Goal: Task Accomplishment & Management: Manage account settings

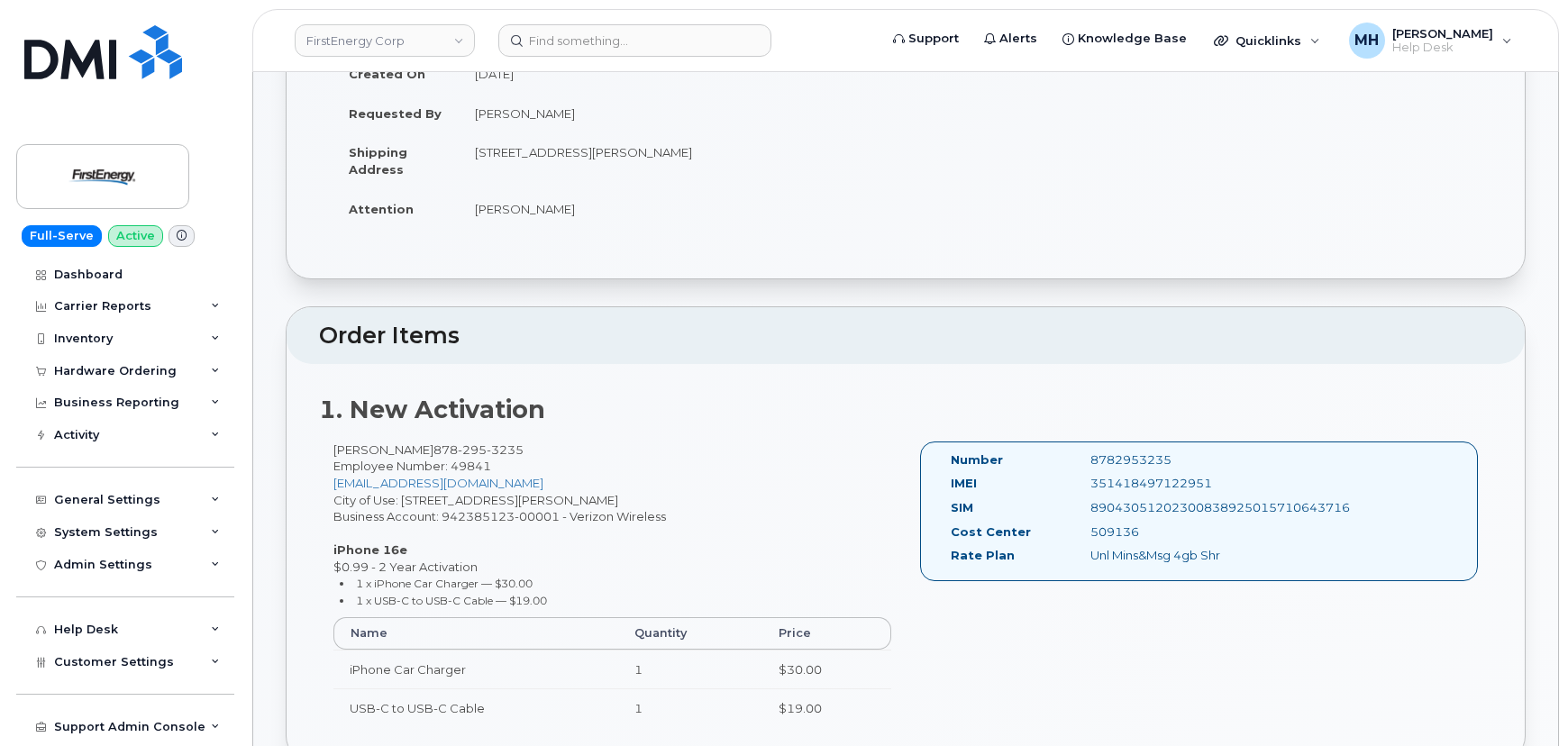
scroll to position [245, 0]
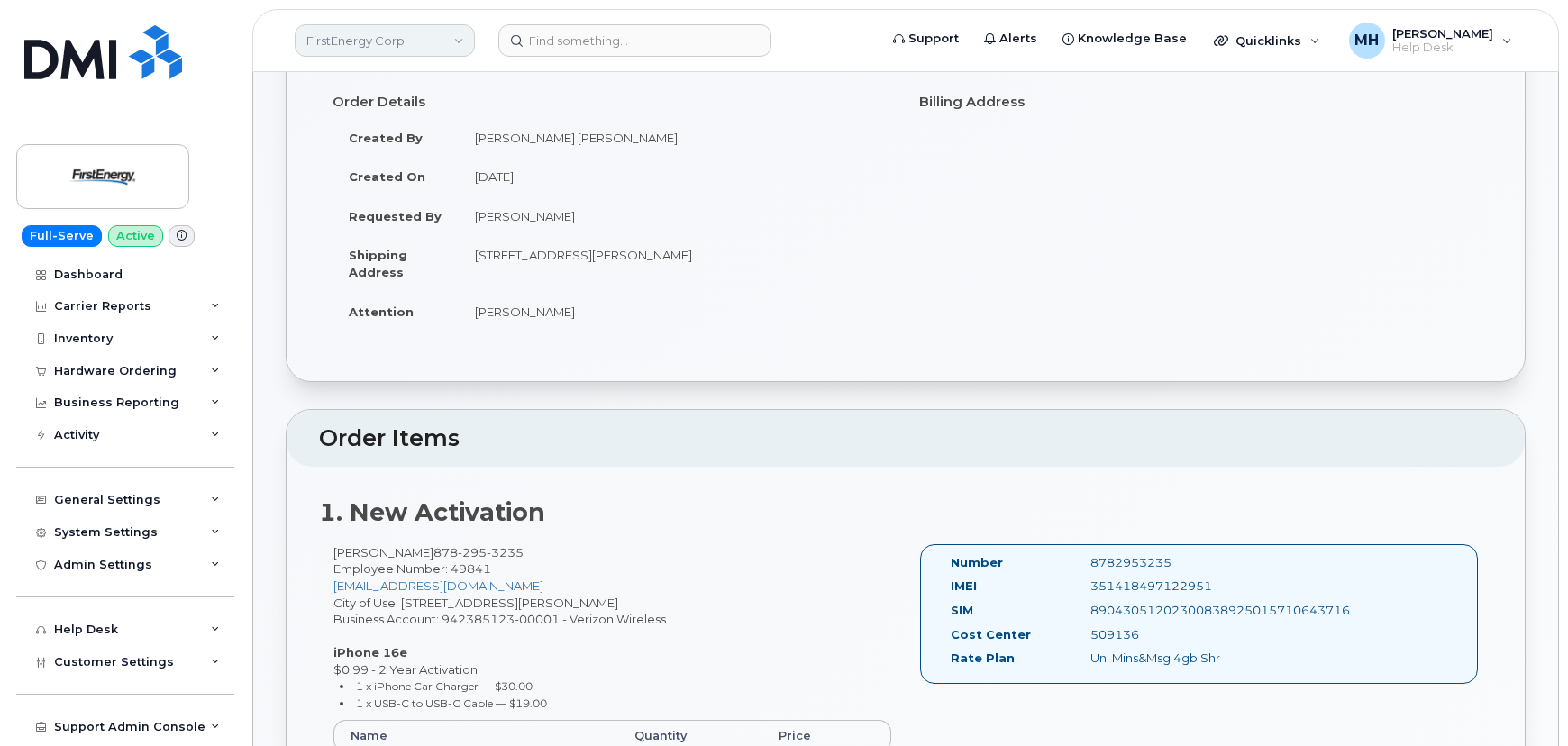
click at [418, 36] on link "FirstEnergy Corp" at bounding box center [385, 40] width 180 height 32
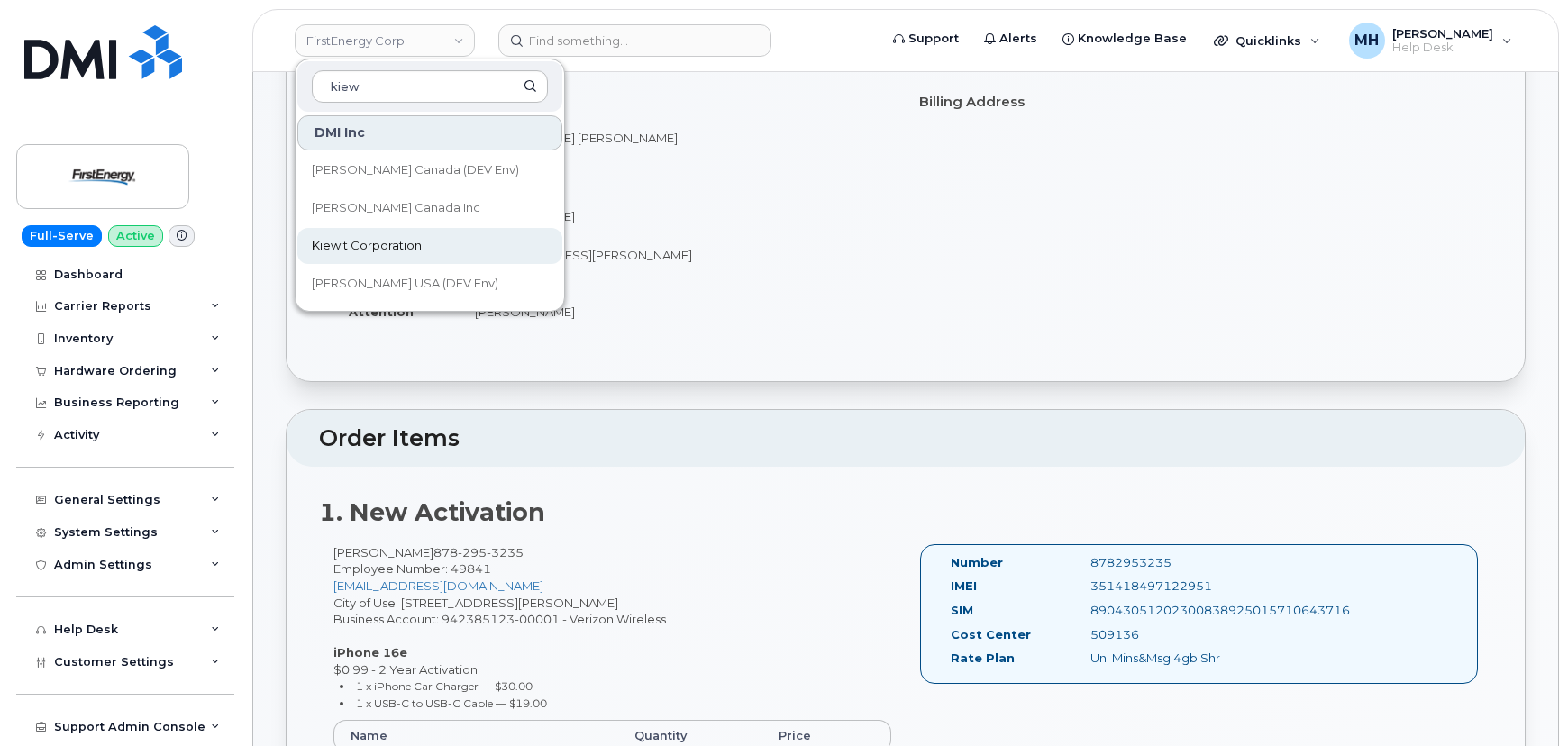
type input "kiew"
drag, startPoint x: 383, startPoint y: 233, endPoint x: 309, endPoint y: 253, distance: 76.7
click at [383, 233] on link "Kiewit Corporation" at bounding box center [430, 245] width 265 height 36
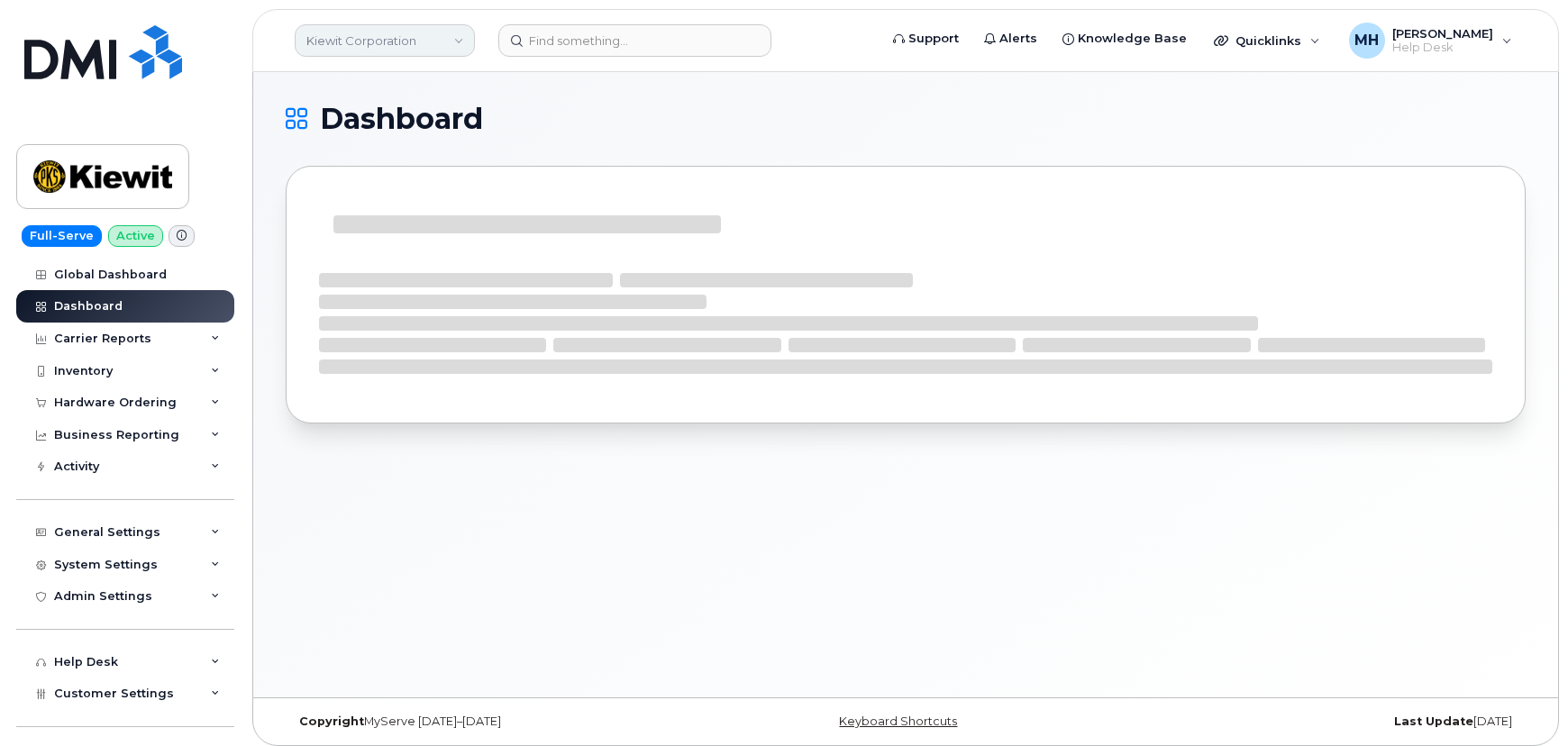
click at [401, 42] on link "Kiewit Corporation" at bounding box center [385, 40] width 180 height 32
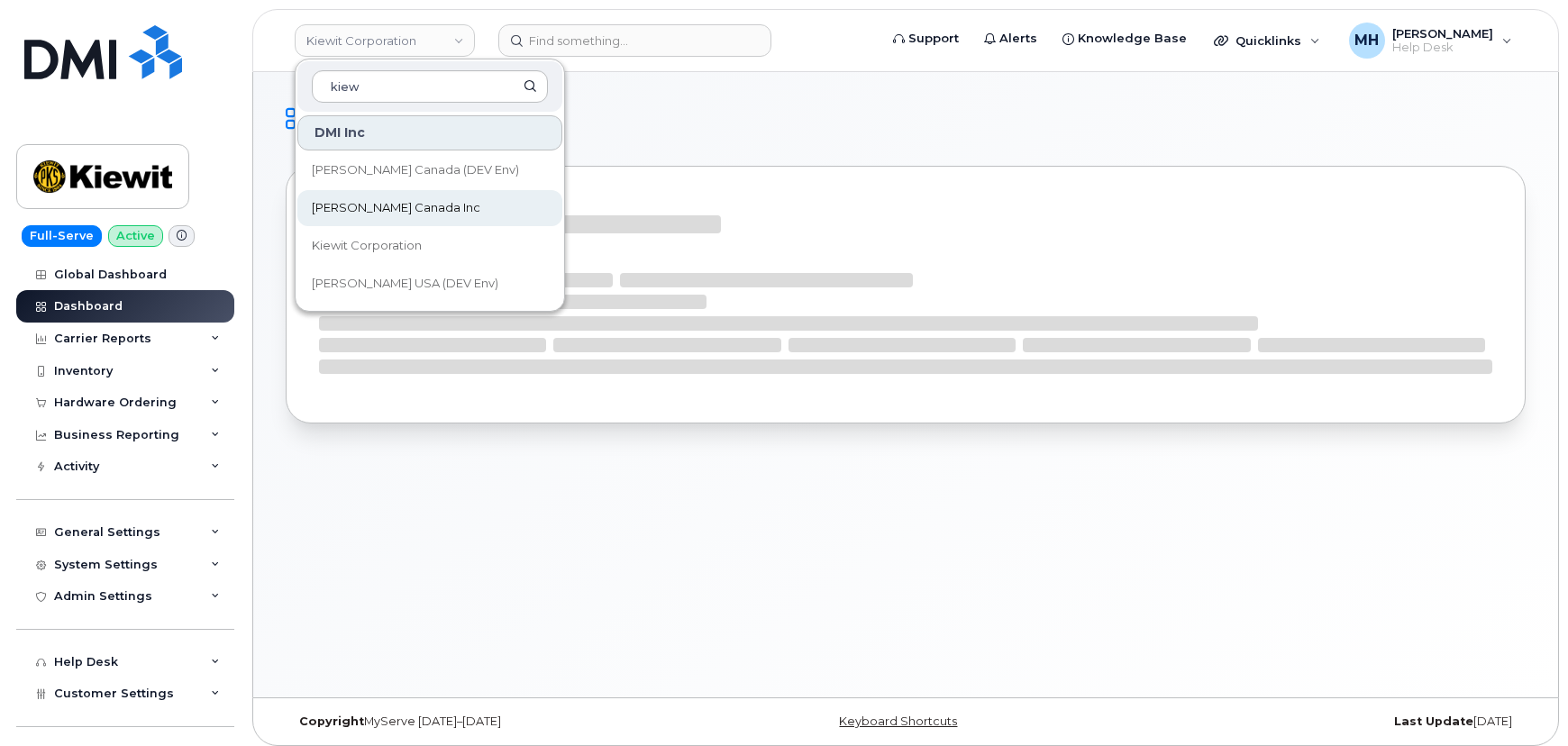
type input "kiew"
click at [400, 202] on span "[PERSON_NAME] Canada Inc" at bounding box center [396, 208] width 169 height 18
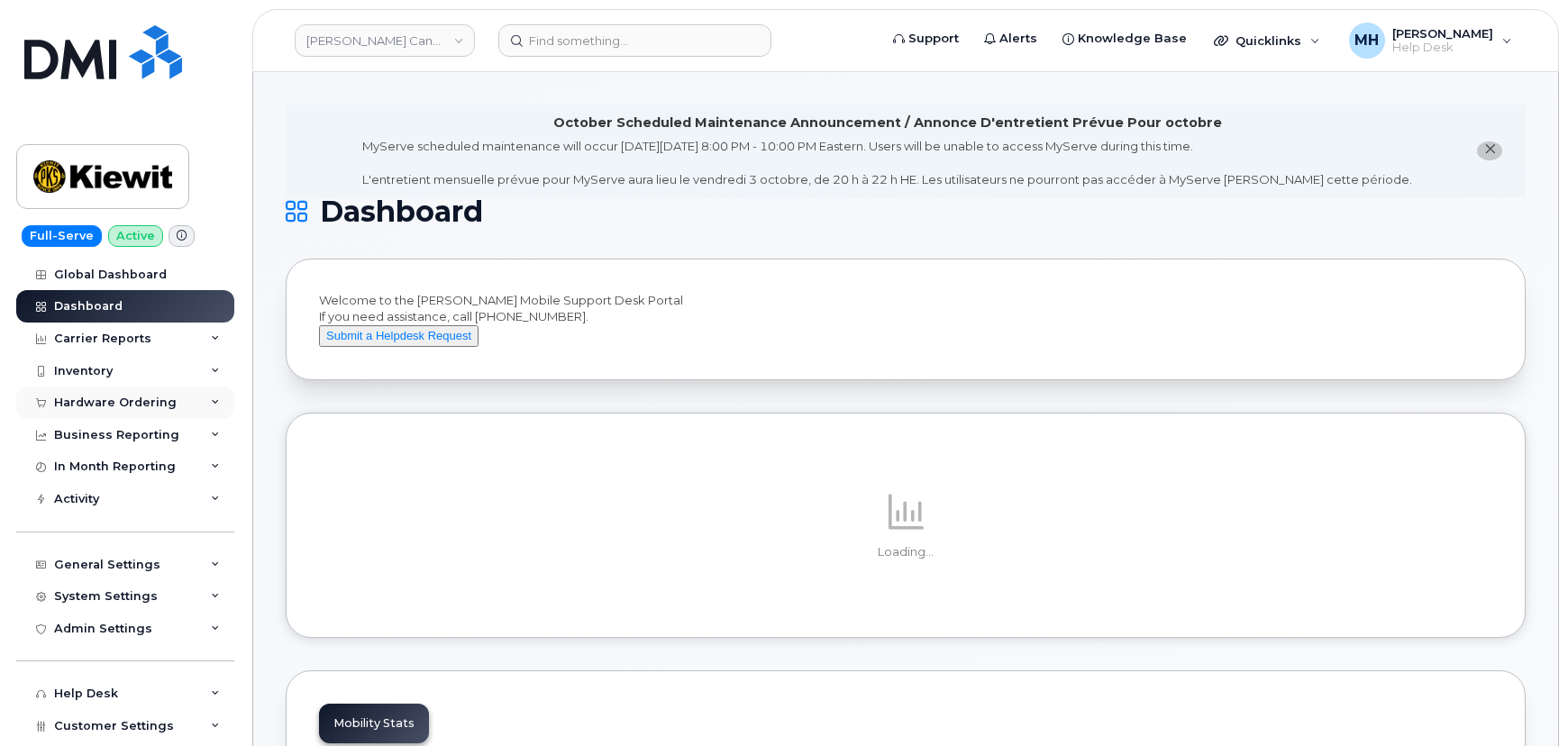
click at [108, 410] on div "Hardware Ordering" at bounding box center [125, 403] width 218 height 32
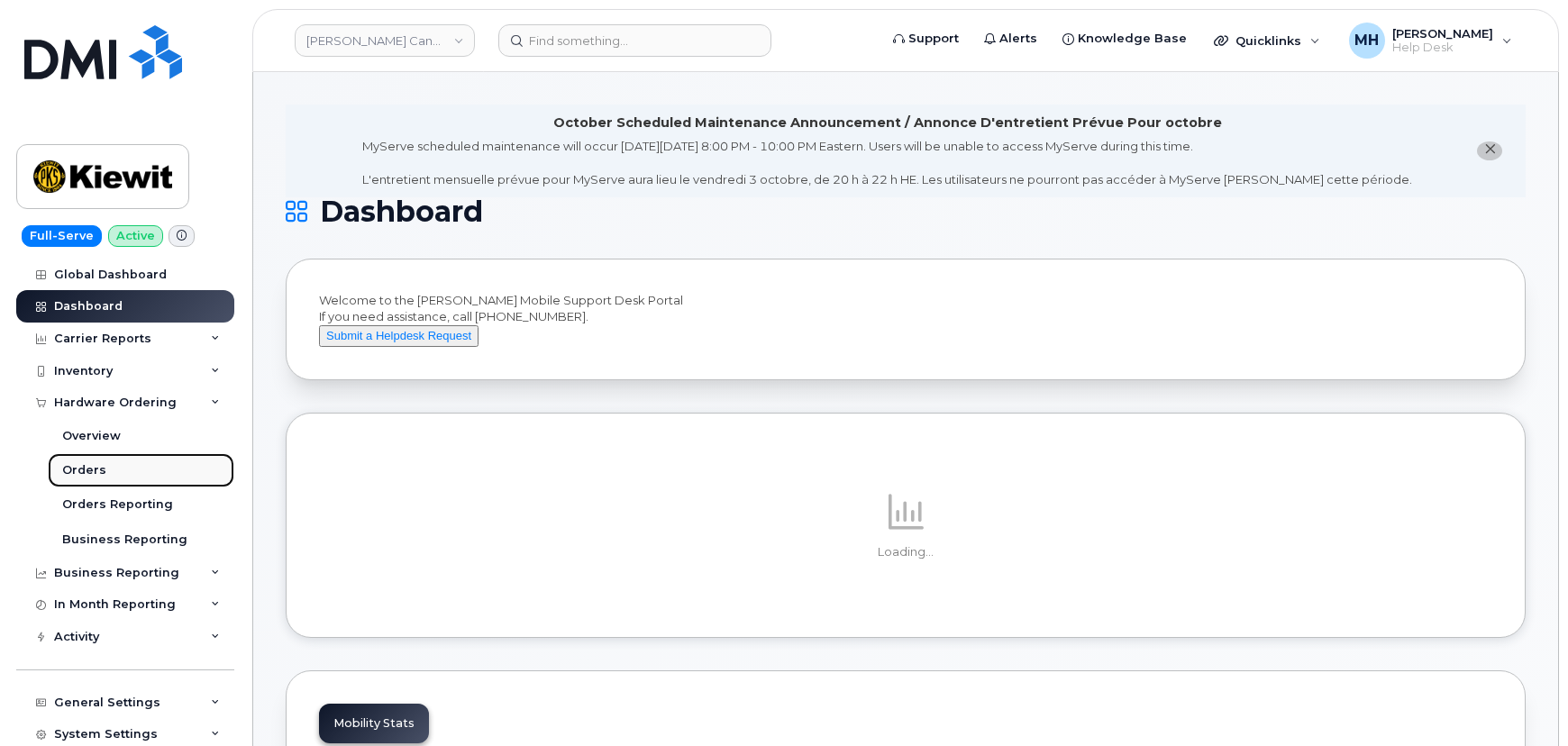
click at [138, 483] on link "Orders" at bounding box center [141, 470] width 186 height 34
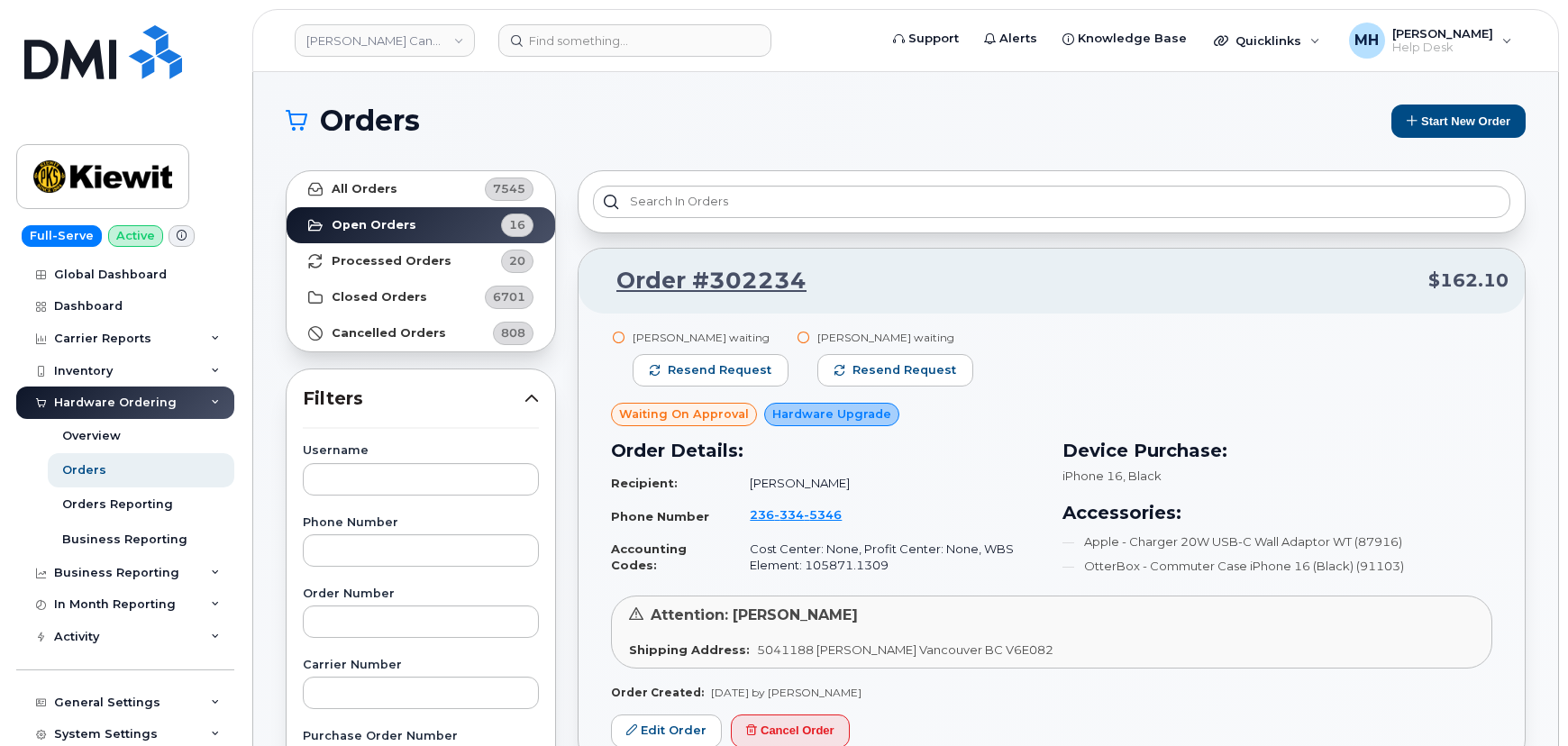
click at [1467, 110] on button "Start New Order" at bounding box center [1458, 121] width 134 height 33
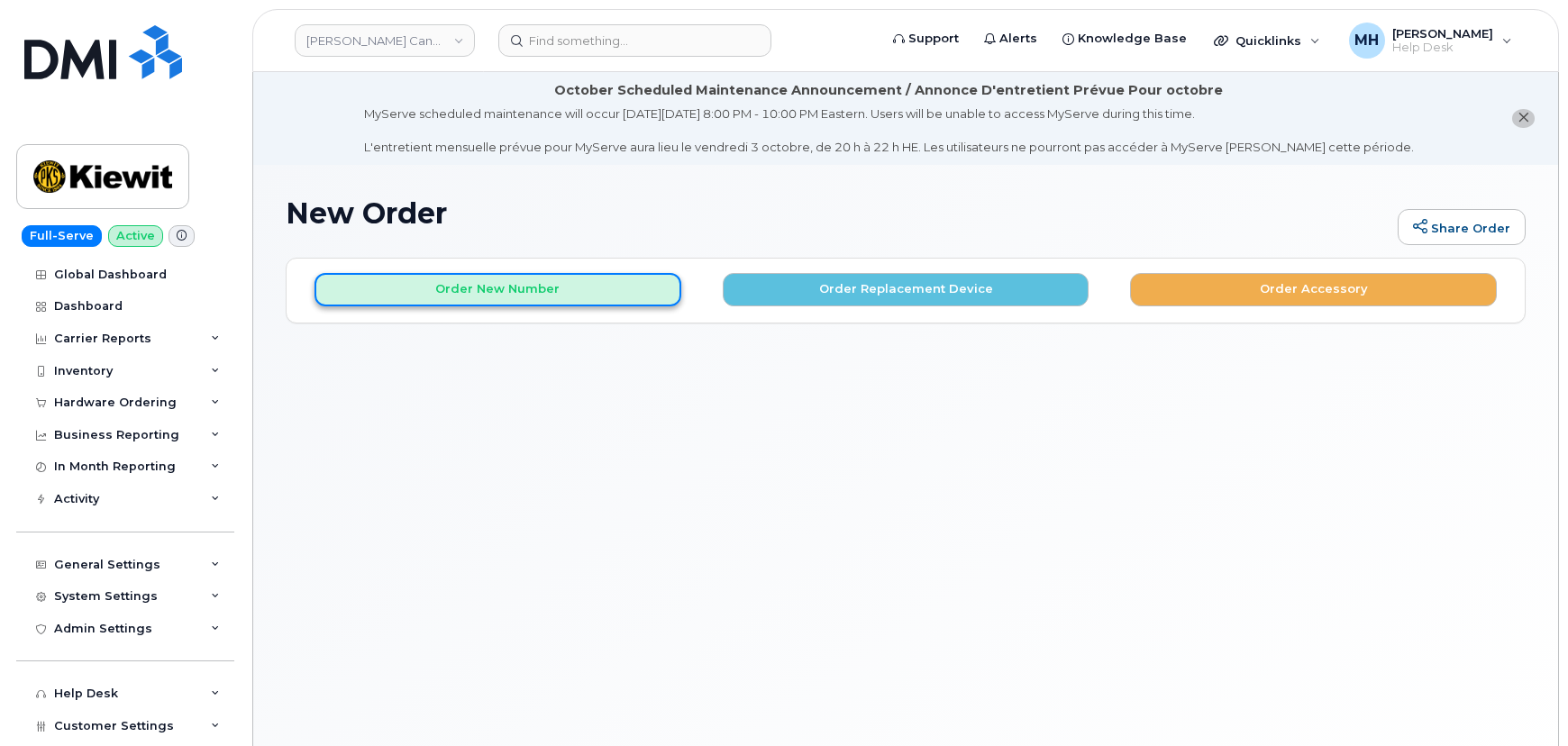
click at [616, 286] on button "Order New Number" at bounding box center [497, 290] width 367 height 33
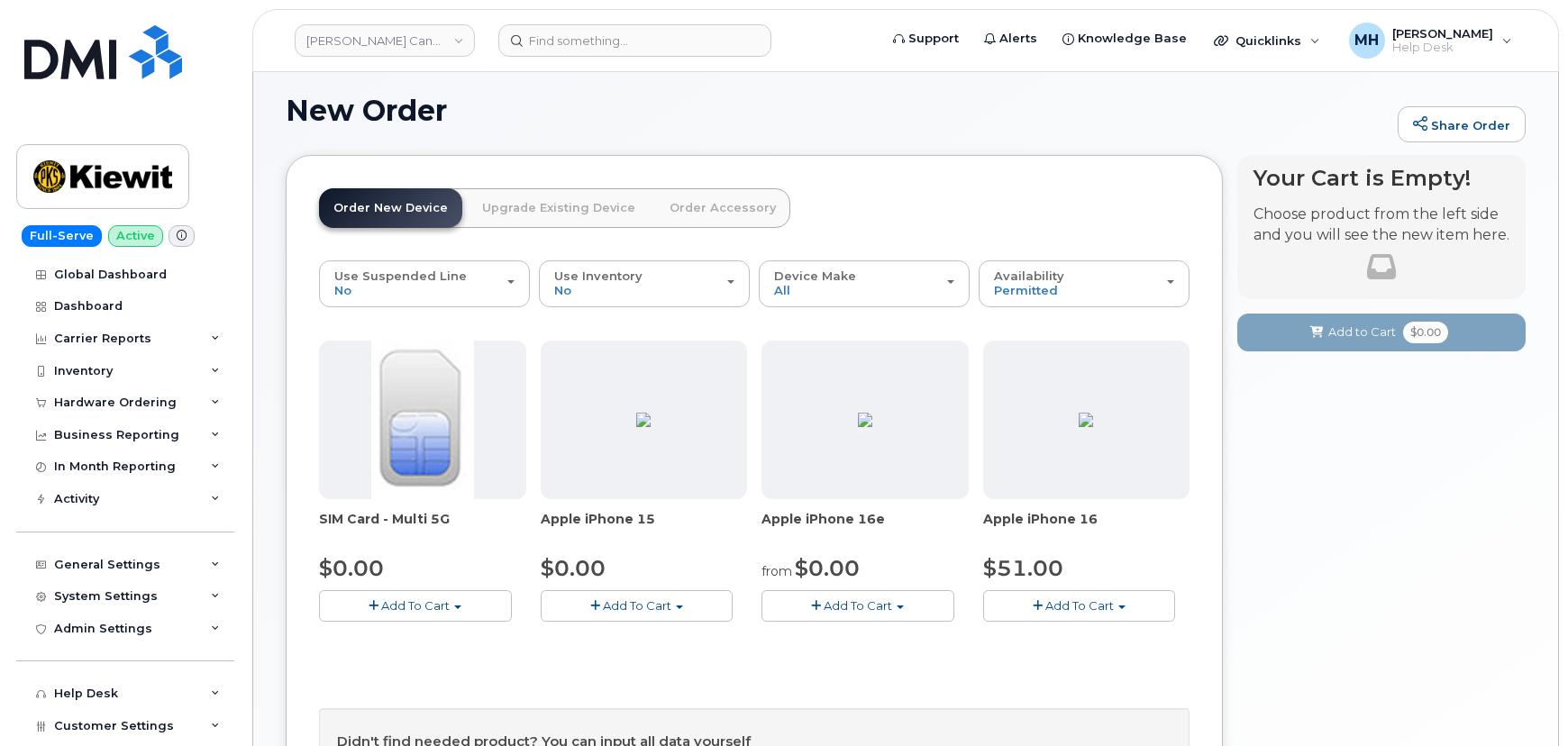
scroll to position [163, 0]
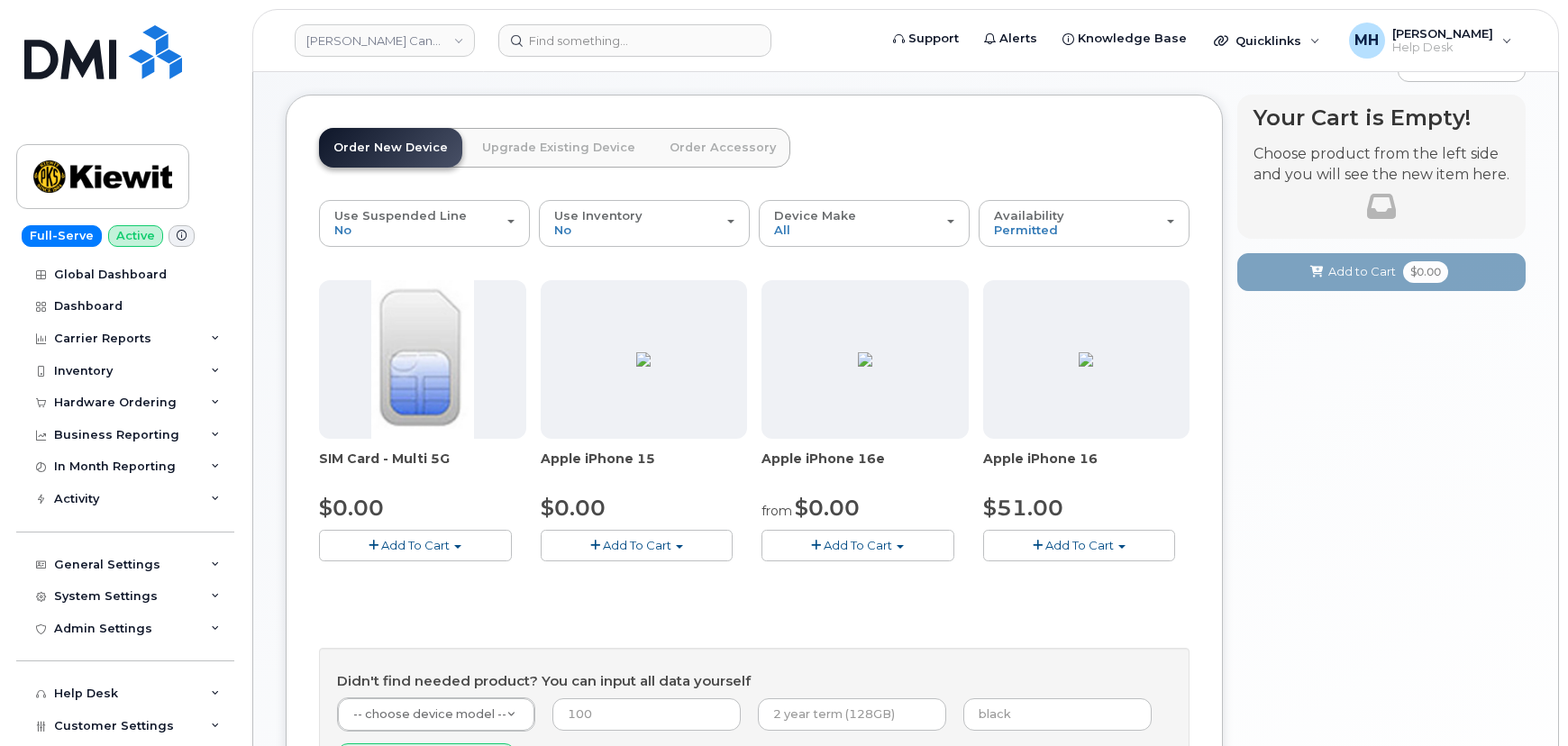
click at [1099, 553] on button "Add To Cart" at bounding box center [1079, 545] width 193 height 32
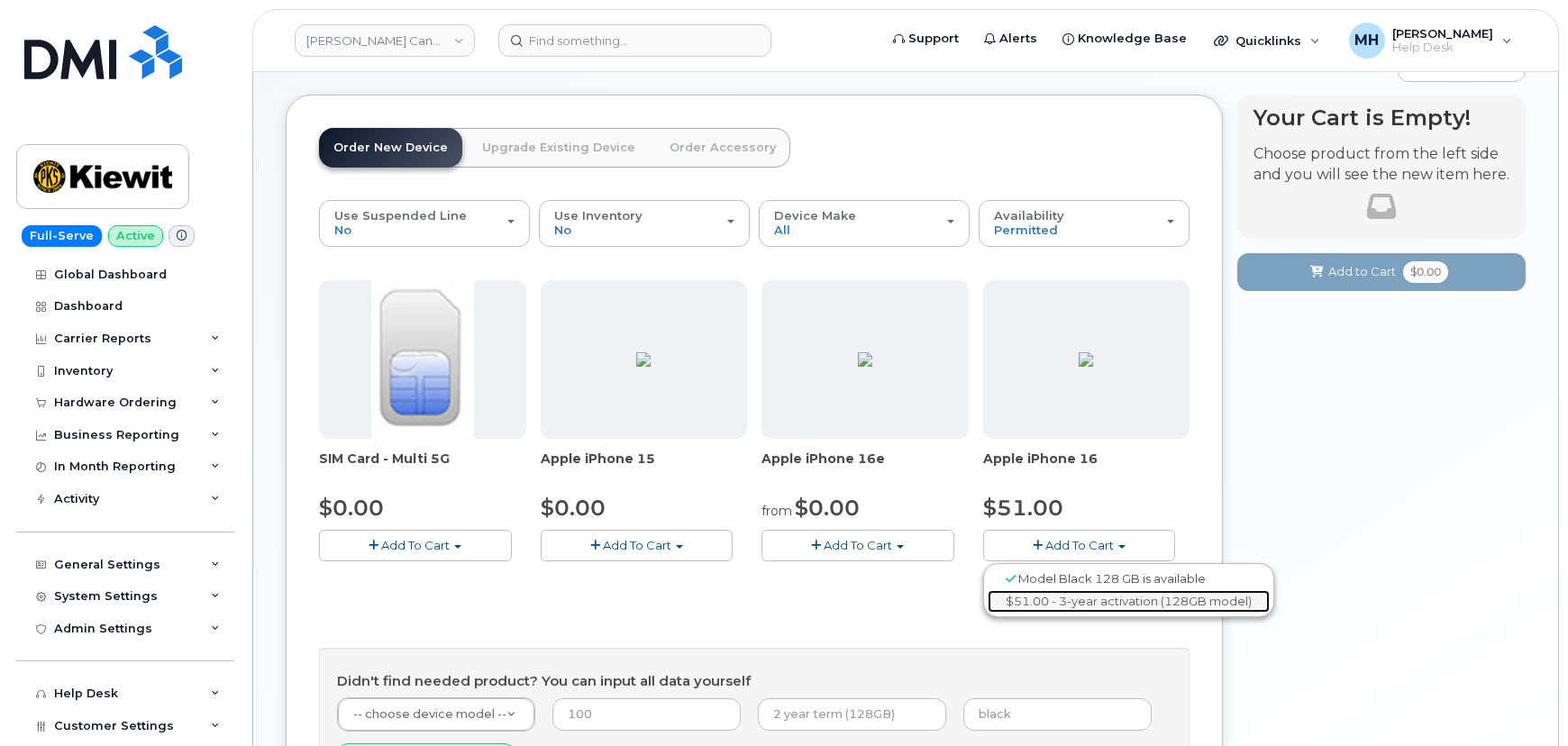
click at [1060, 596] on link "$51.00 - 3-year activation (128GB model)" at bounding box center [1128, 601] width 282 height 22
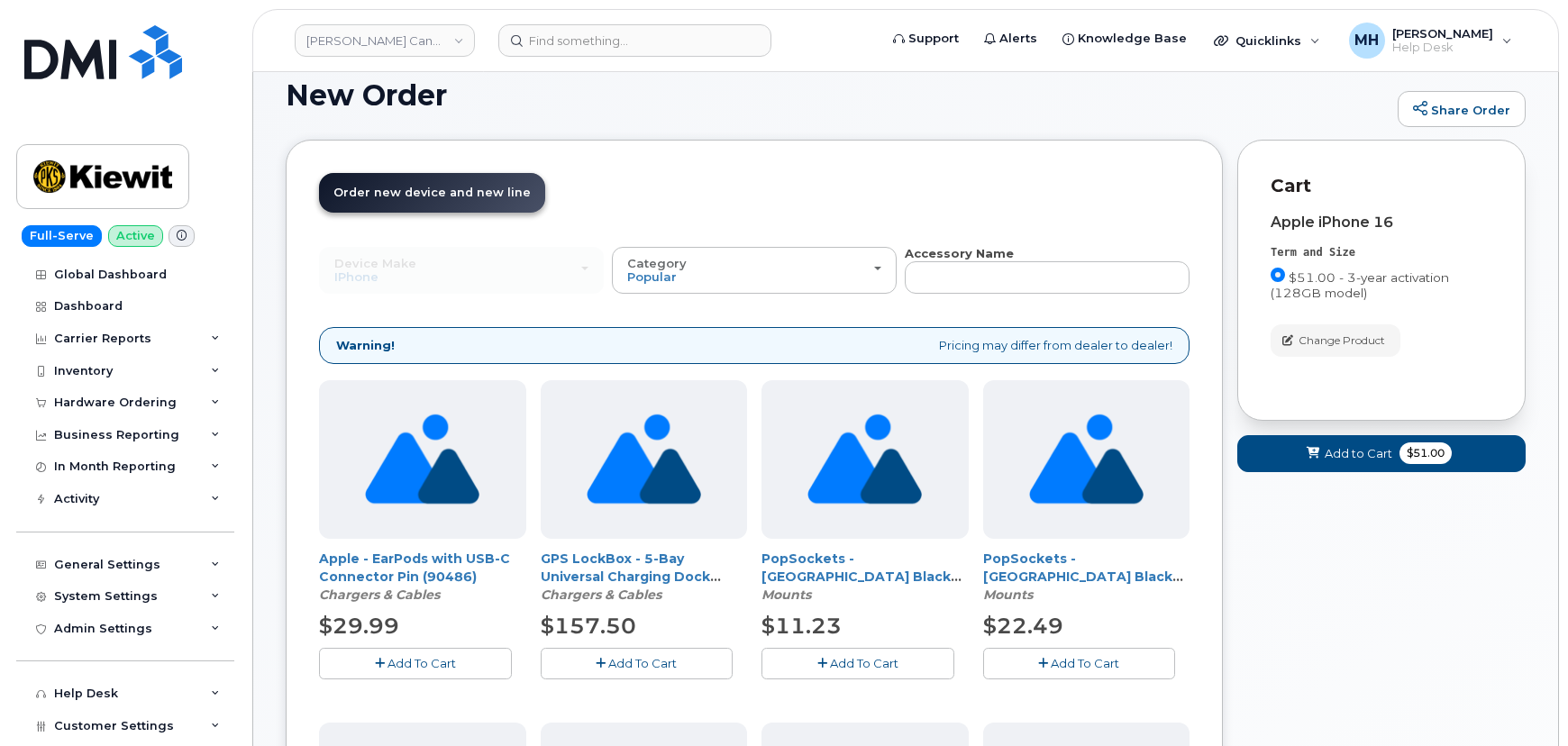
scroll to position [0, 0]
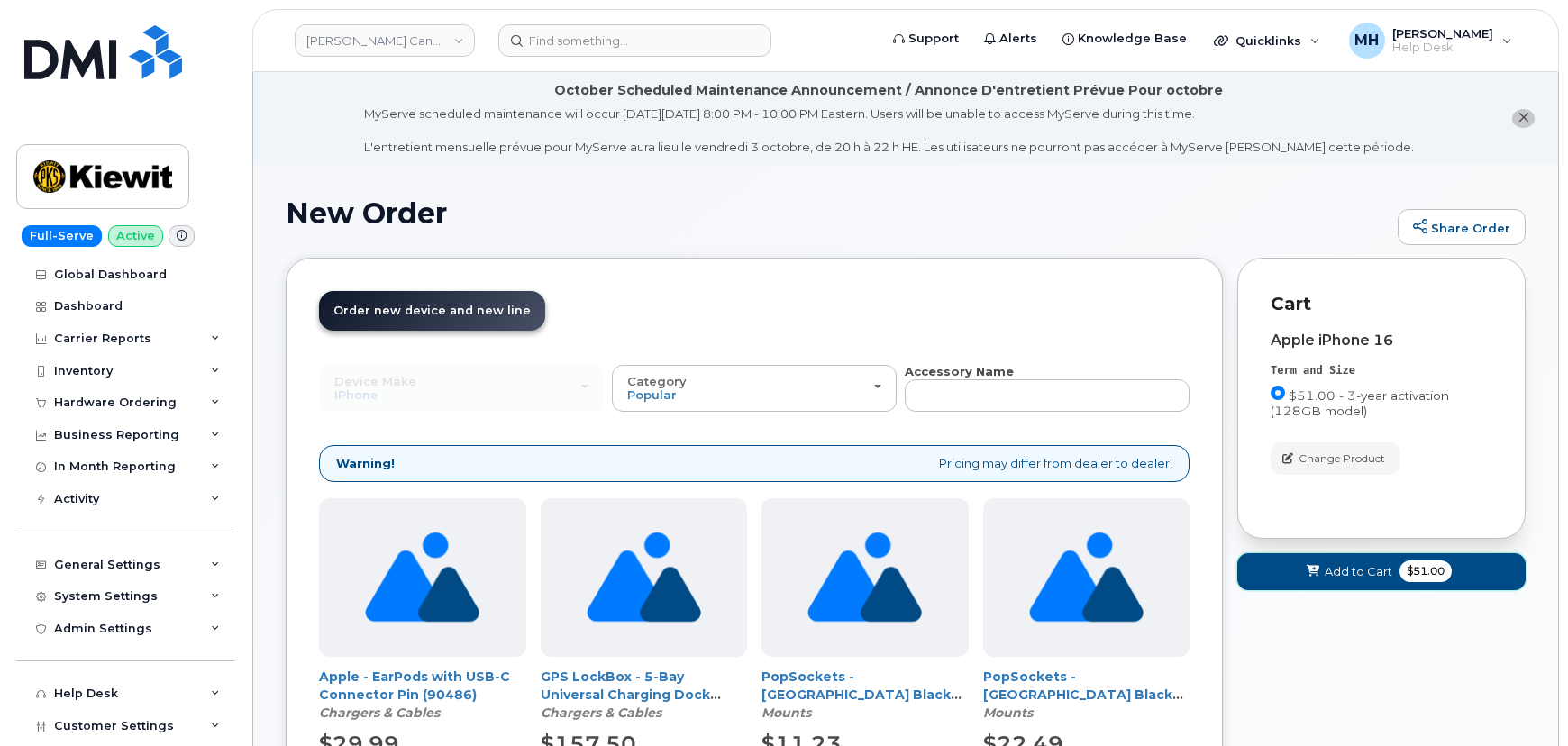
click at [1360, 568] on span "Add to Cart" at bounding box center [1359, 572] width 68 height 17
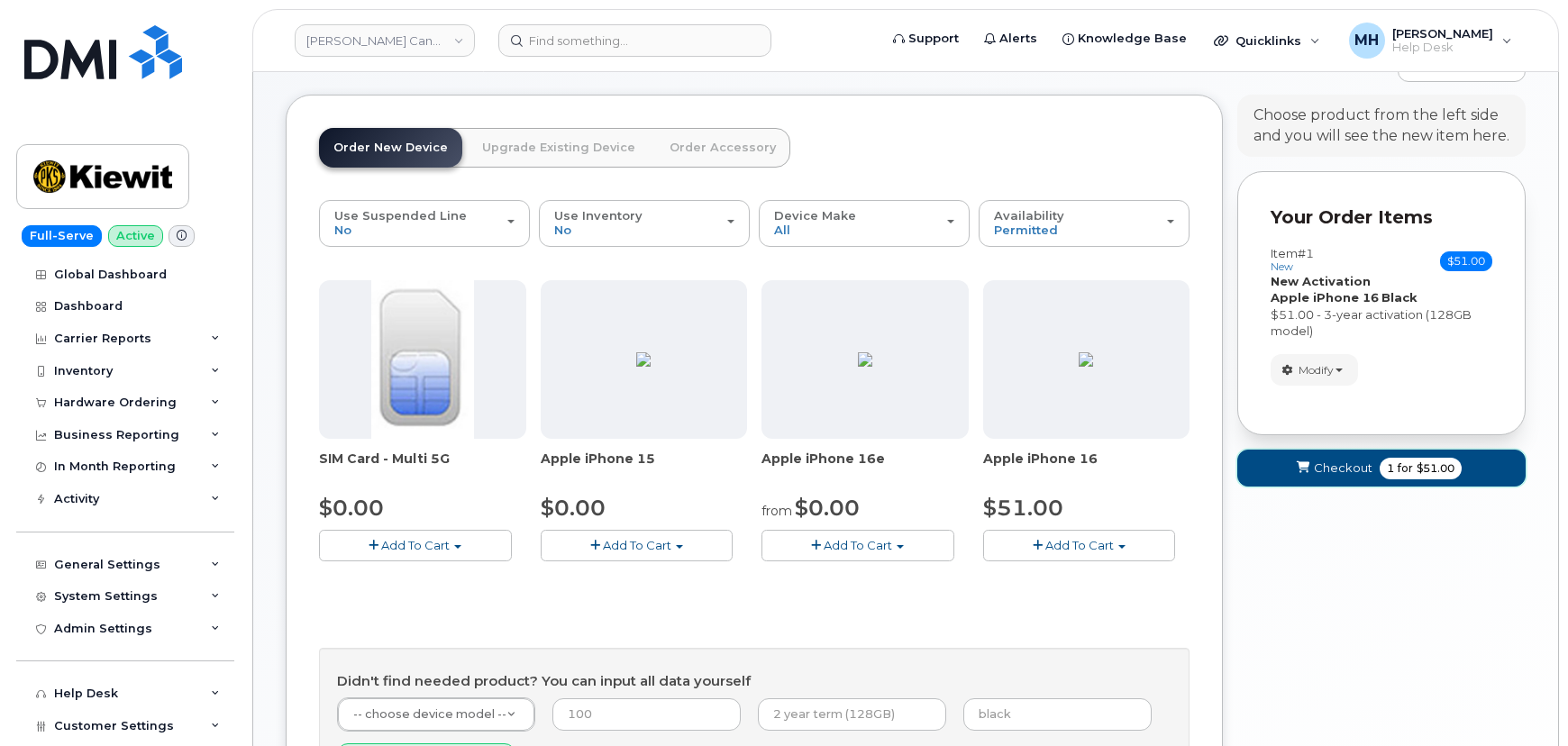
click at [1348, 476] on button "Checkout 1 for $51.00" at bounding box center [1381, 469] width 288 height 37
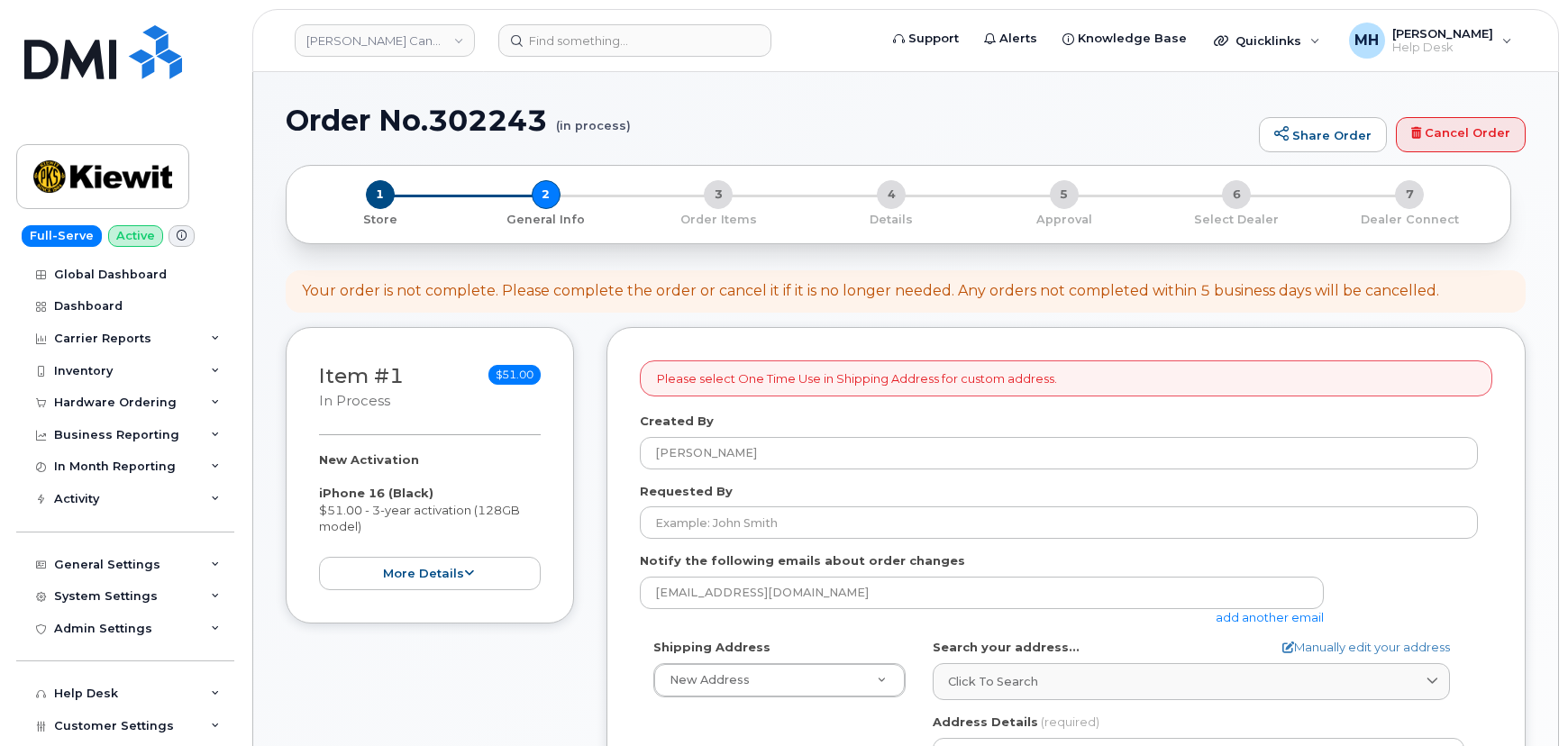
select select
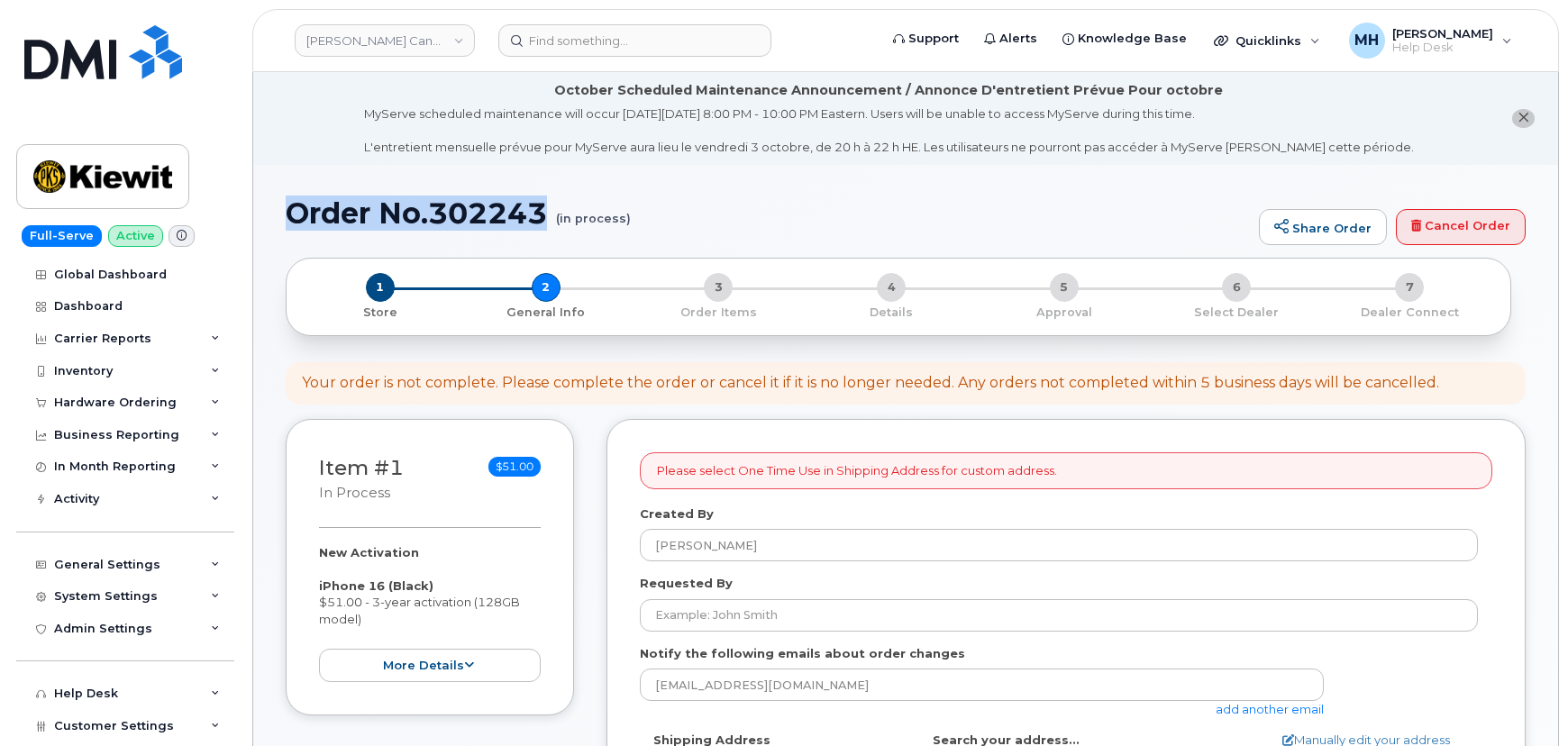
drag, startPoint x: 555, startPoint y: 201, endPoint x: 282, endPoint y: 201, distance: 273.0
copy h1 "Order No.302243"
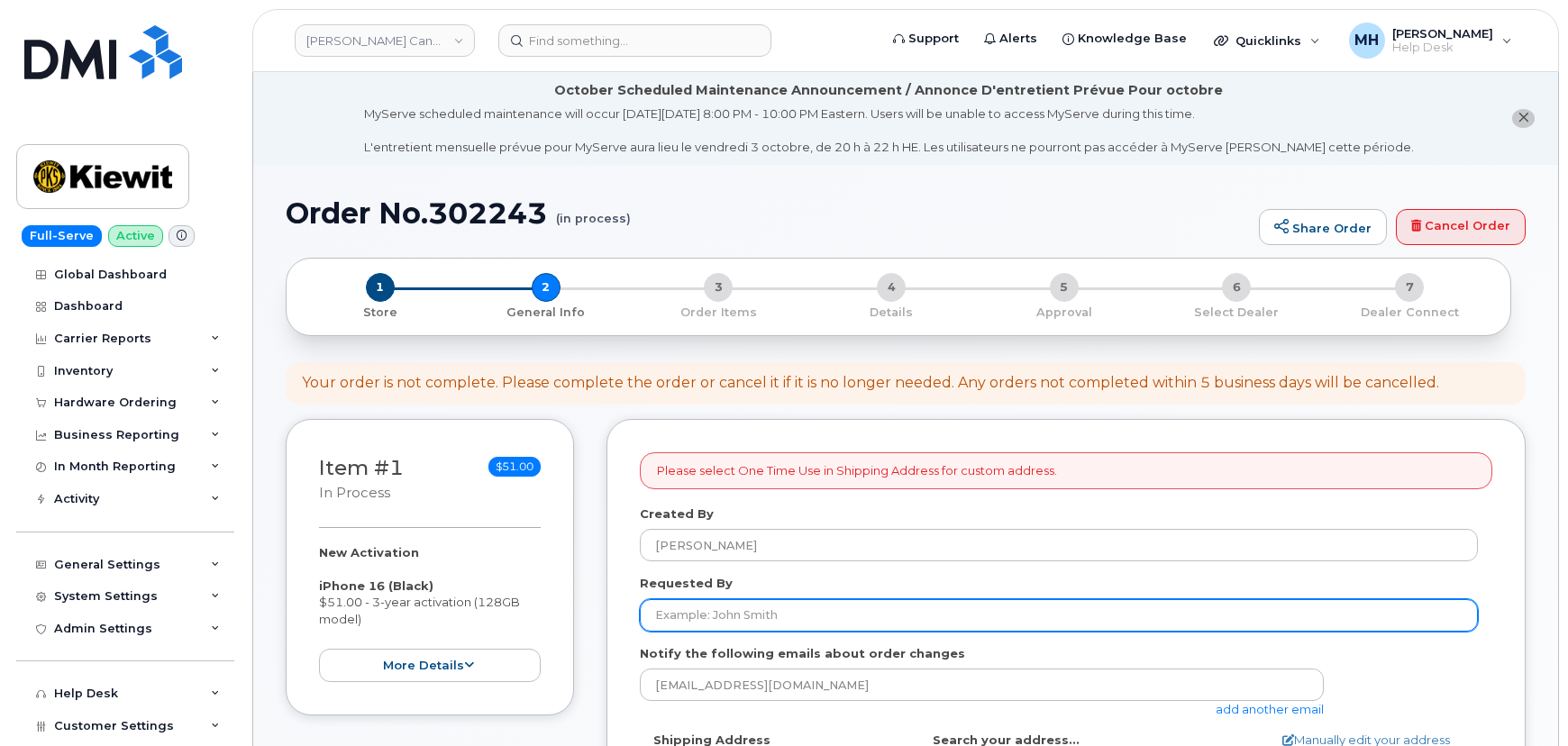
click at [725, 600] on input "Requested By" at bounding box center [1059, 615] width 838 height 32
paste input "[PERSON_NAME]"
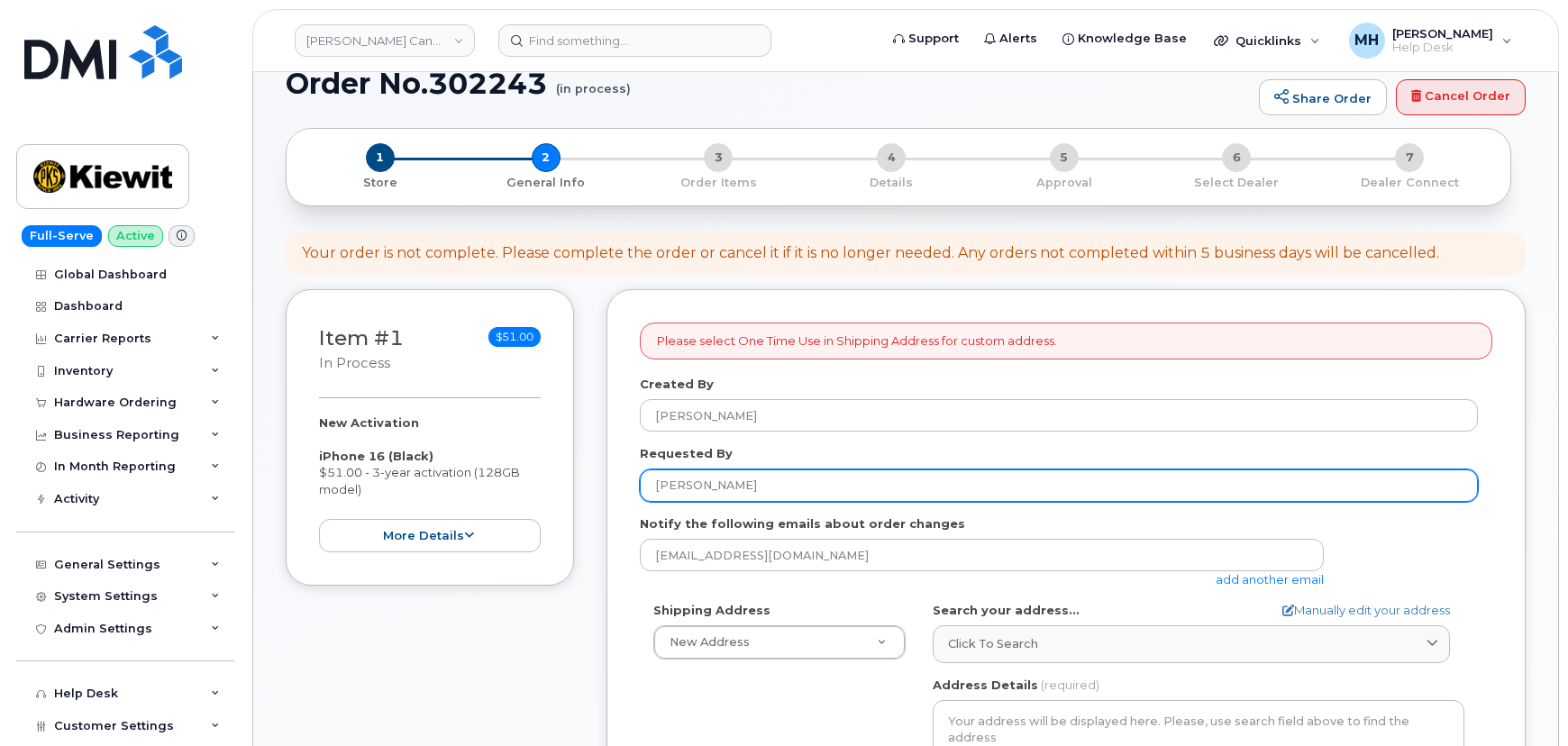
scroll to position [327, 0]
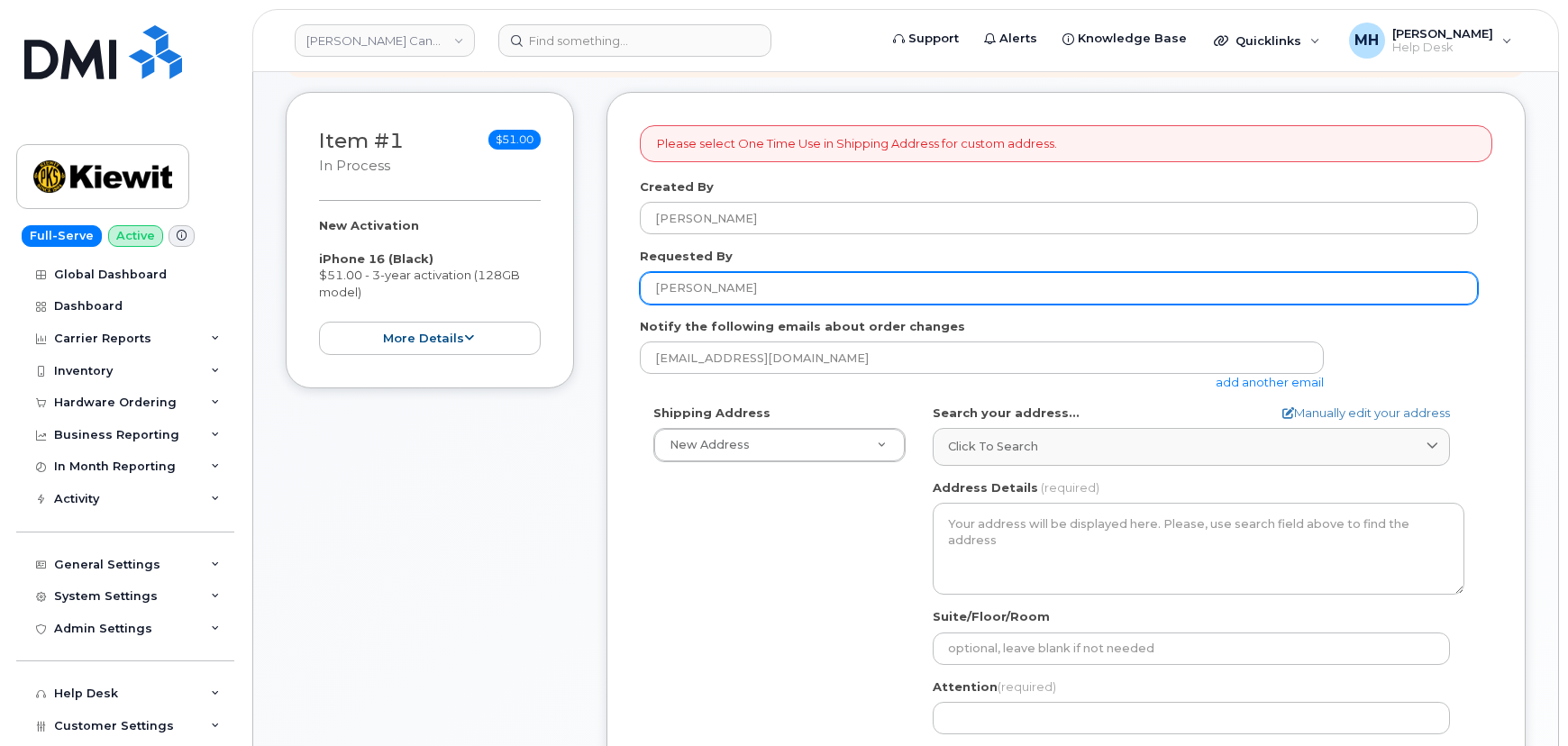
type input "[PERSON_NAME]"
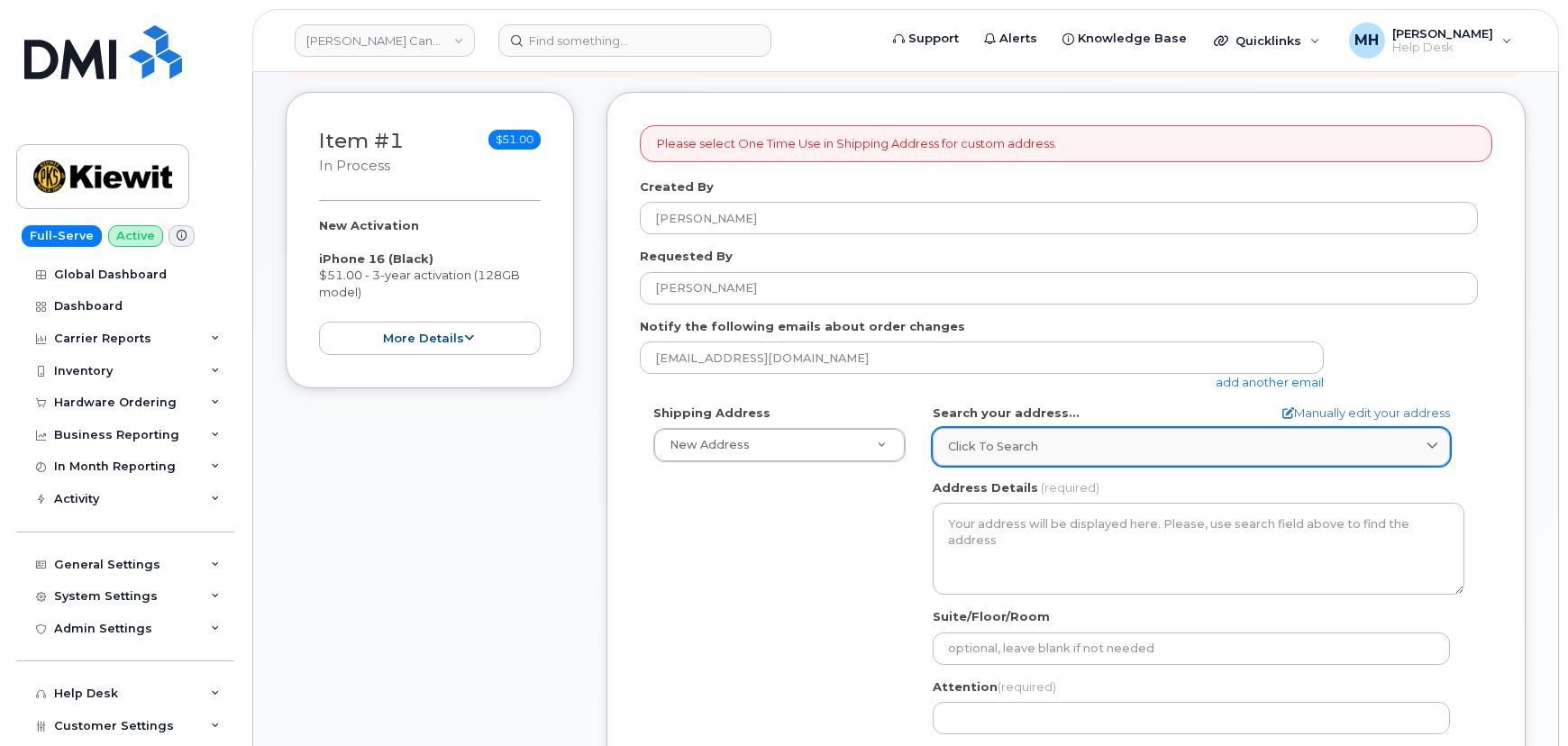
click at [1099, 456] on link "Click to search" at bounding box center [1191, 446] width 517 height 37
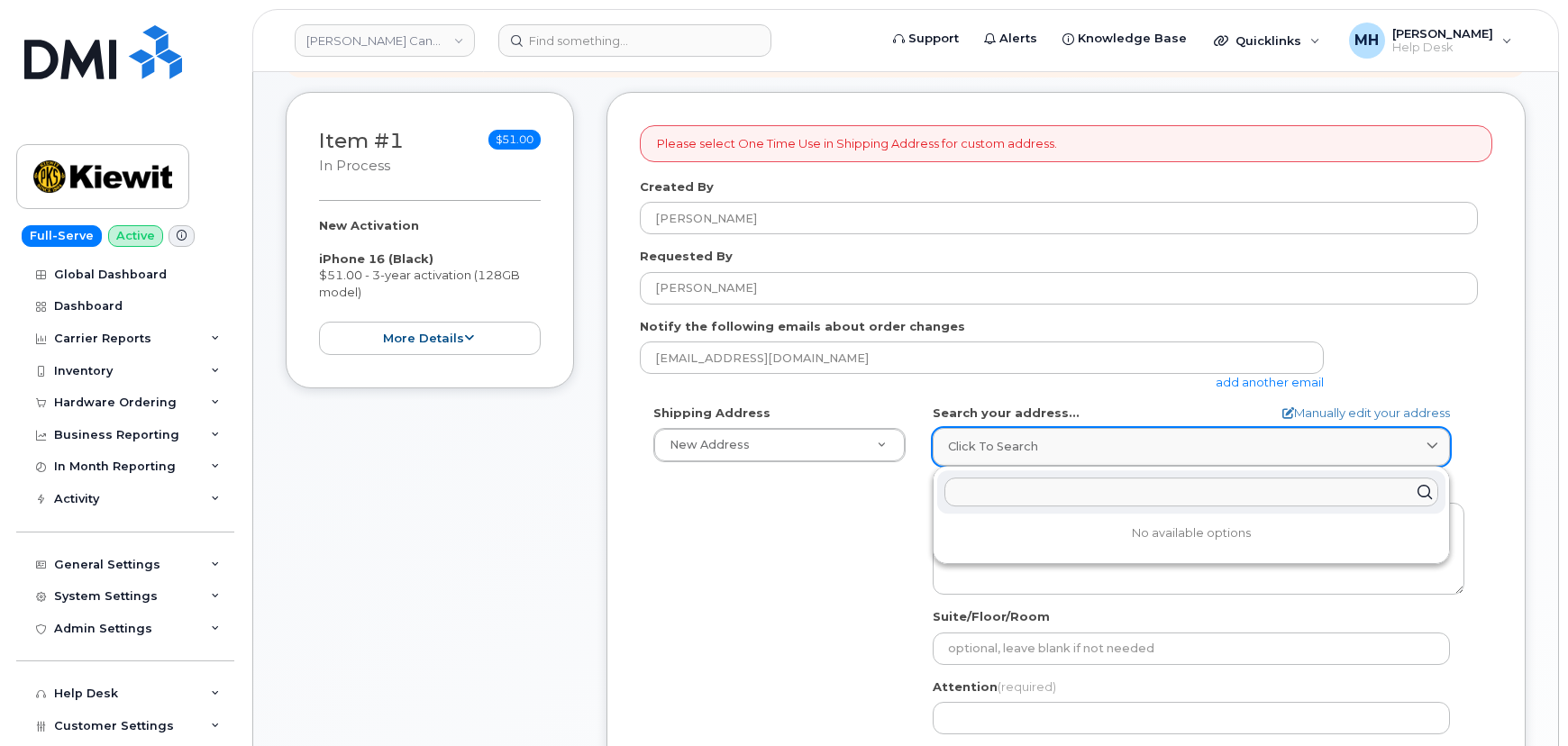
paste input "[STREET_ADDRESS]"
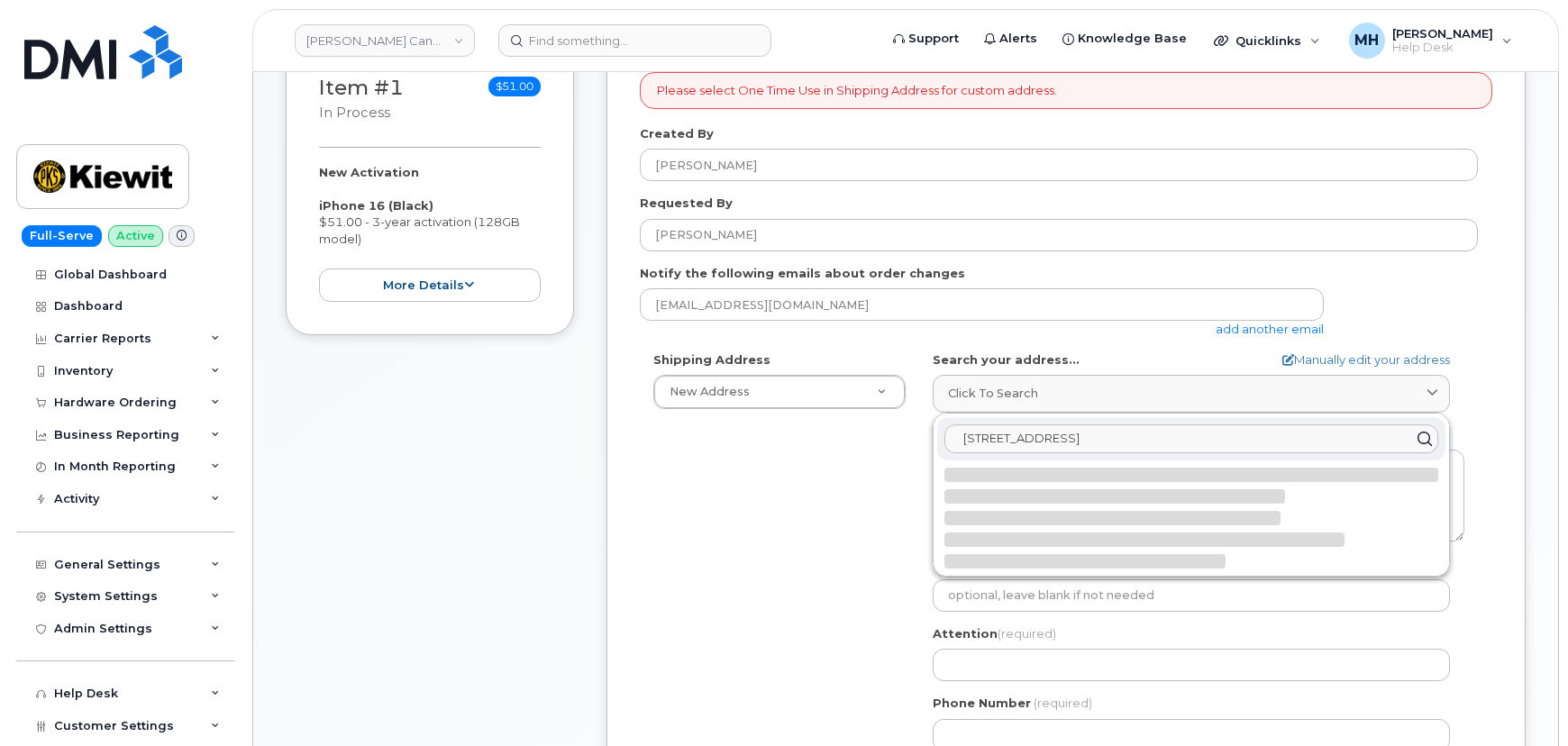
scroll to position [409, 0]
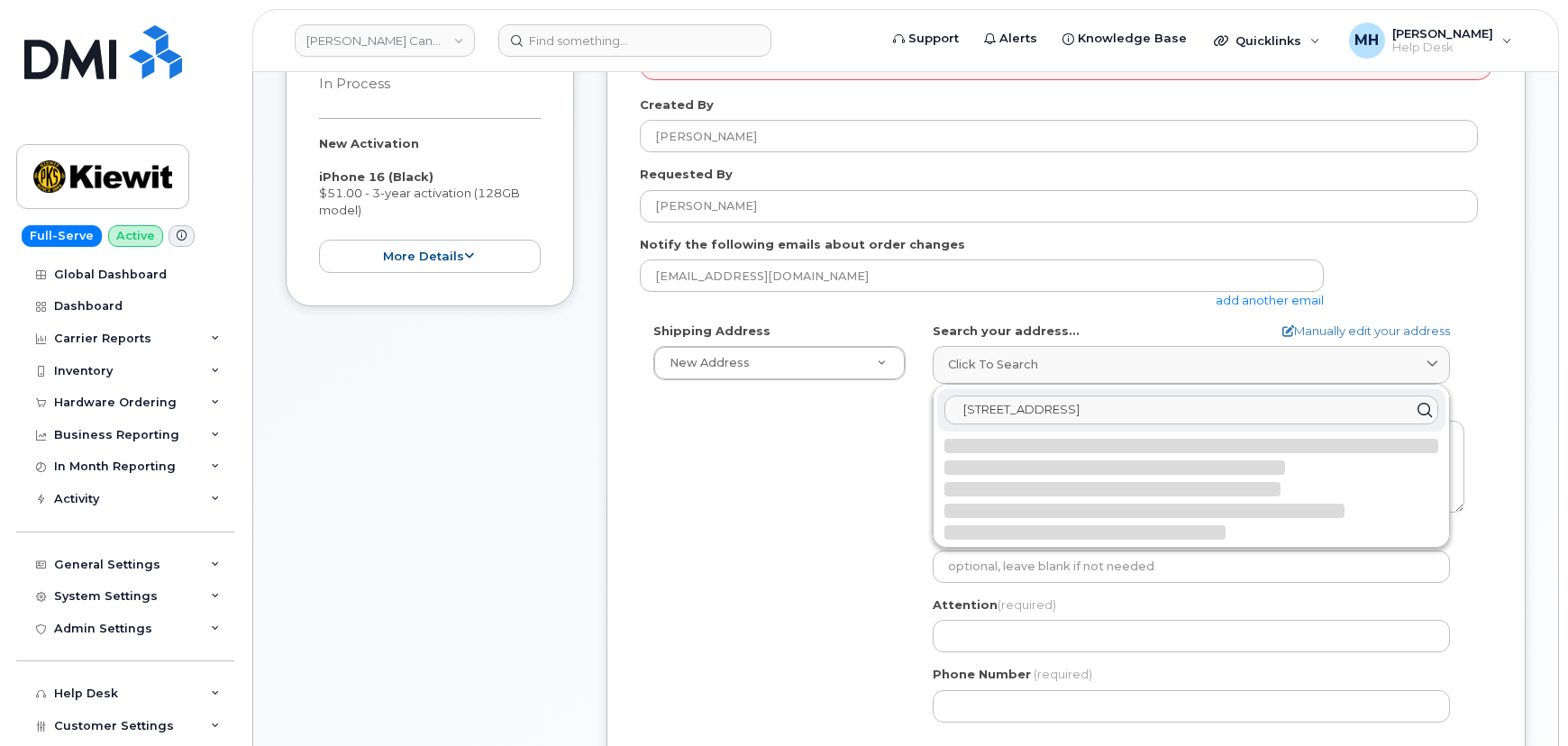
drag, startPoint x: 1252, startPoint y: 407, endPoint x: 903, endPoint y: 407, distance: 349.0
click at [903, 407] on div "Shipping Address New Address New Address Beaver Marine Limited Cahill-Ganotec, …" at bounding box center [1059, 530] width 838 height 413
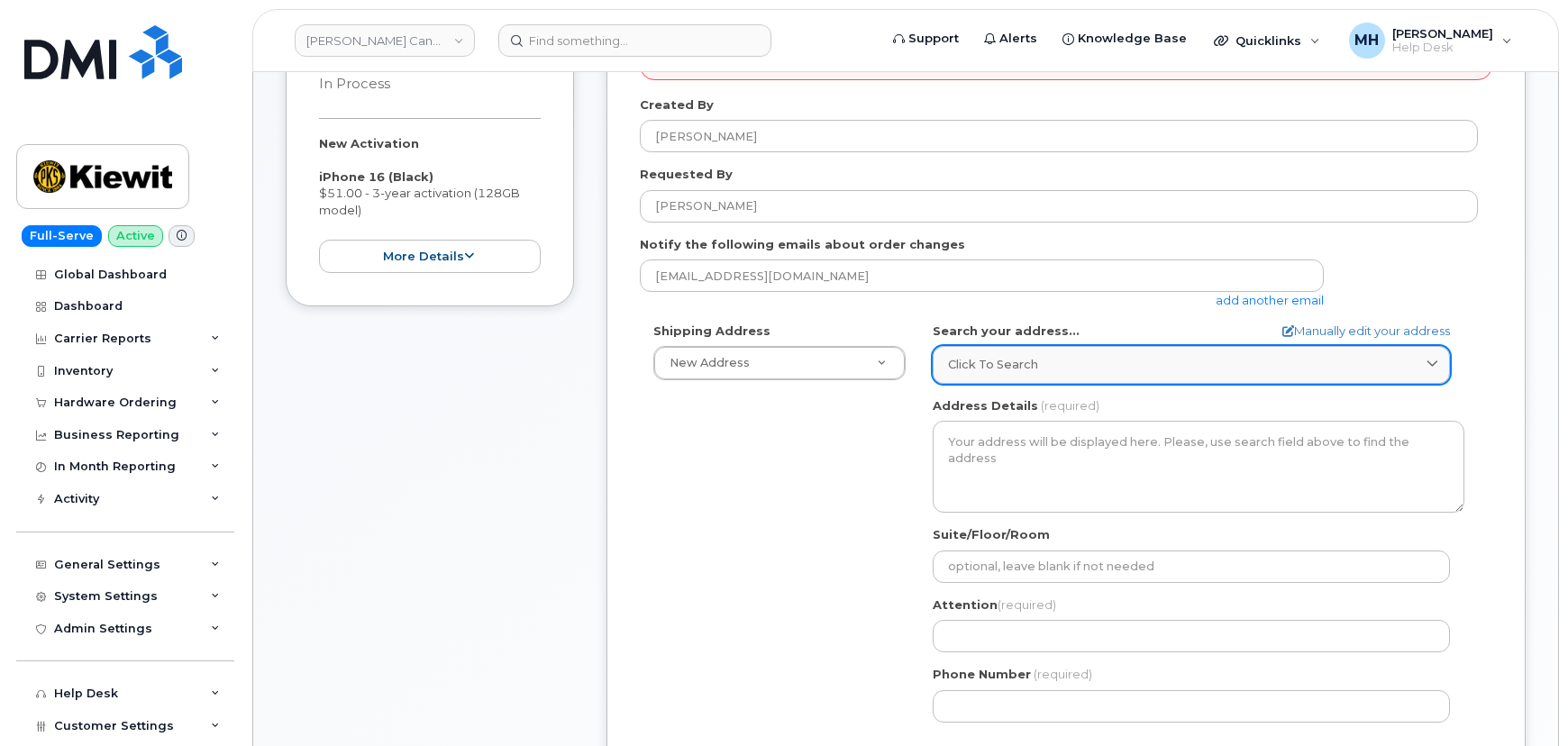
click at [1018, 367] on span "Click to search" at bounding box center [992, 365] width 90 height 17
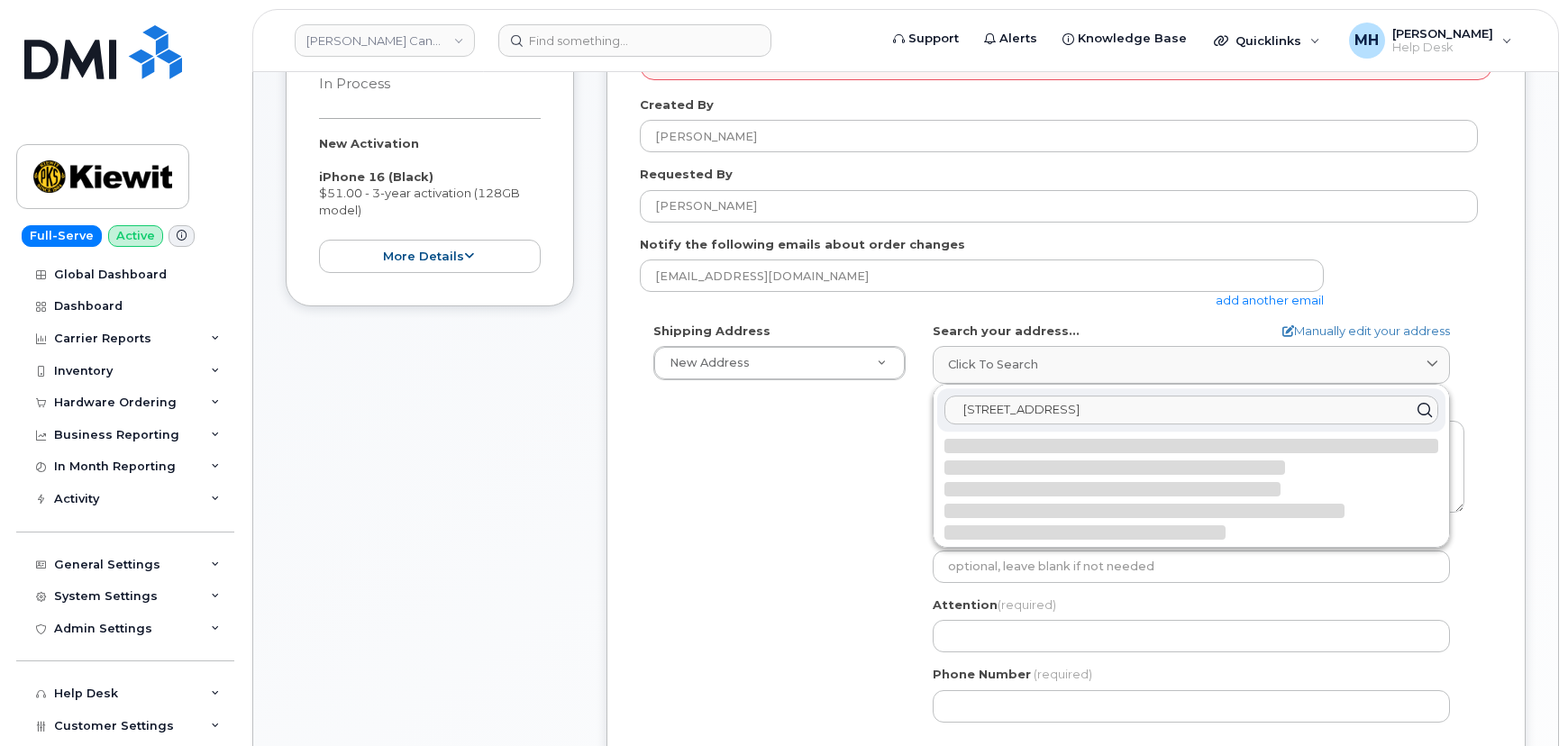
paste input "mon"
drag, startPoint x: 1230, startPoint y: 403, endPoint x: 967, endPoint y: 401, distance: 263.0
click at [967, 401] on input "12250 33 St NE Edmonton, Alberta CA T6S1H6" at bounding box center [1191, 410] width 494 height 29
paste input "1"
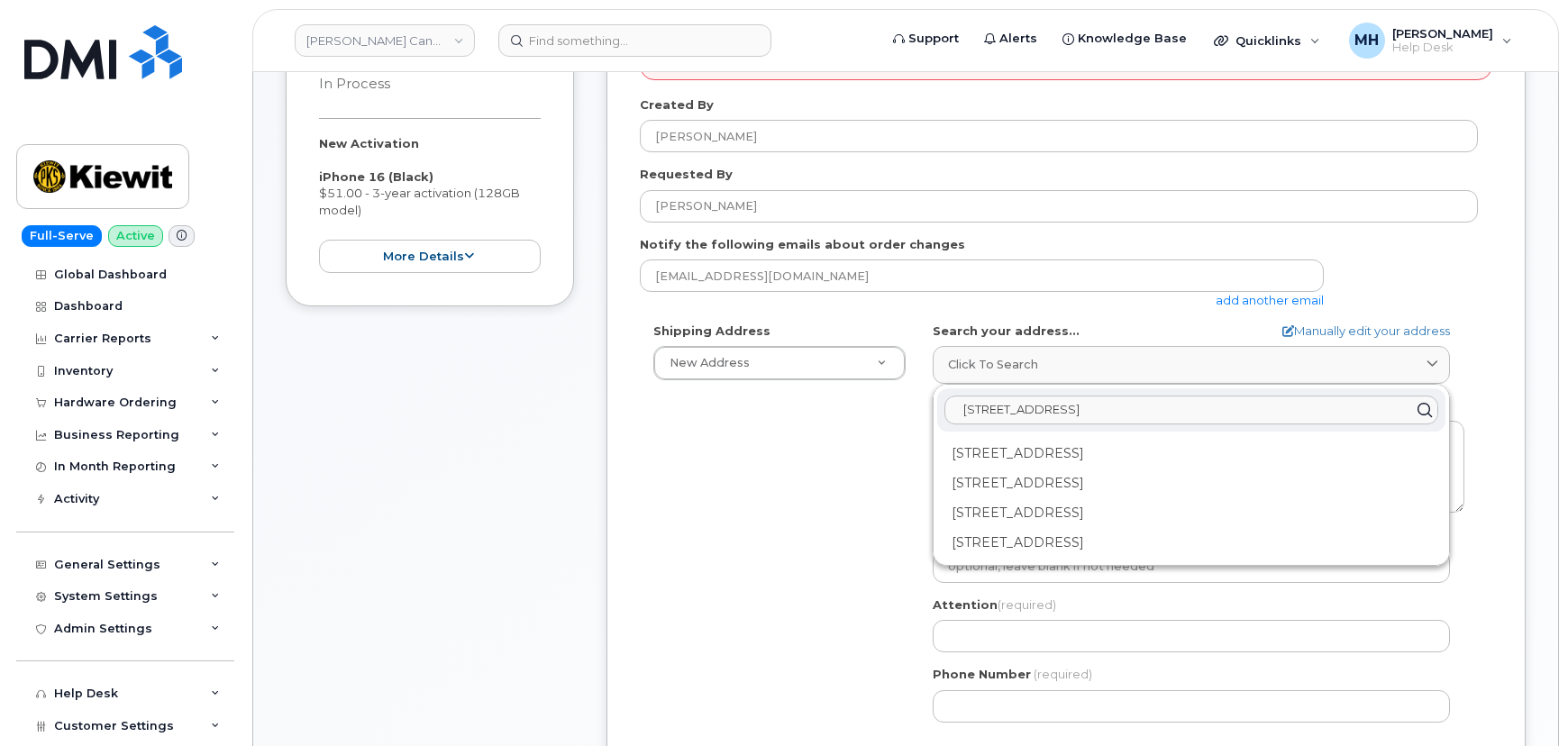
type input "112250 33 St NE Edmonton, Alberta CA T6S1H6"
click at [816, 463] on div "Shipping Address New Address New Address Beaver Marine Limited Cahill-Ganotec, …" at bounding box center [1059, 530] width 838 height 413
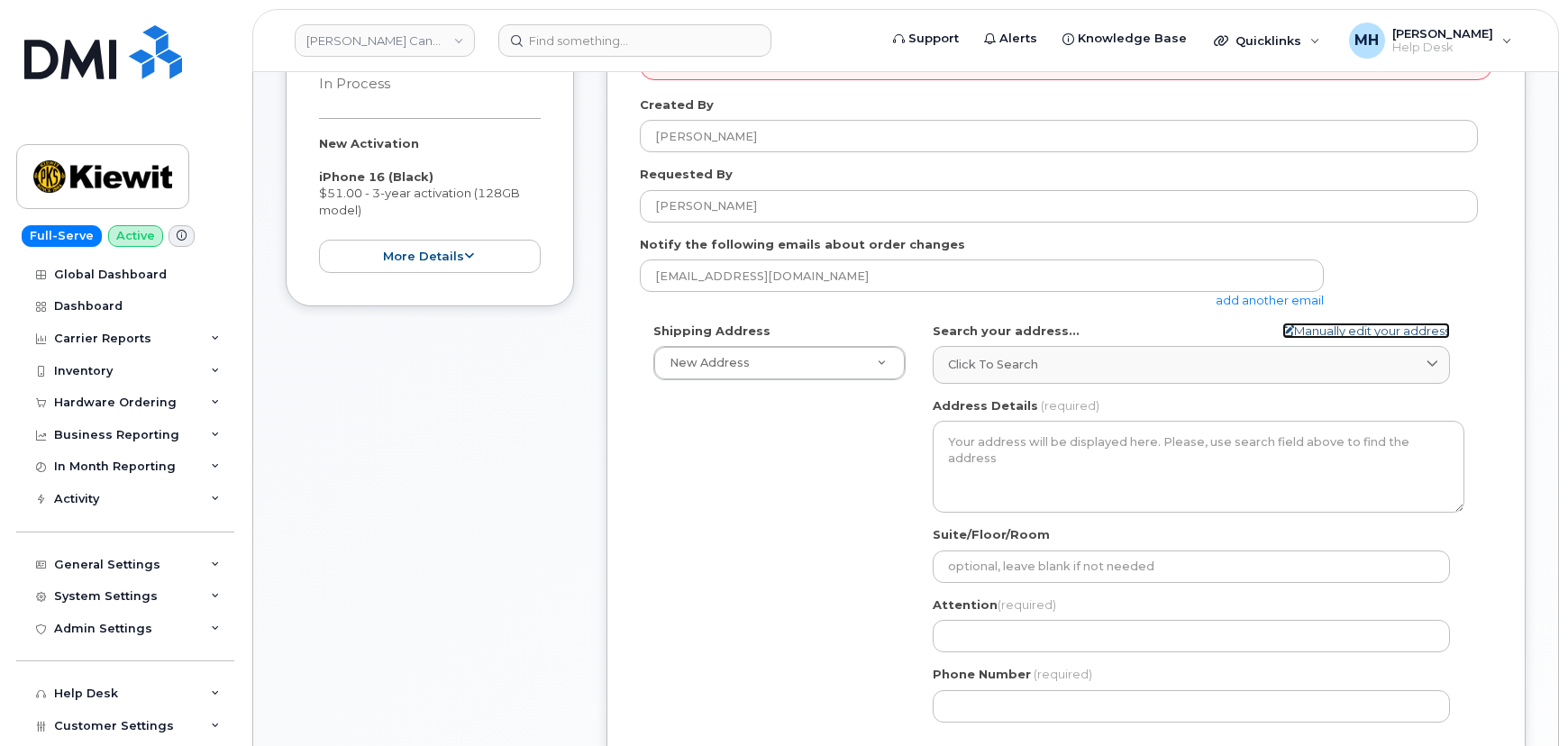
click at [1365, 331] on link "Manually edit your address" at bounding box center [1365, 332] width 168 height 17
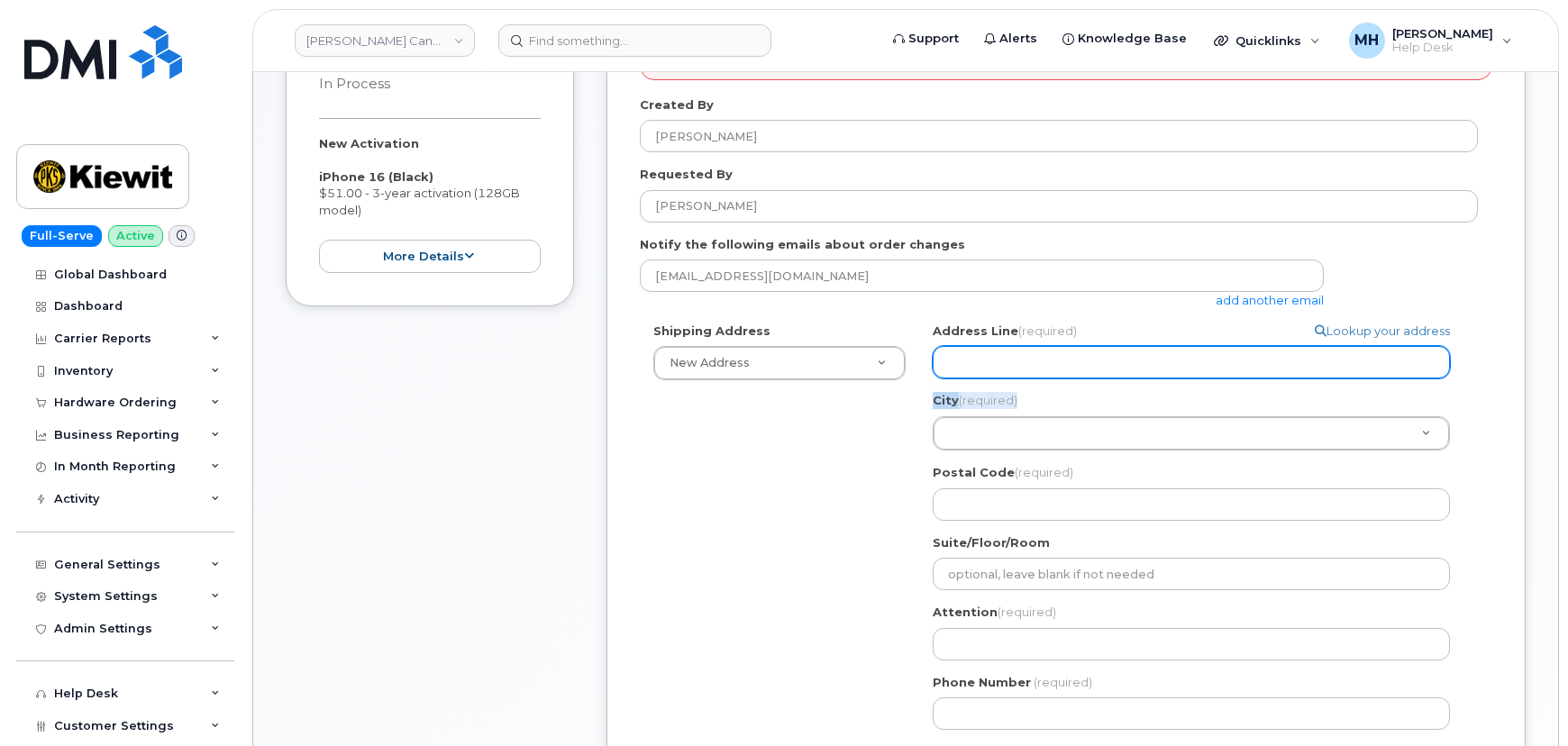
click at [1026, 376] on div "Address Line (required) Lookup your address City (required) City (required) Cit…" at bounding box center [1199, 422] width 531 height 198
click at [1027, 368] on input "Address Line (required)" at bounding box center [1191, 362] width 517 height 32
paste input "12250 33 St NE Edmonton, Alberta CA T6S1H6"
select select
type input "12250 33 St NE Edmonton, Alberta CA T6S1H6"
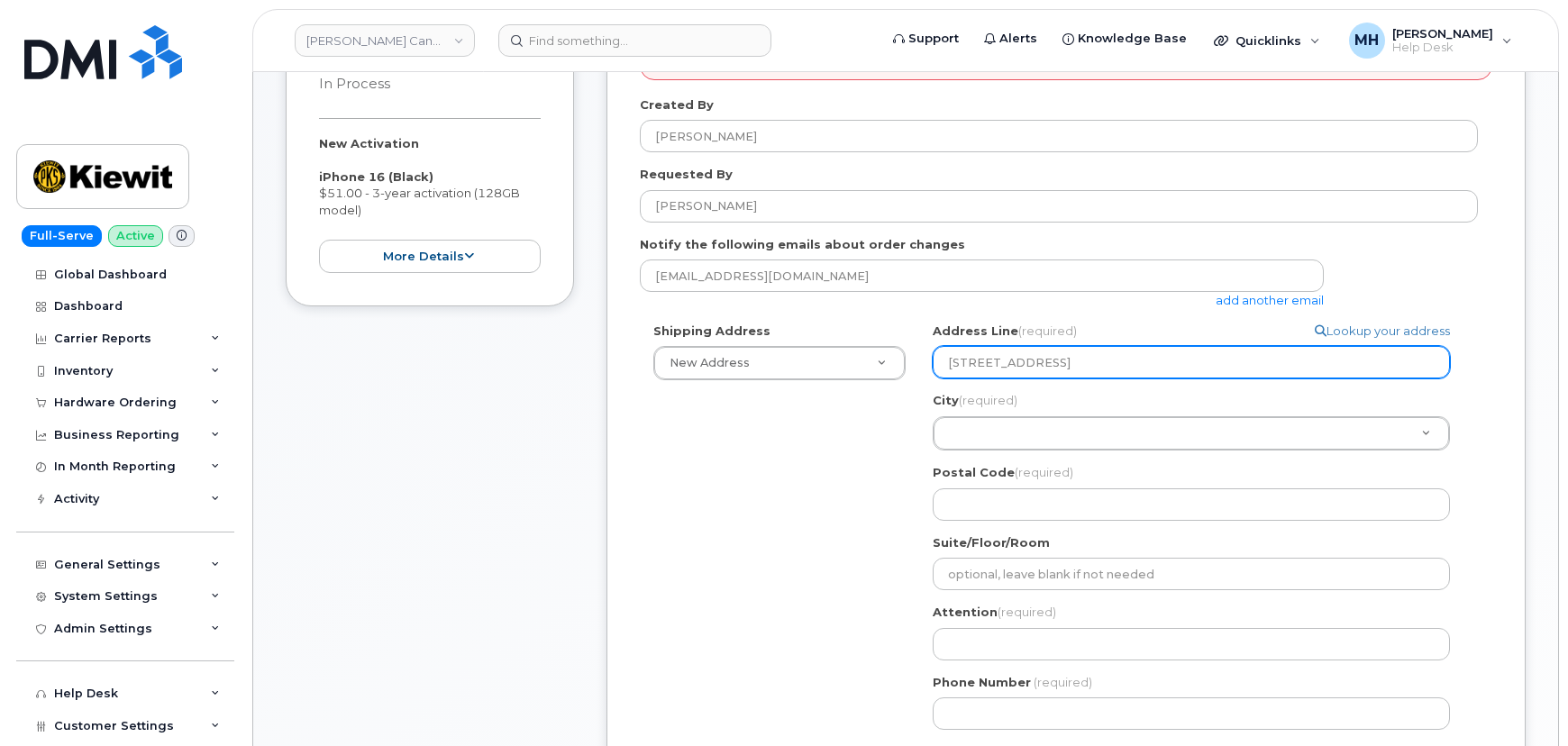
click at [1199, 360] on input "12250 33 St NE Edmonton, Alberta CA T6S1H6" at bounding box center [1191, 362] width 517 height 32
select select
type input "12250 33 St NE Edmonton, Alberta CA"
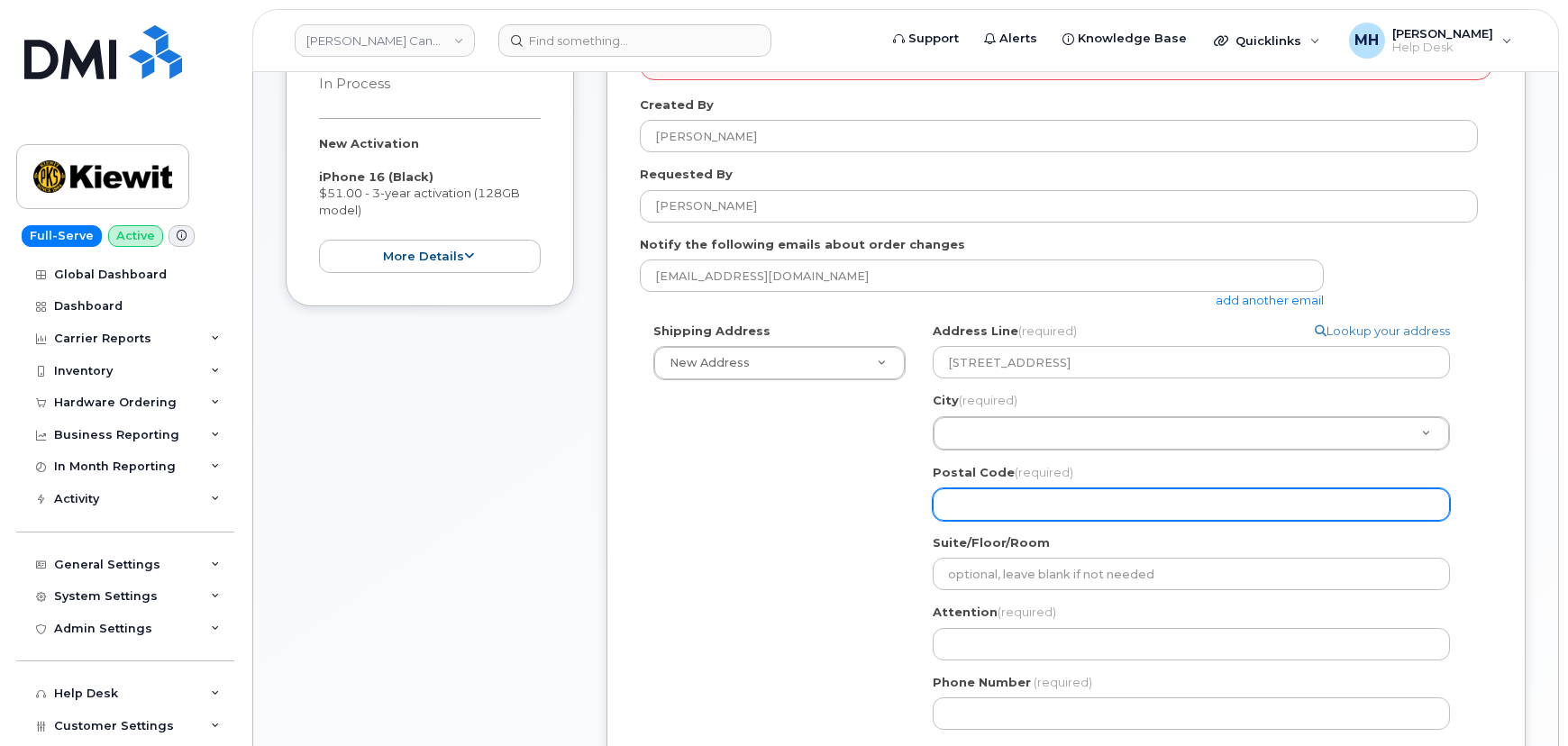
click at [994, 495] on input "Postal Code (required)" at bounding box center [1191, 504] width 517 height 32
paste input "T6S1H6"
select select
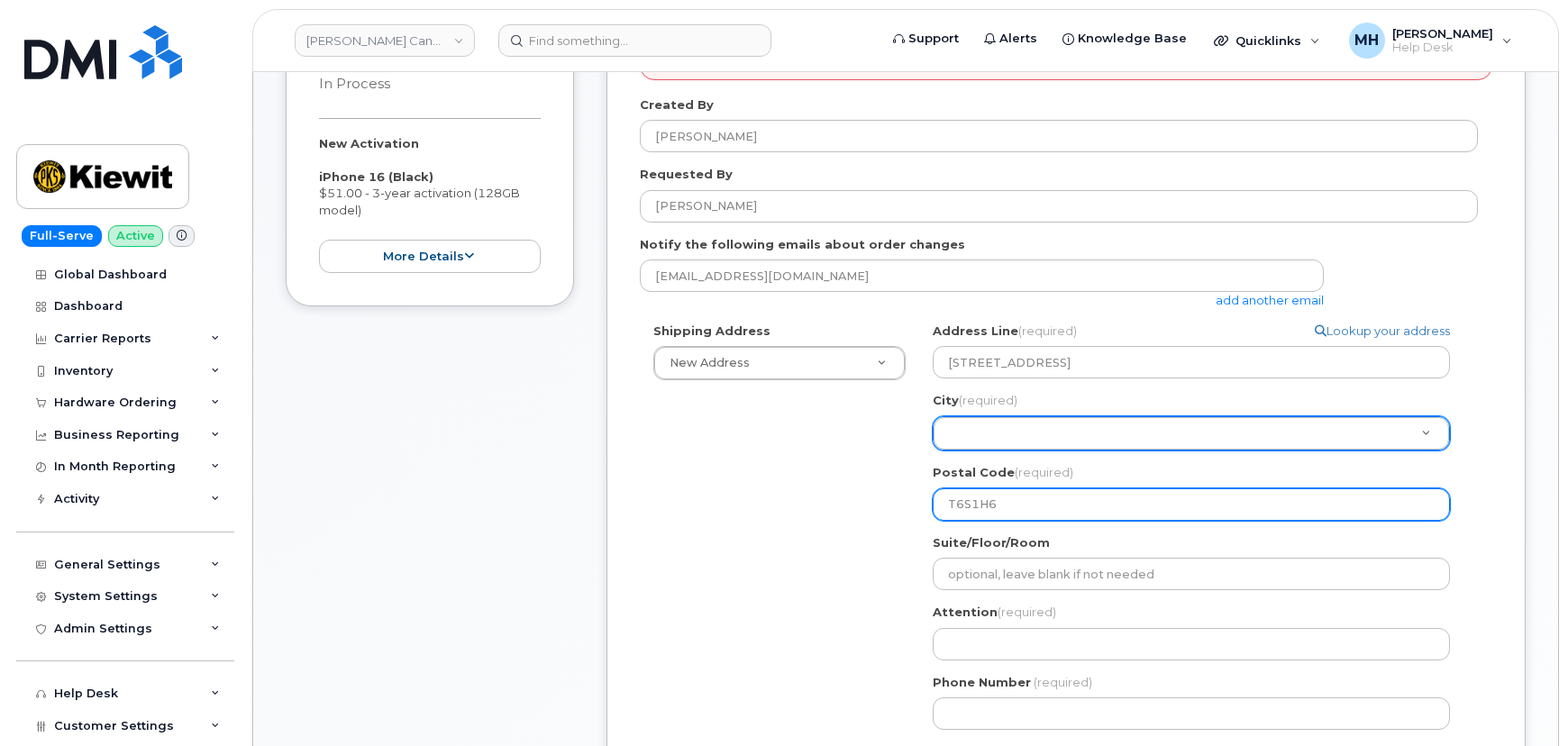
type input "T6S1H6"
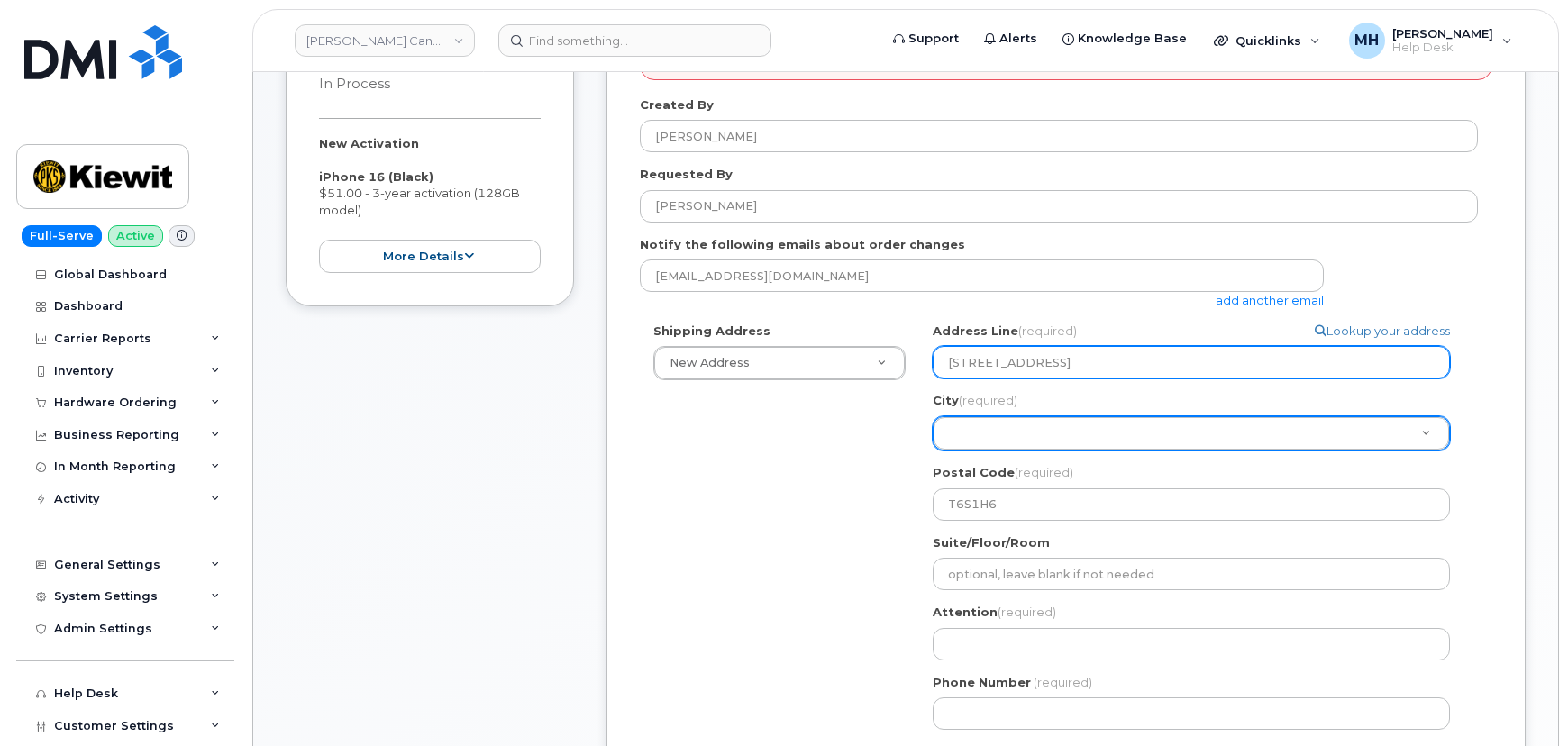
click at [1090, 359] on input "12250 33 St NE Edmonton, Alberta CA" at bounding box center [1191, 362] width 517 height 32
select select
type input "12250 33 St NE , Alberta CA"
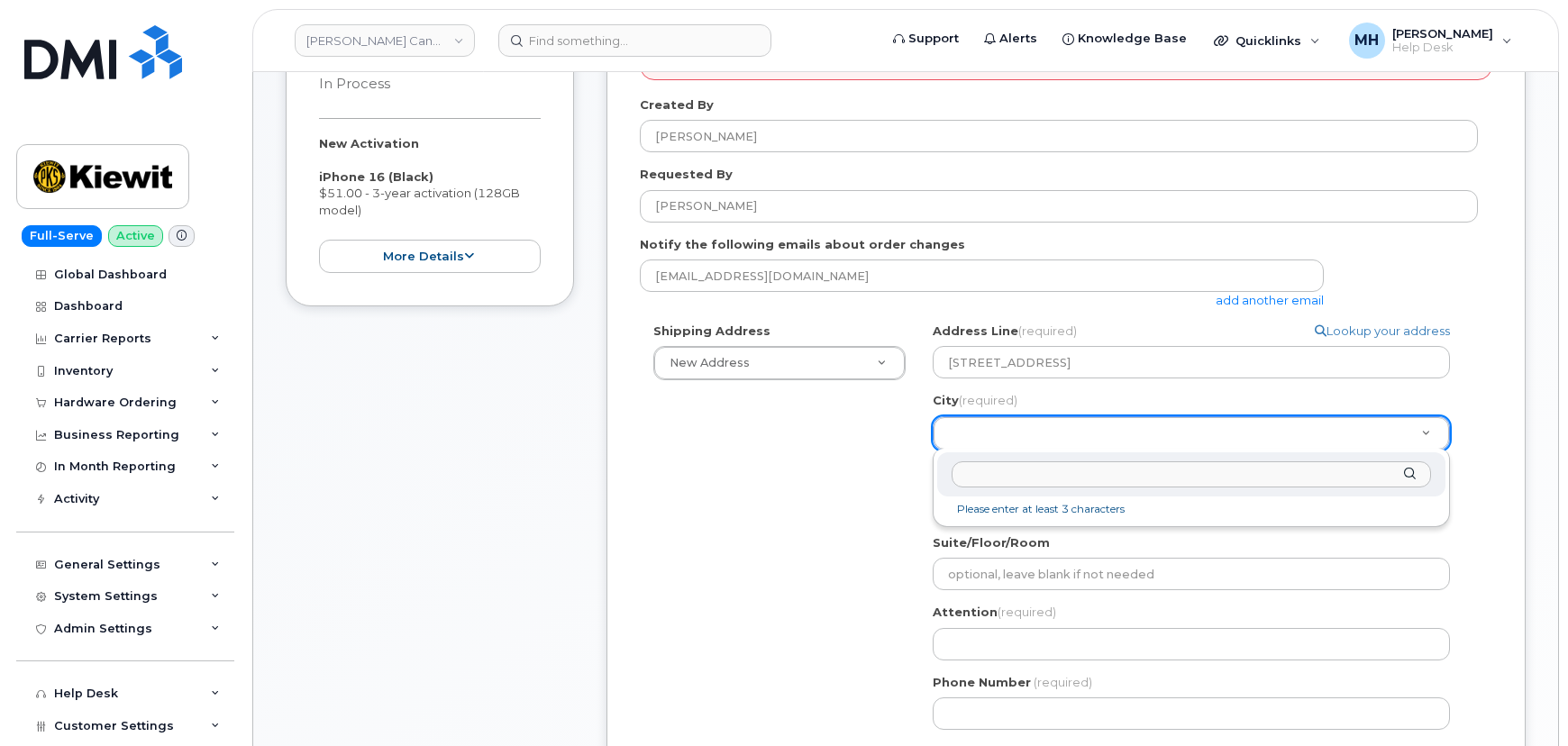
paste input "Edmonton"
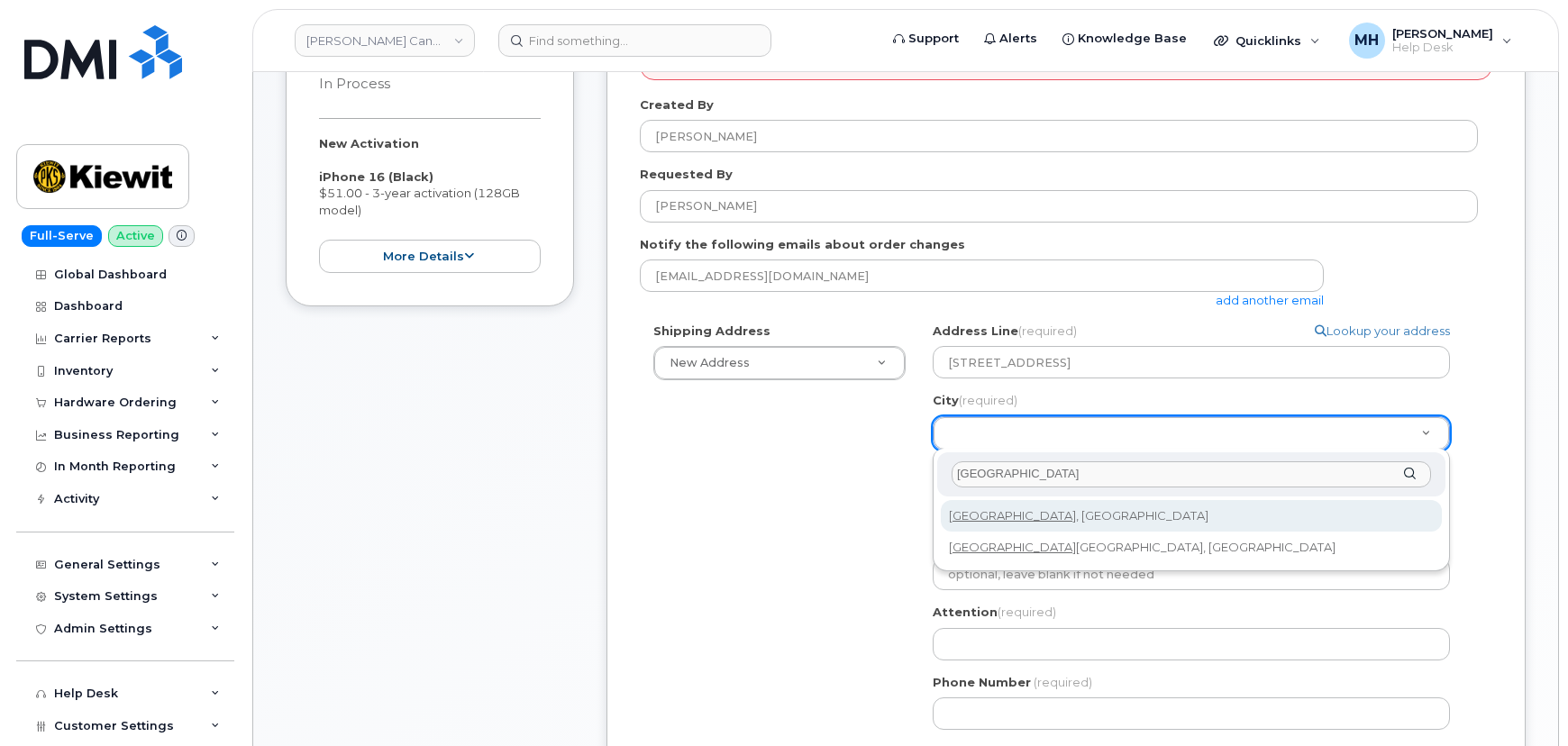
type input "Edmonton"
select select
type input "182"
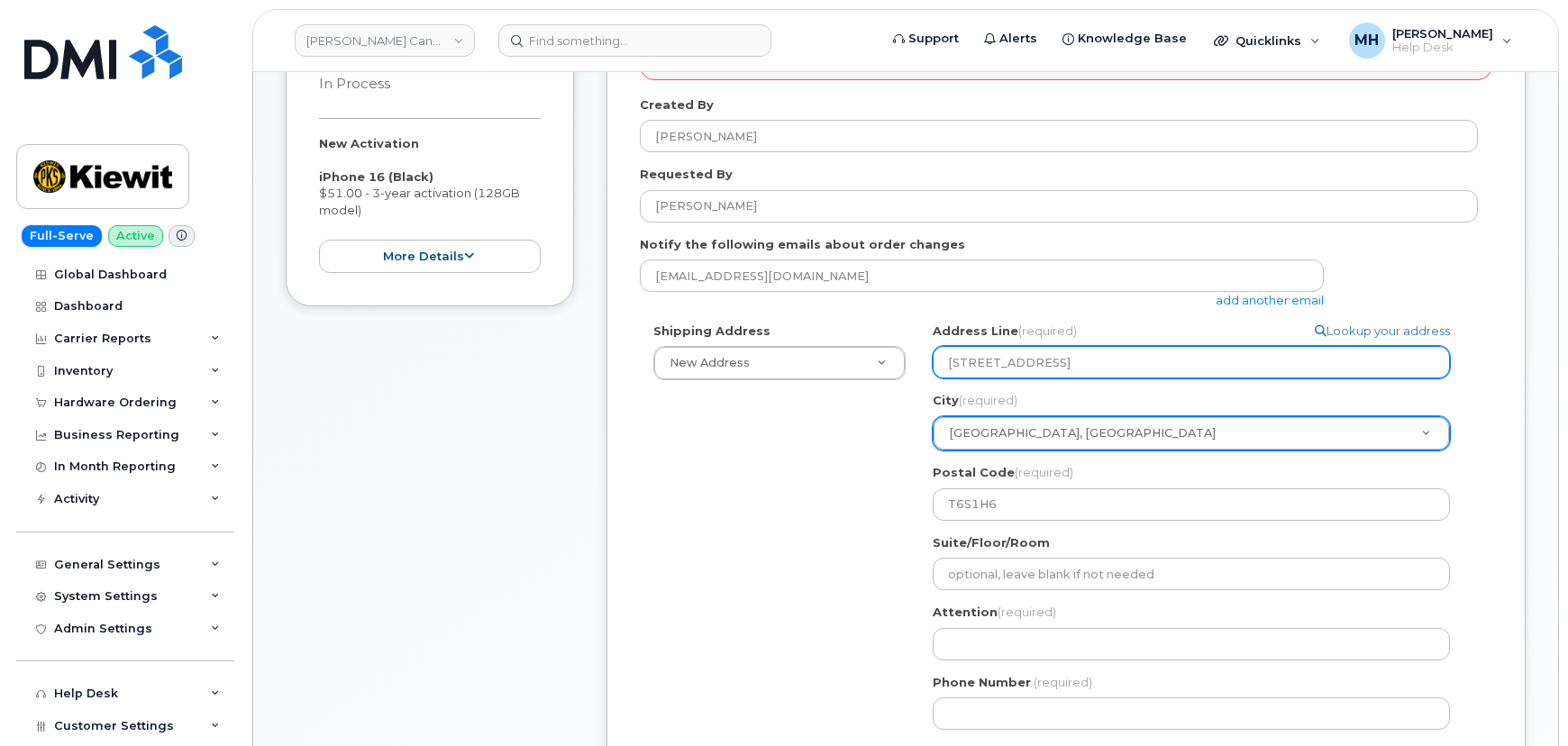
drag, startPoint x: 1131, startPoint y: 361, endPoint x: 1063, endPoint y: 361, distance: 68.0
click at [1063, 361] on input "12250 33 St NE , Alberta CA" at bounding box center [1191, 362] width 517 height 32
select select
type input "12250 33 St NE , Al"
select select
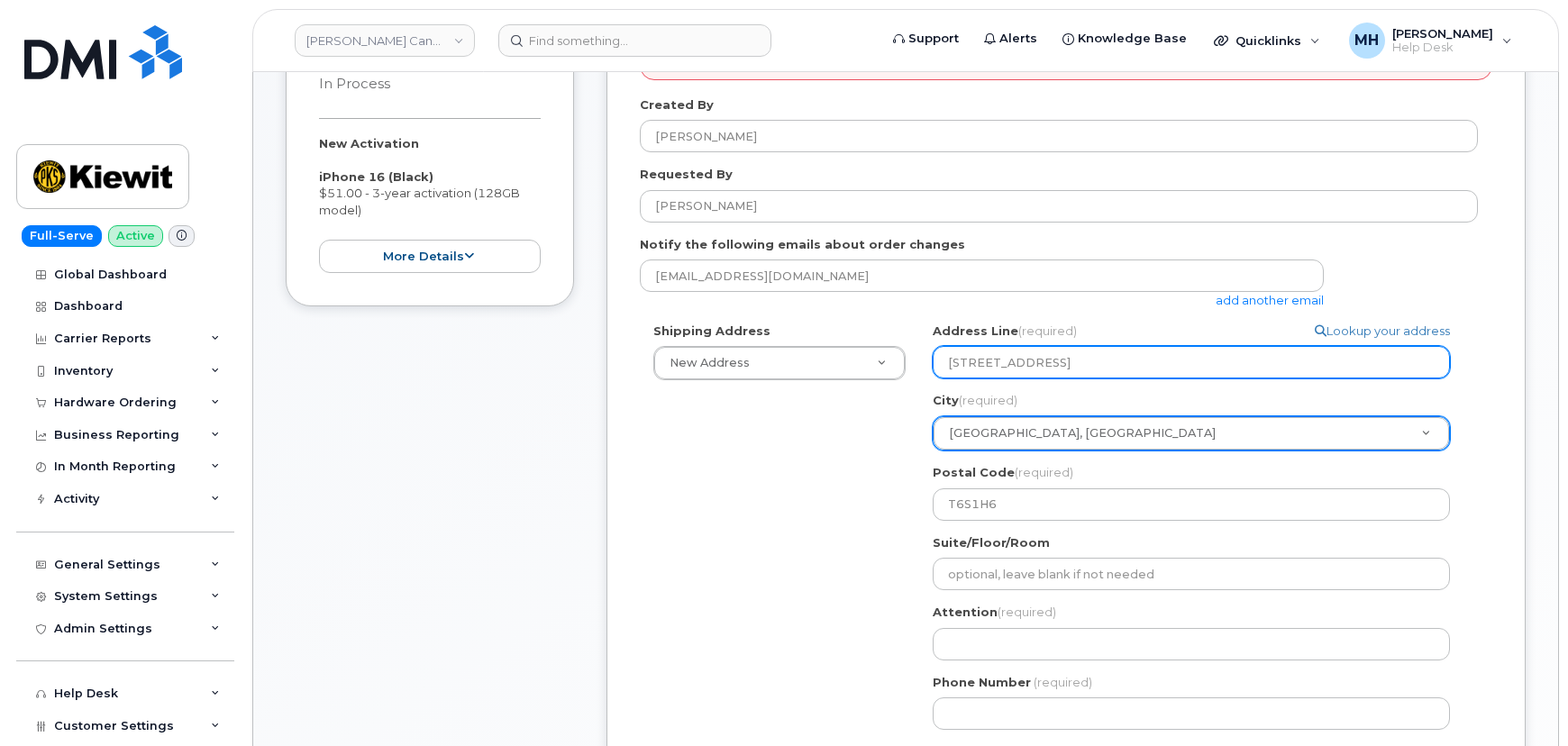
type input "12250 33 St NE , A"
select select
type input "12250 33 St NE ,"
select select
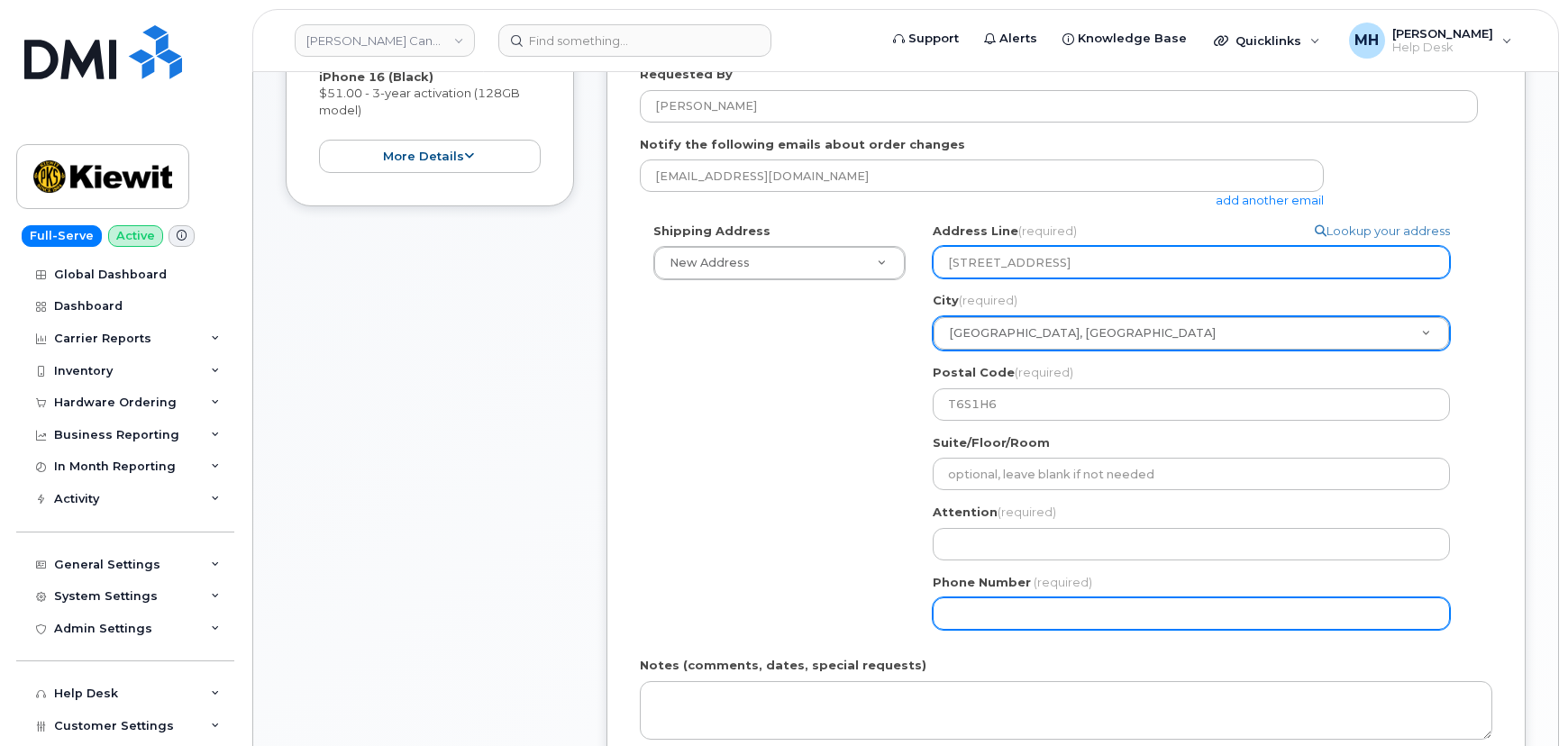
scroll to position [655, 0]
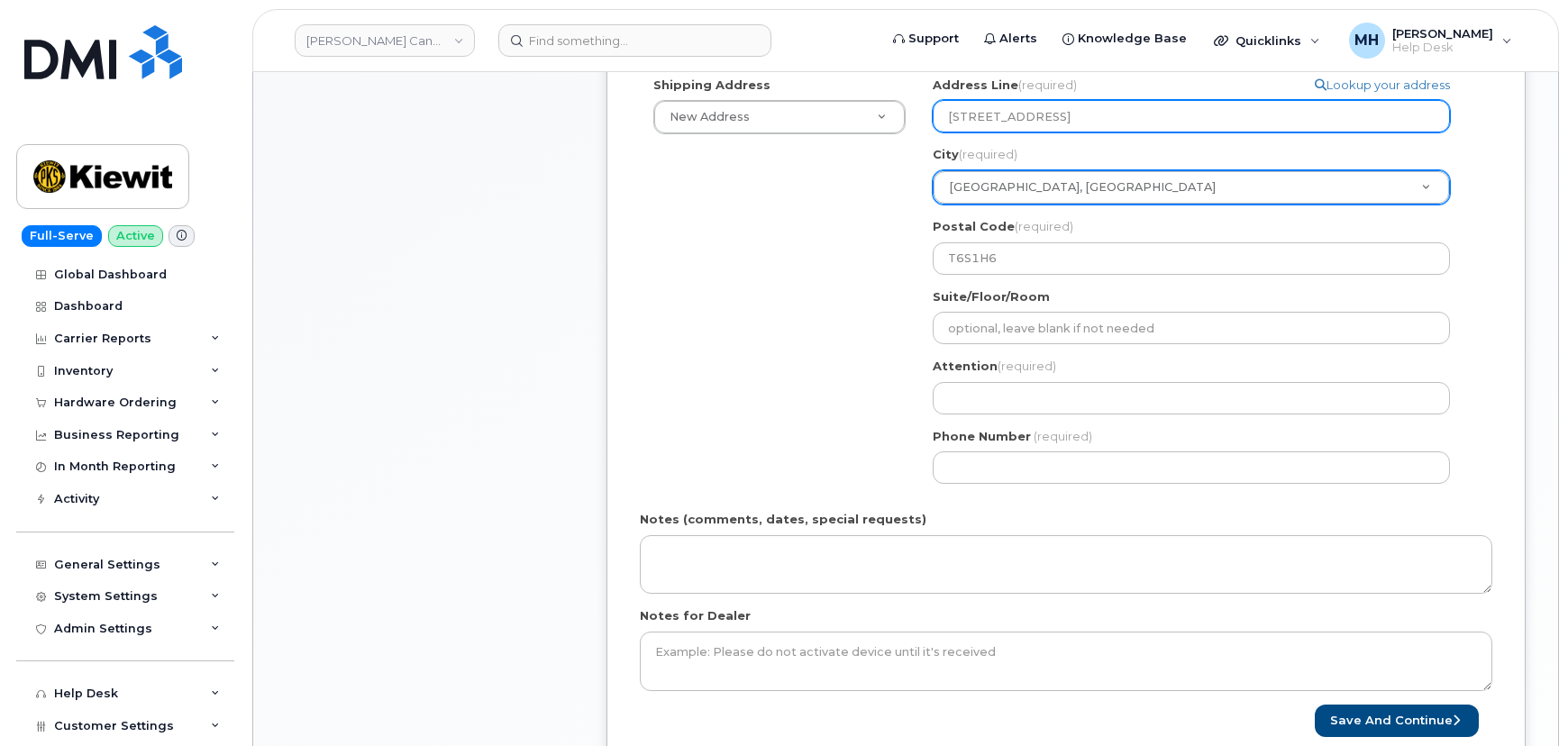
type input "12250 33 St NE"
click at [1004, 413] on div "Search your address... Manually edit your address Click to search 112250 33 St …" at bounding box center [1199, 287] width 559 height 421
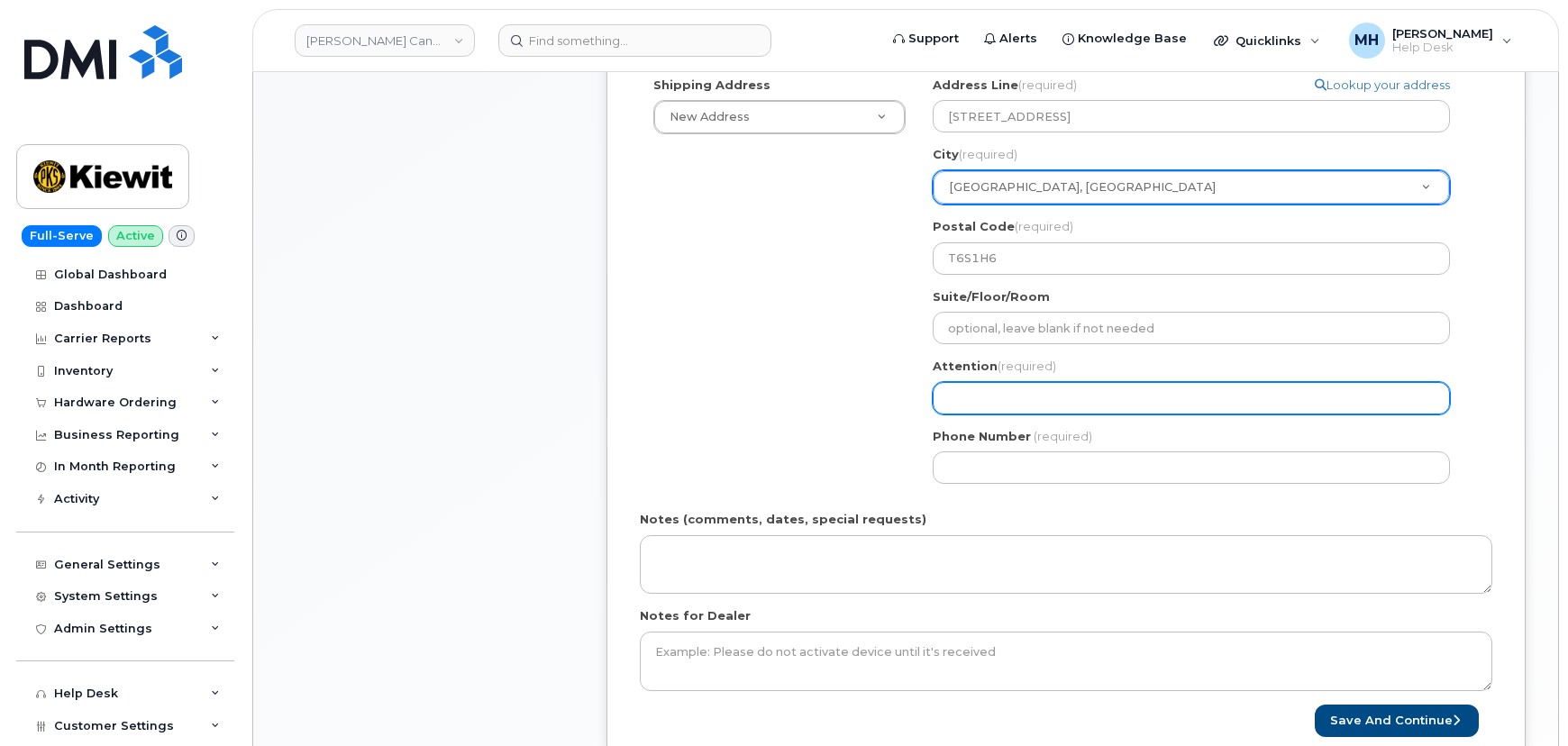
click at [1006, 401] on input "Attention (required)" at bounding box center [1191, 398] width 517 height 32
paste input "[PERSON_NAME]"
type input "[PERSON_NAME]"
select select
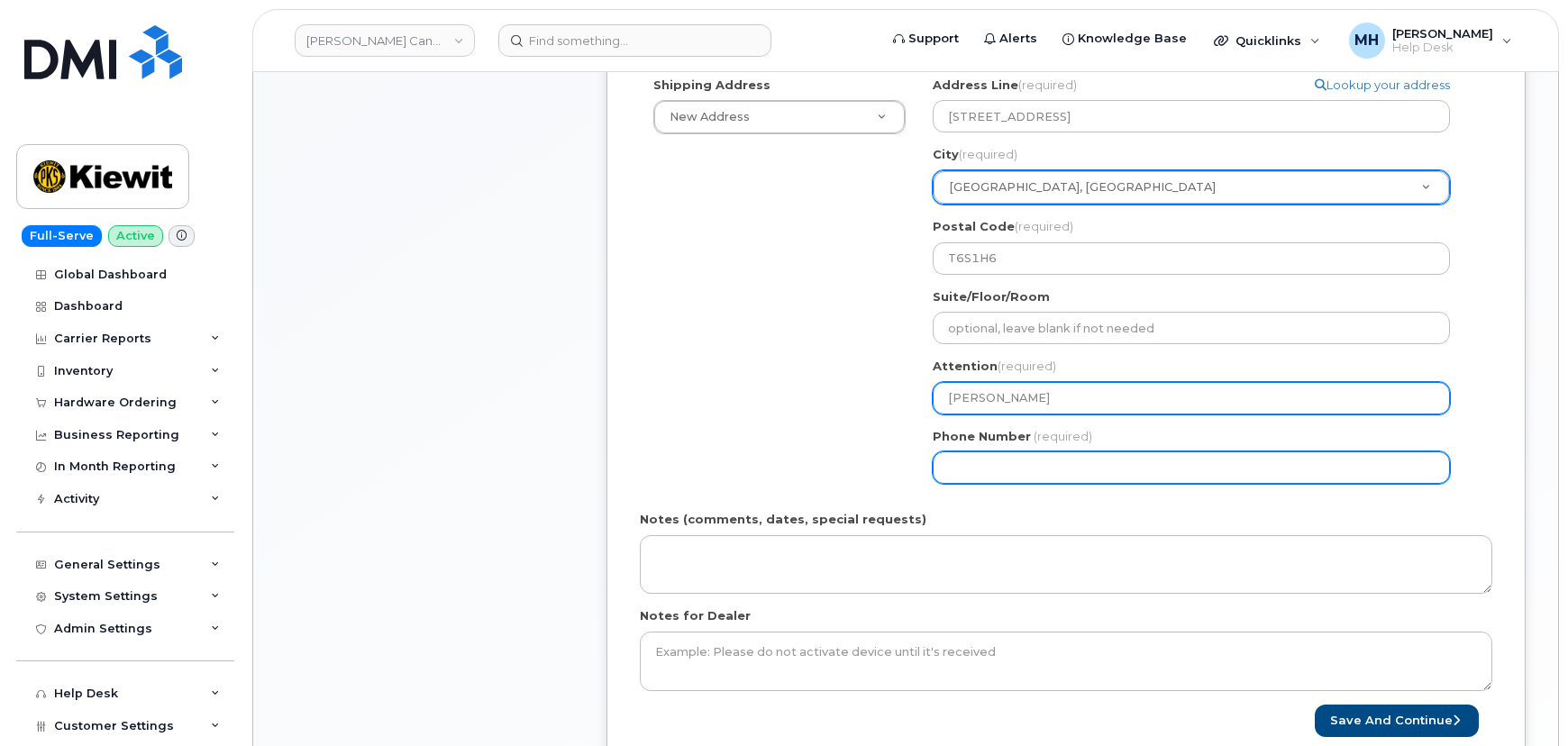
type input "[PERSON_NAME]"
click at [982, 474] on input "Phone Number" at bounding box center [1191, 467] width 517 height 32
click at [1015, 456] on input "Phone Number" at bounding box center [1191, 467] width 517 height 32
paste input "2363395476"
click at [1008, 469] on input "Phone Number" at bounding box center [1191, 467] width 517 height 32
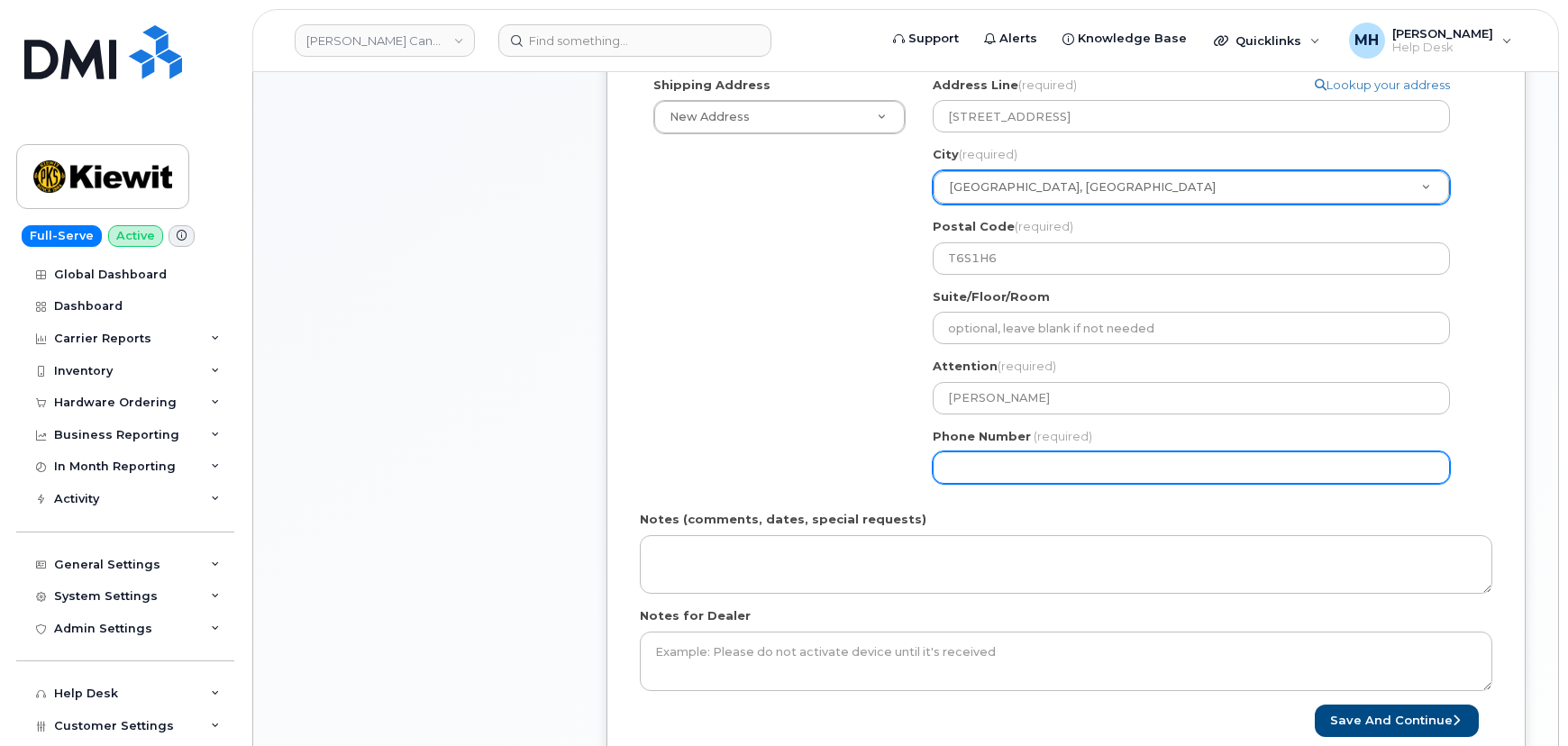
select select
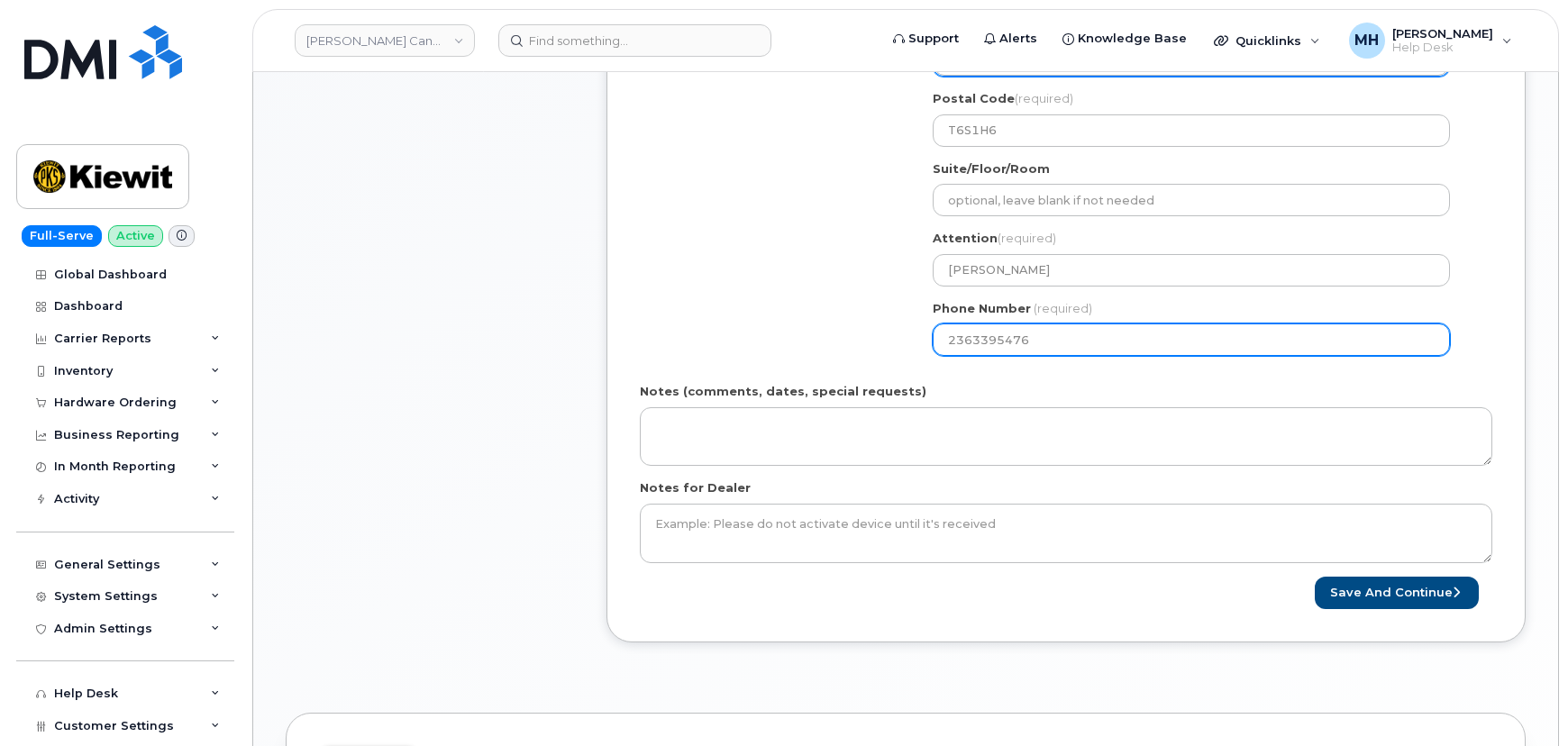
scroll to position [901, 0]
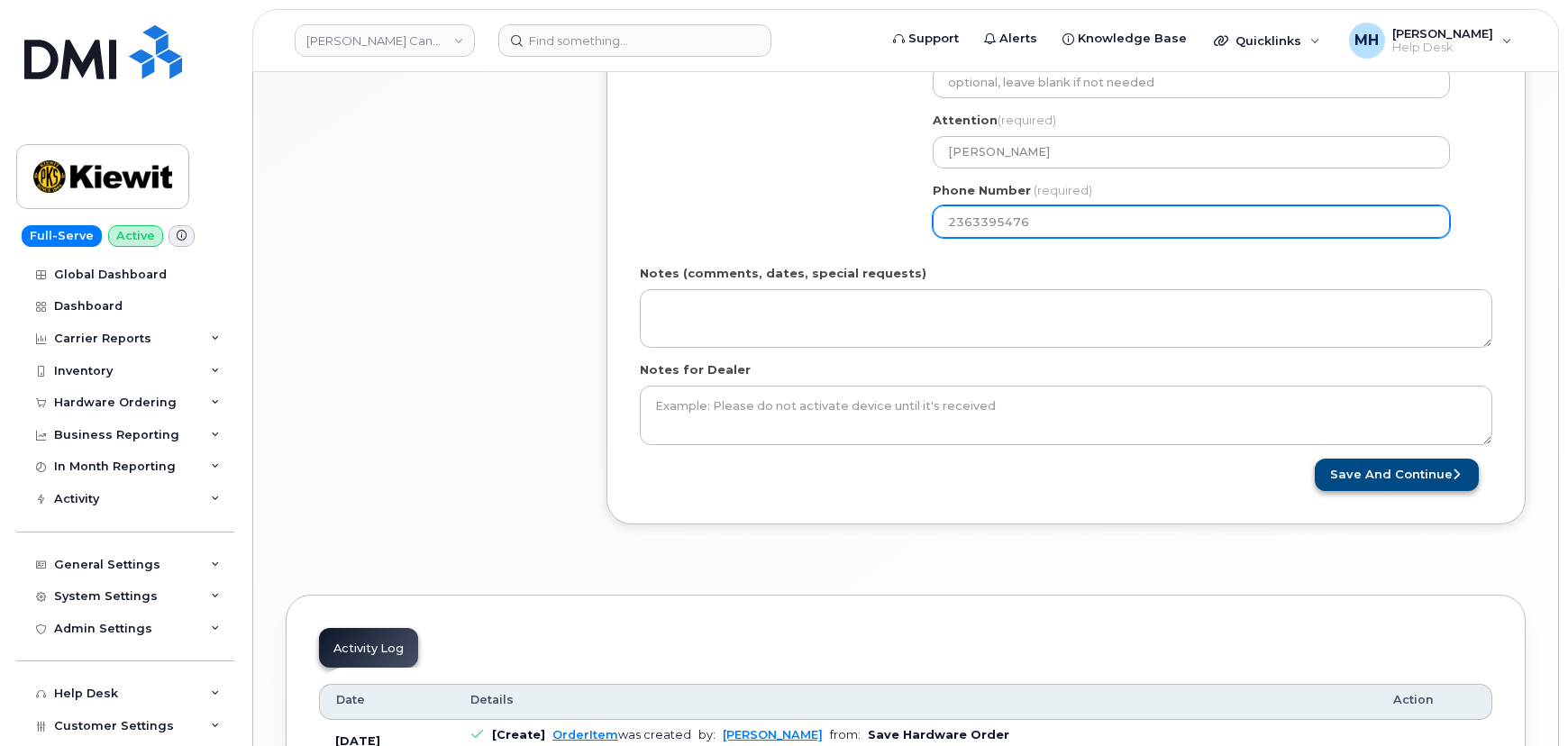
type input "2363395476"
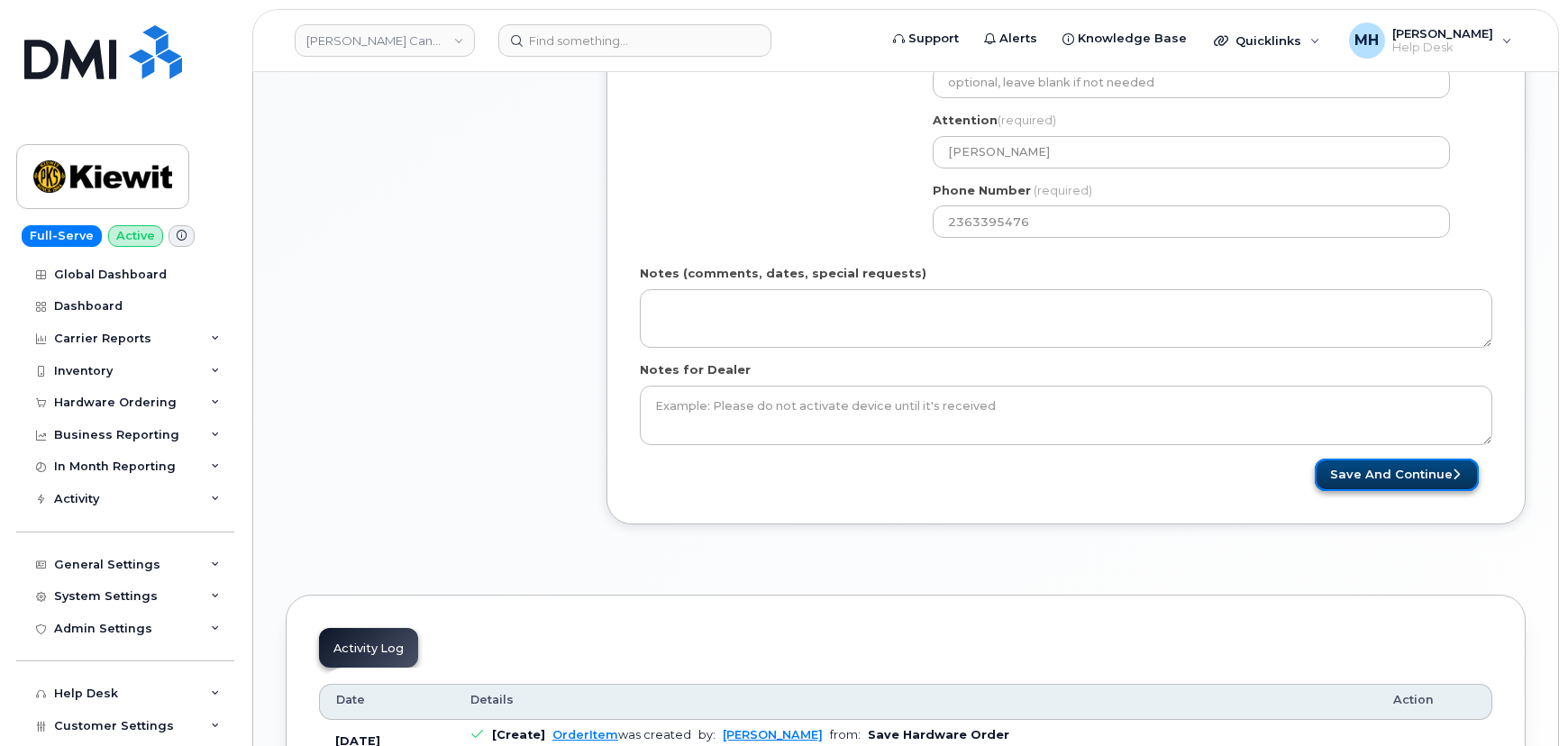
click at [1333, 474] on button "Save and Continue" at bounding box center [1396, 475] width 164 height 33
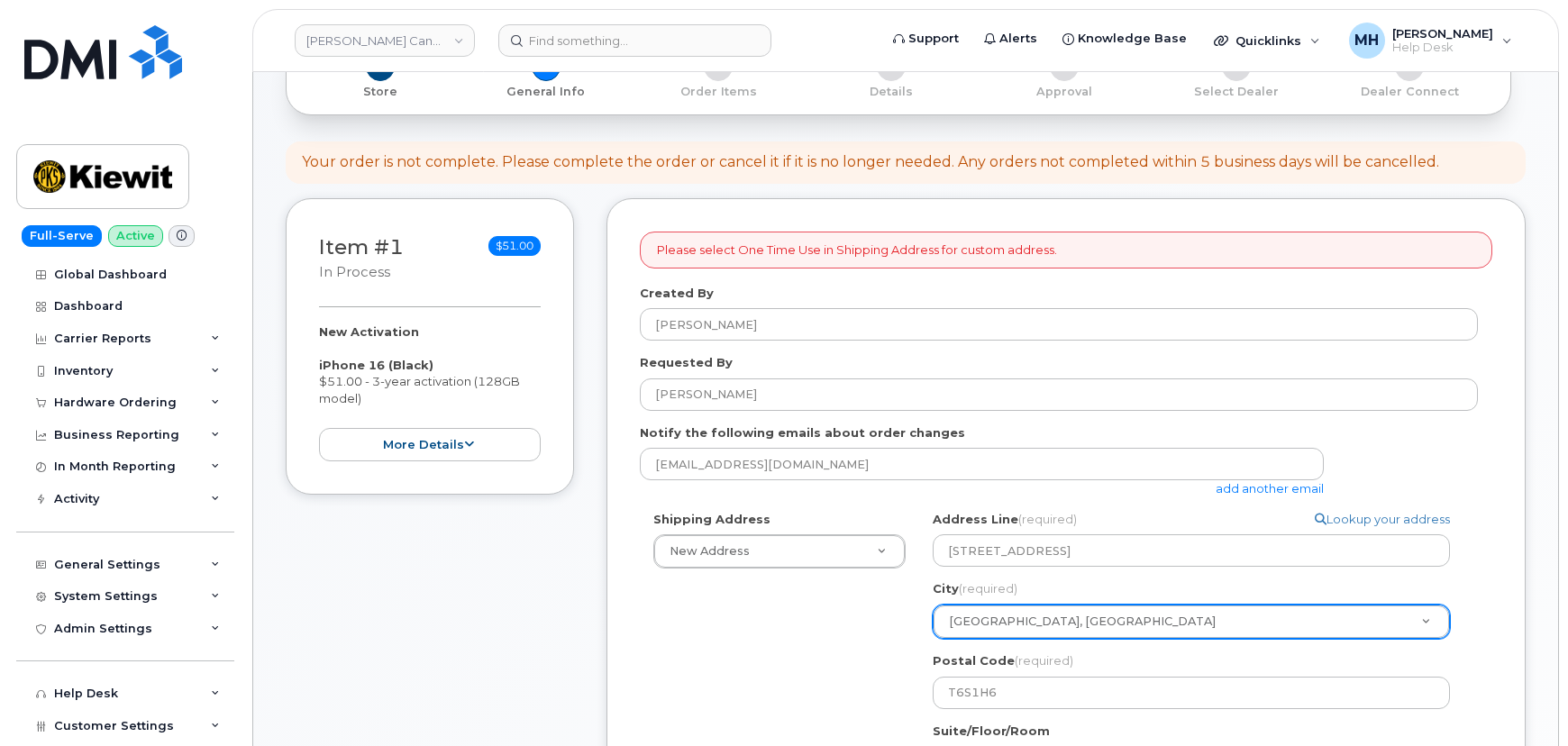
scroll to position [81, 0]
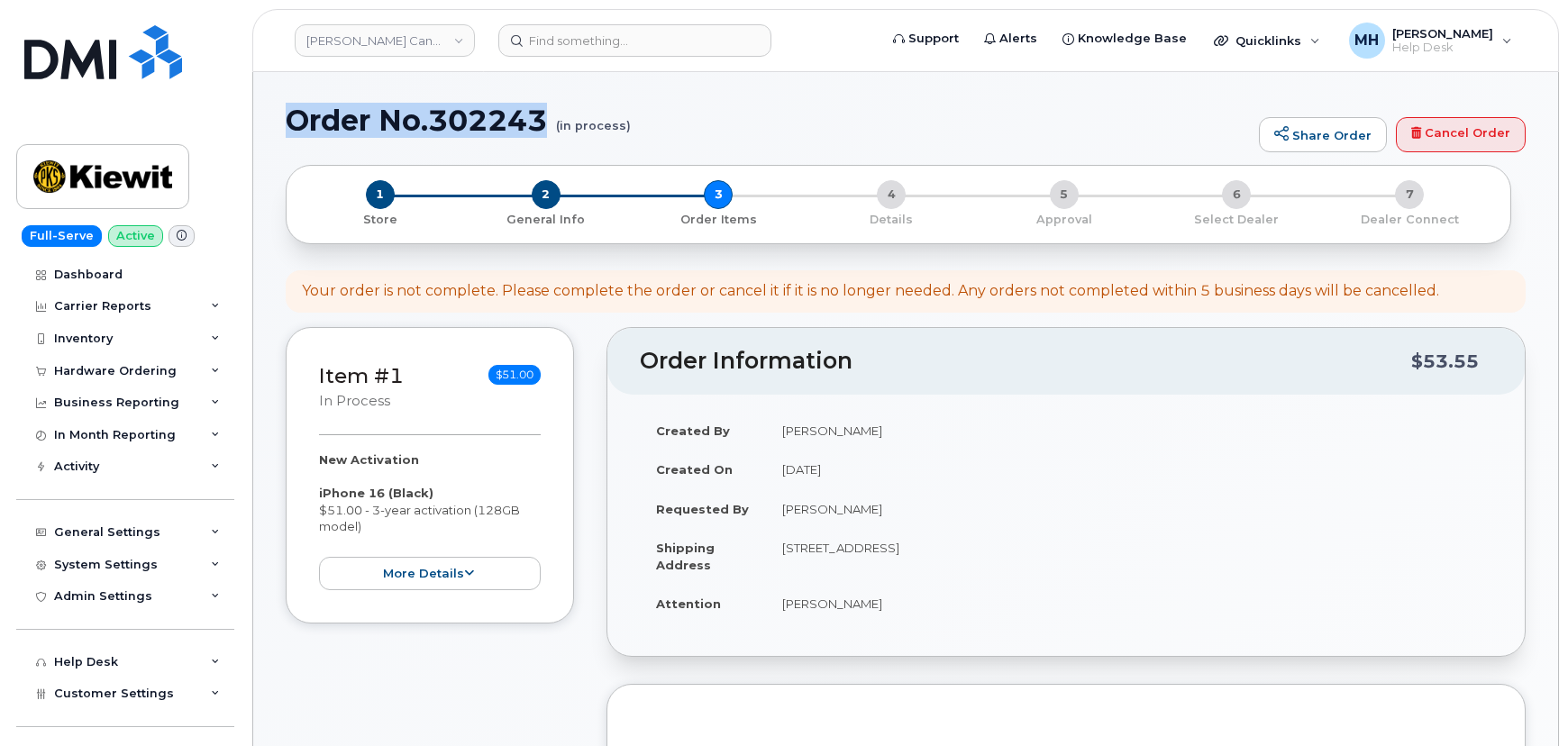
drag, startPoint x: 553, startPoint y: 112, endPoint x: 273, endPoint y: 112, distance: 280.0
copy h1 "Order No.302243"
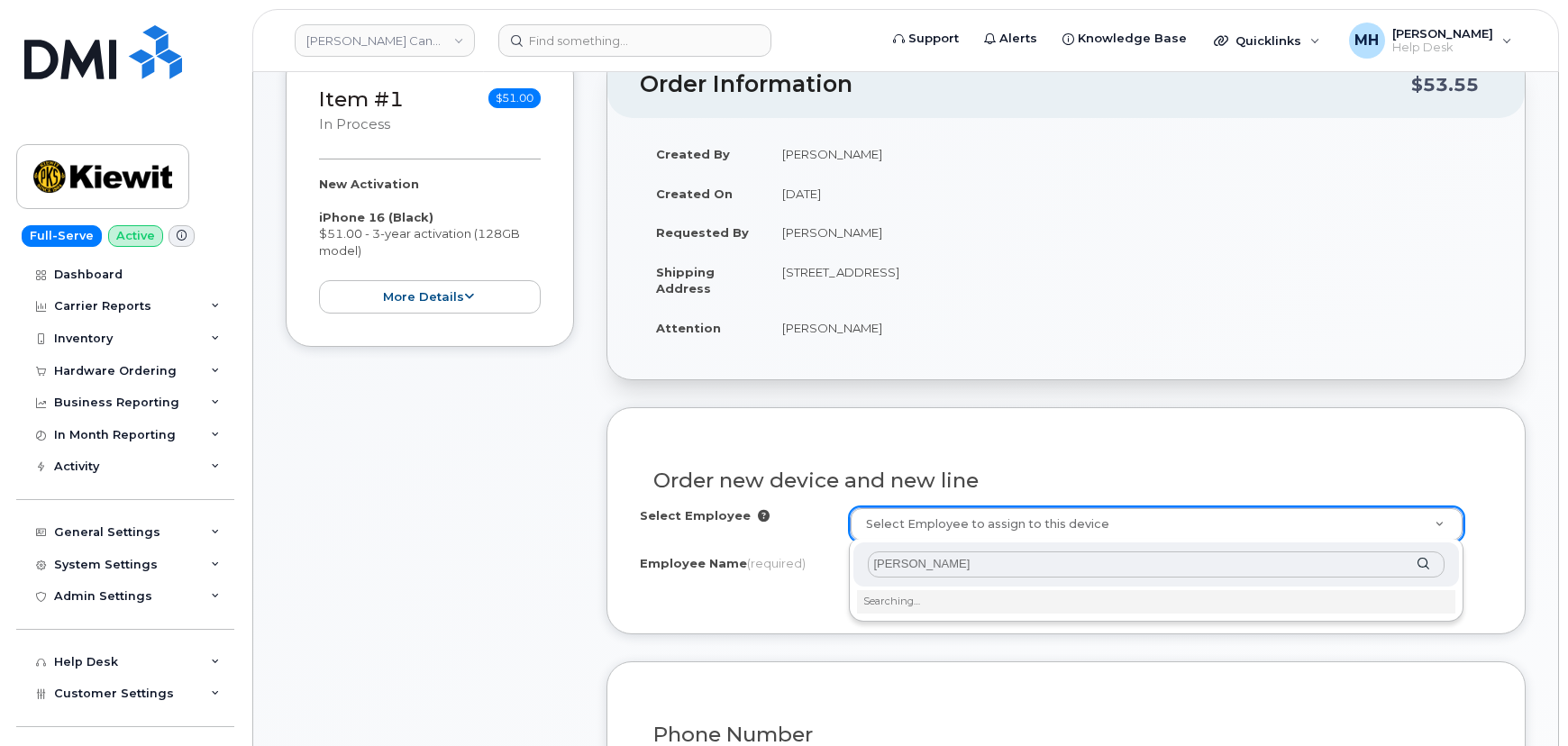
scroll to position [409, 0]
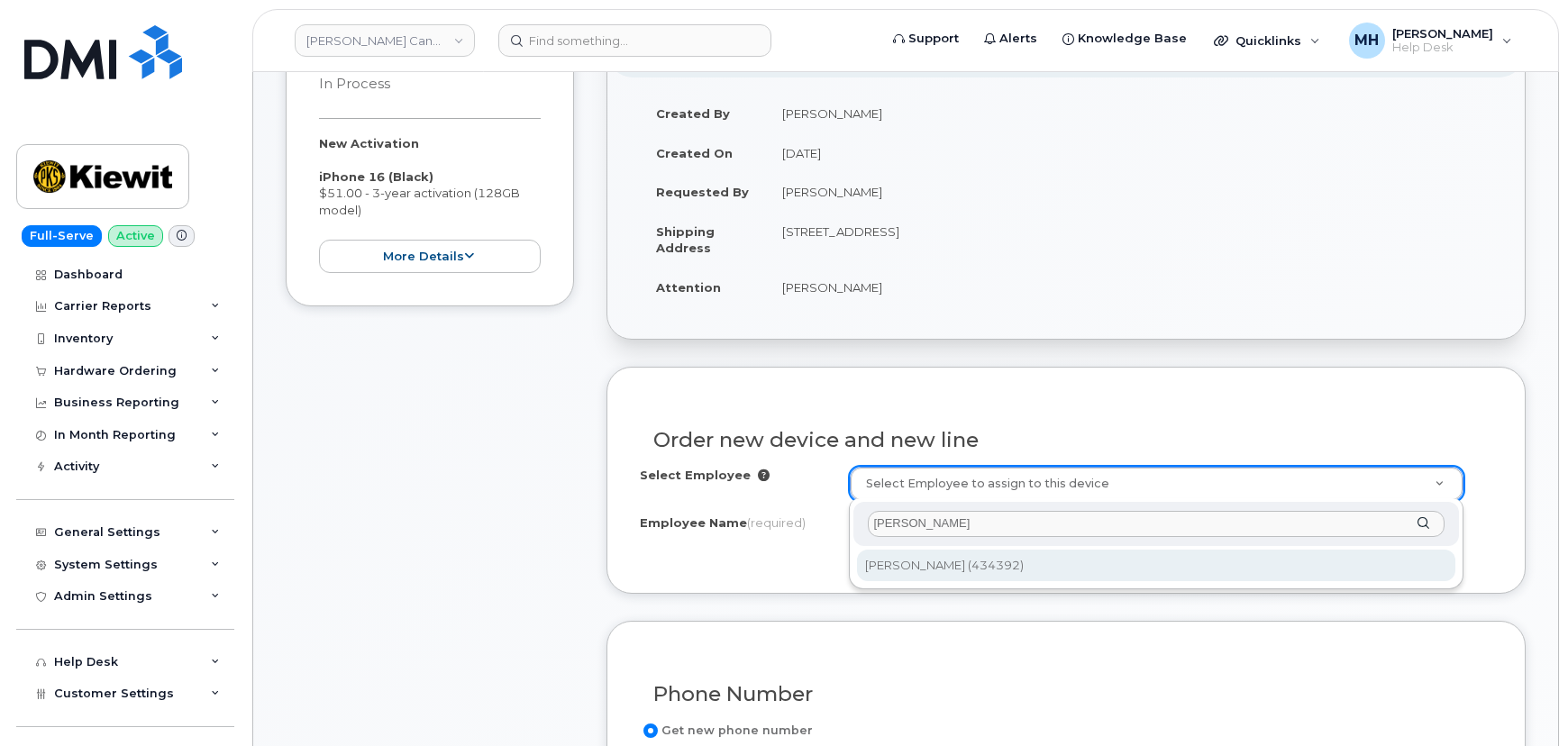
type input "[PERSON_NAME]"
type input "1050725"
type input "Christine Macuha"
select select
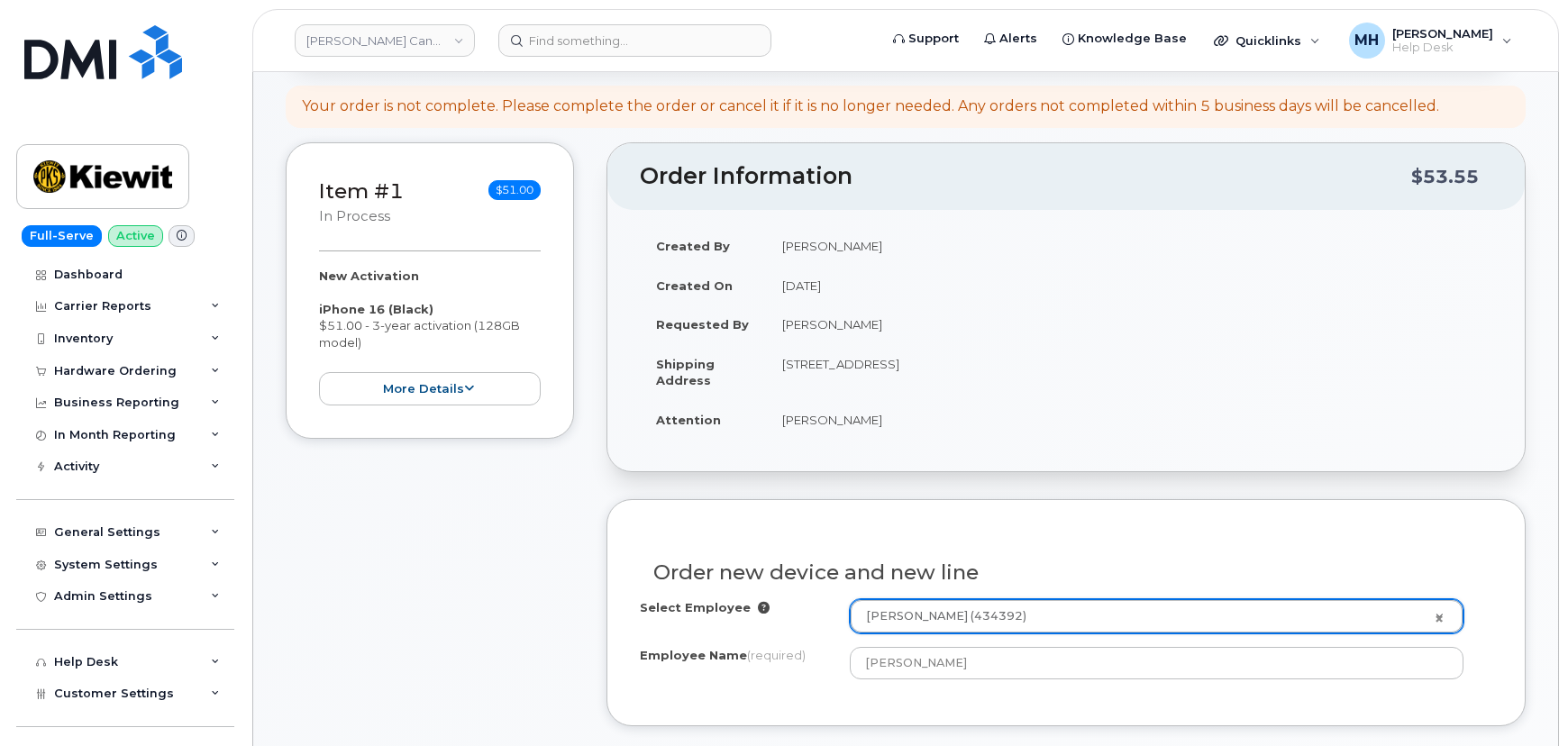
scroll to position [81, 0]
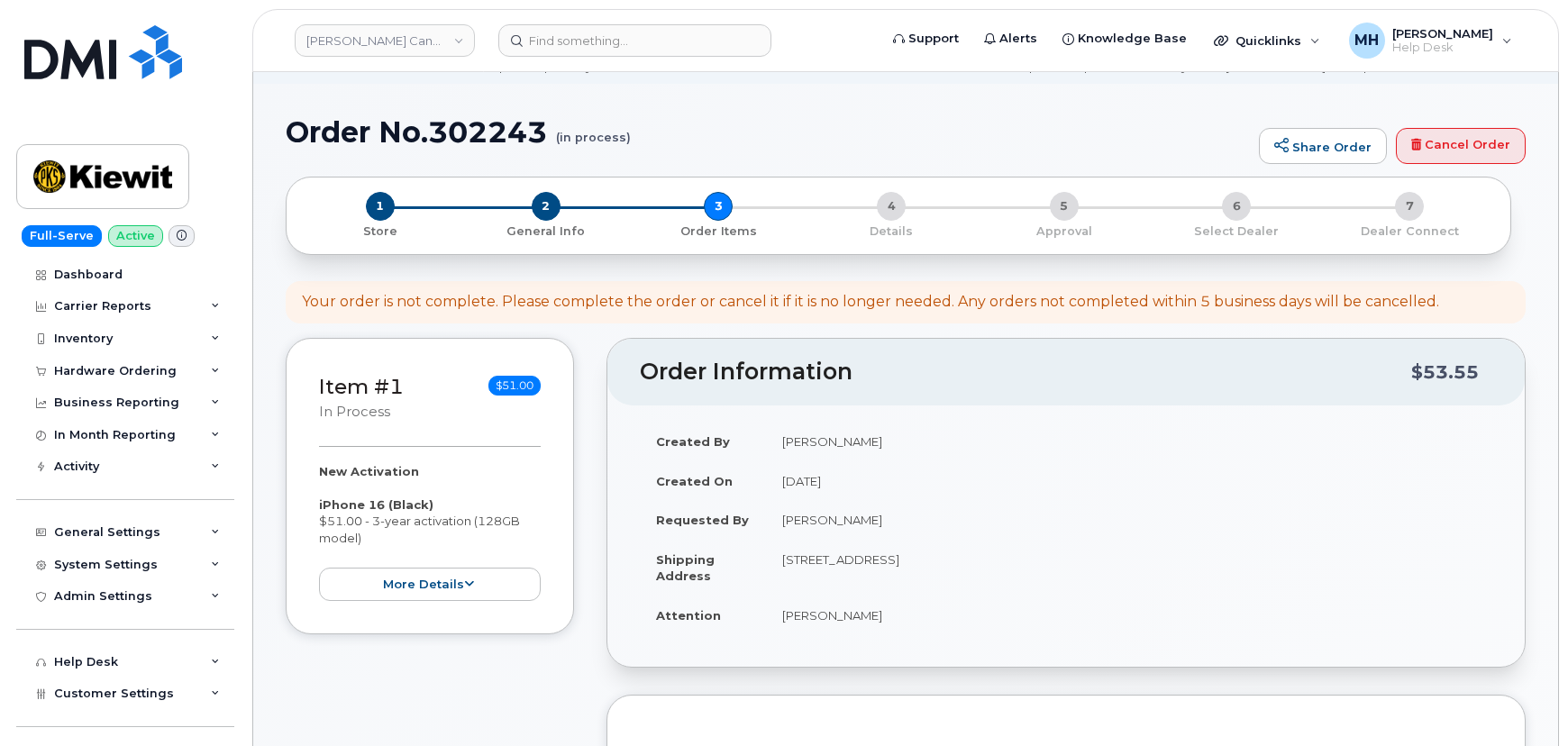
click at [985, 556] on td "12250 33 St NE Edmonton AB T6S1H6" at bounding box center [1129, 568] width 726 height 56
click at [988, 556] on td "12250 33 St NE Edmonton AB T6S1H6" at bounding box center [1129, 568] width 726 height 56
copy td "T6S1H6"
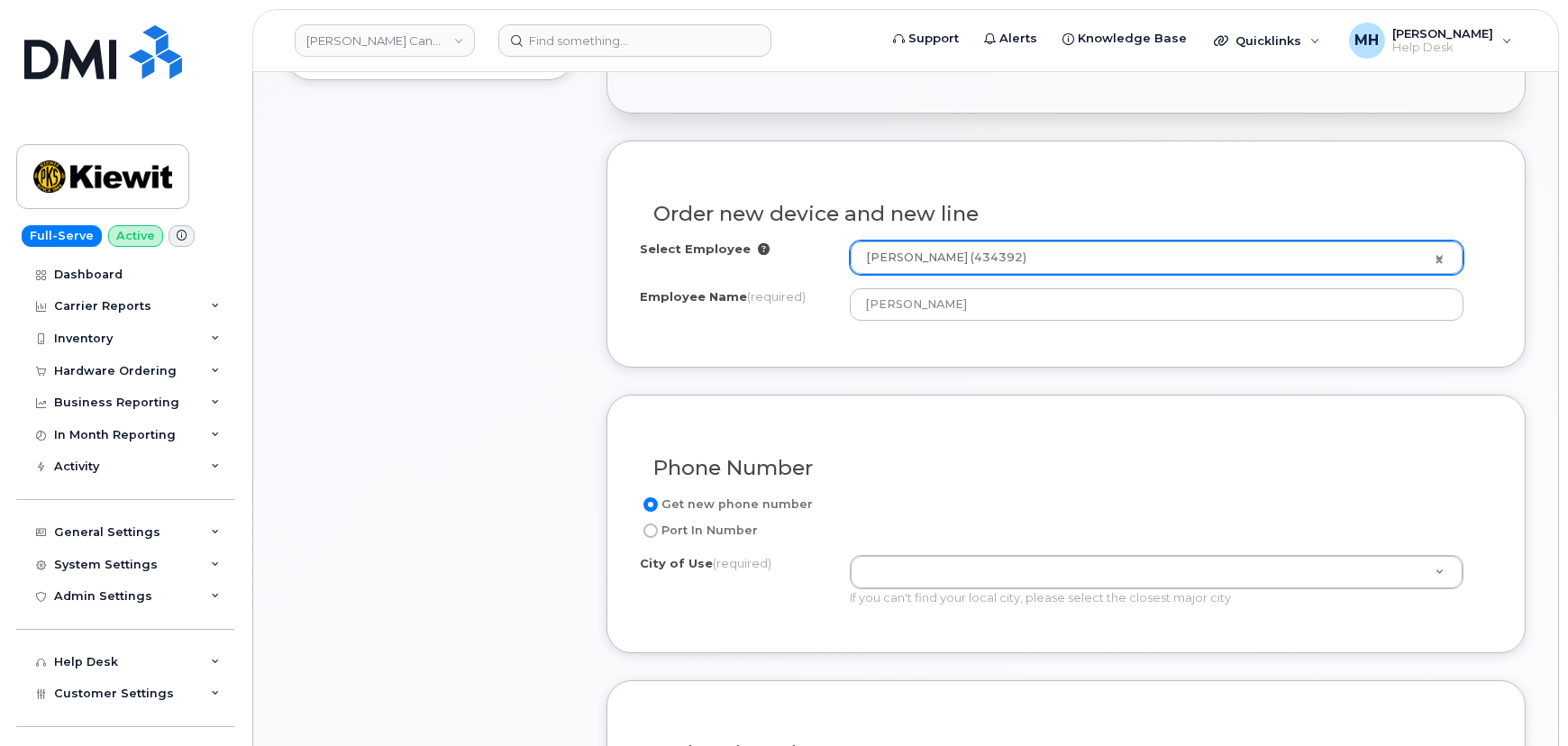
scroll to position [737, 0]
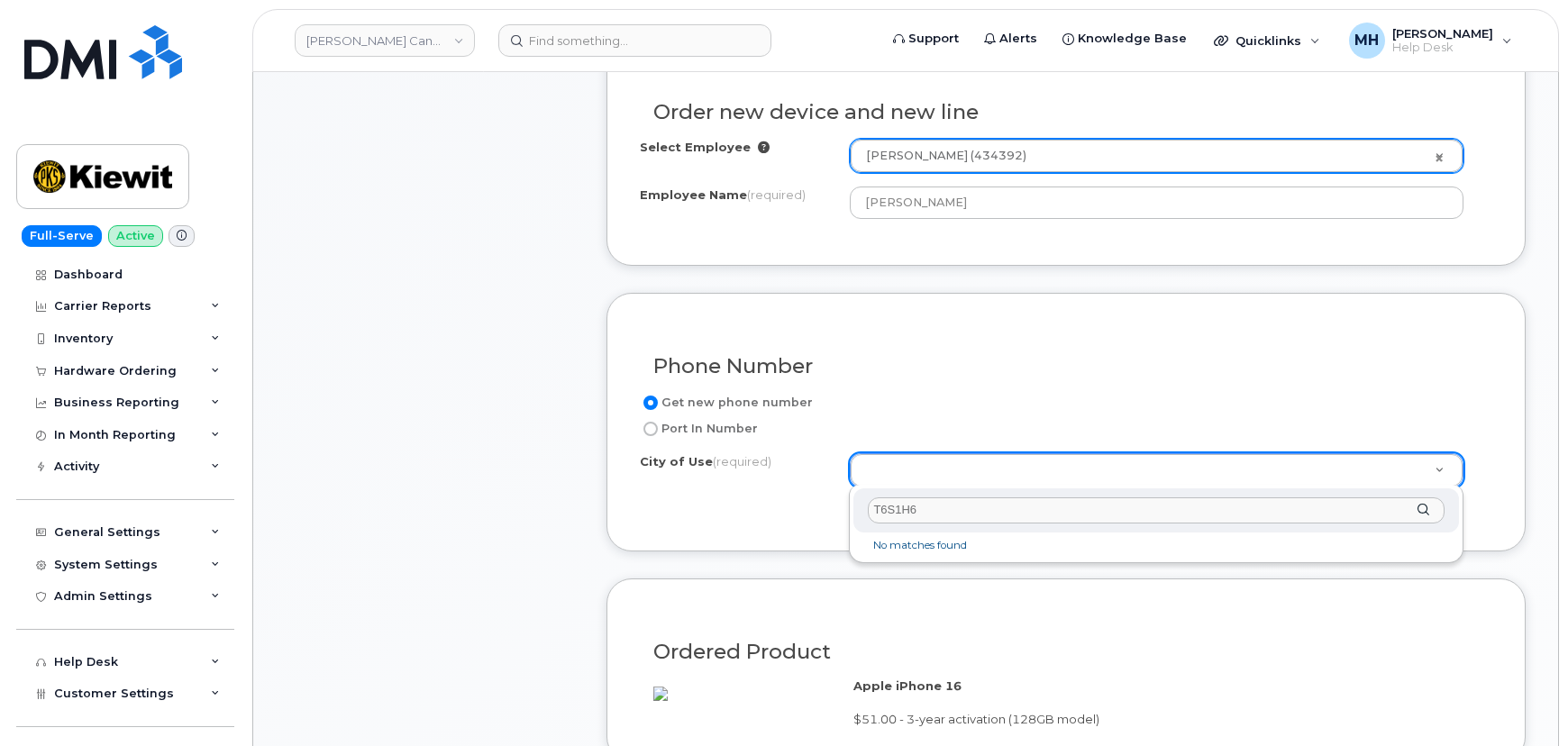
drag, startPoint x: 948, startPoint y: 510, endPoint x: 816, endPoint y: 509, distance: 132.0
click at [816, 509] on body "Kiewit Canada Inc Support Alerts Knowledge Base Quicklinks Suspend / Cancel Dev…" at bounding box center [784, 682] width 1568 height 2839
click at [946, 521] on input "T6S1H6" at bounding box center [1156, 510] width 577 height 26
drag, startPoint x: 936, startPoint y: 508, endPoint x: 810, endPoint y: 508, distance: 126.0
click at [810, 508] on body "Kiewit Canada Inc Support Alerts Knowledge Base Quicklinks Suspend / Cancel Dev…" at bounding box center [784, 682] width 1568 height 2839
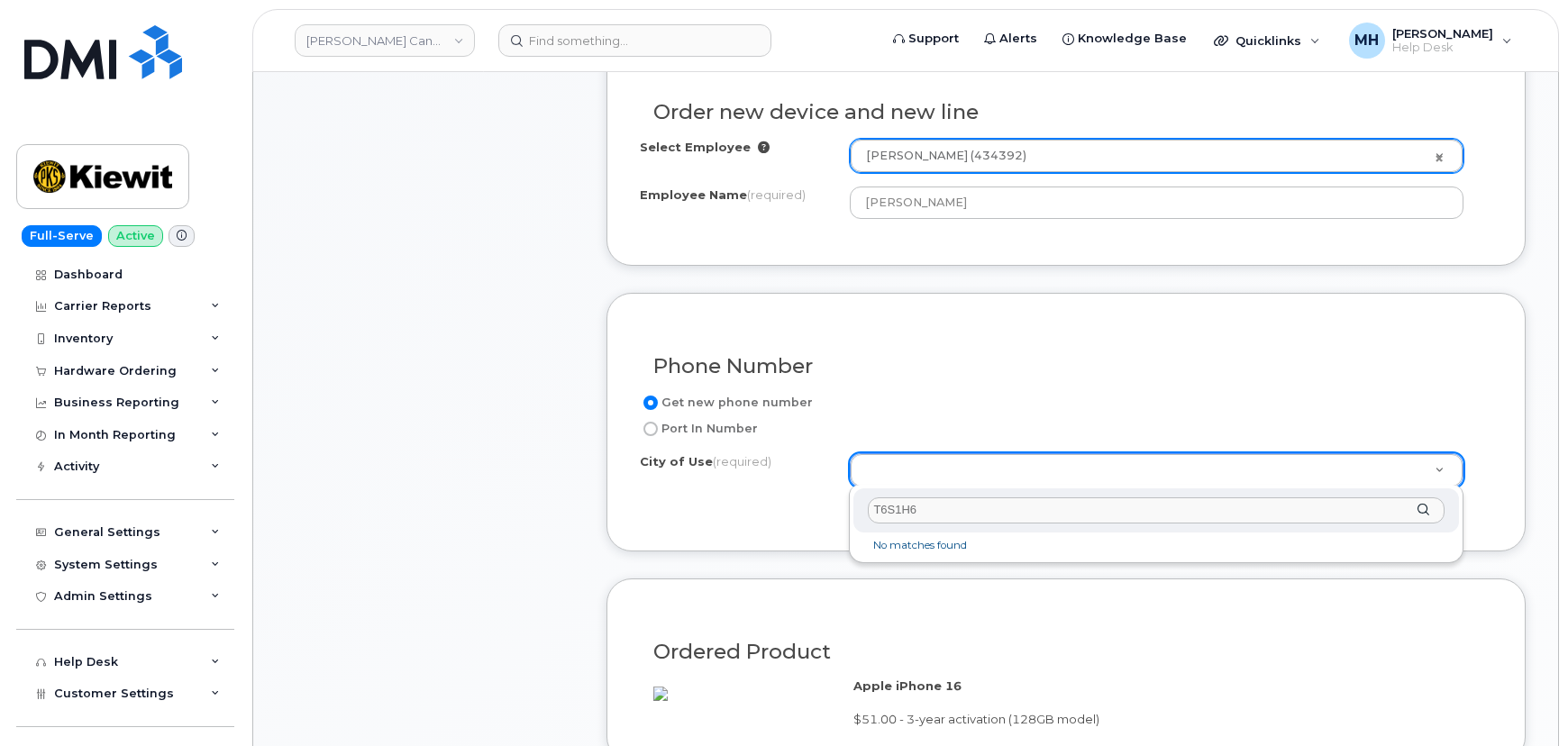
paste input "Edmonton"
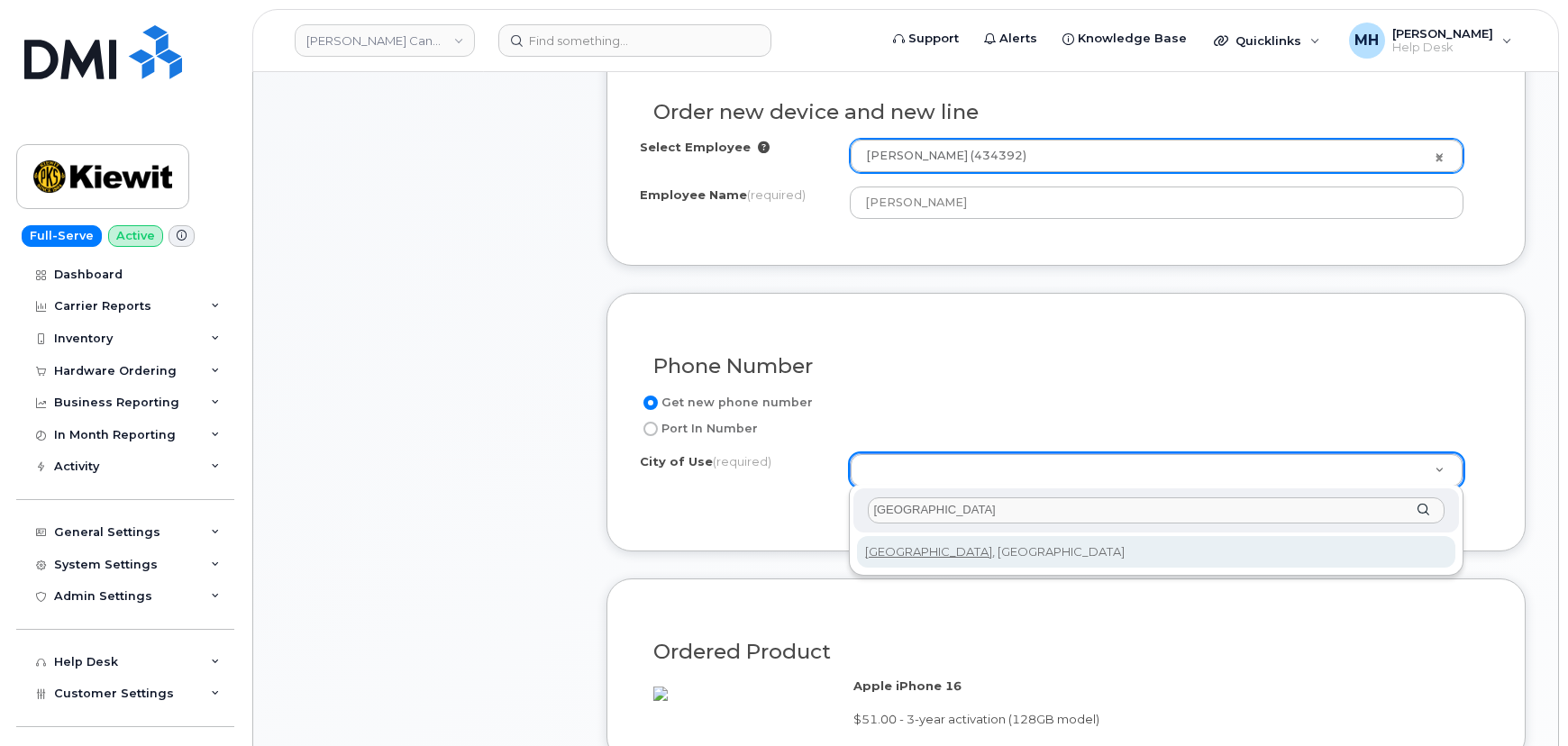
type input "Edmonton"
type input "182"
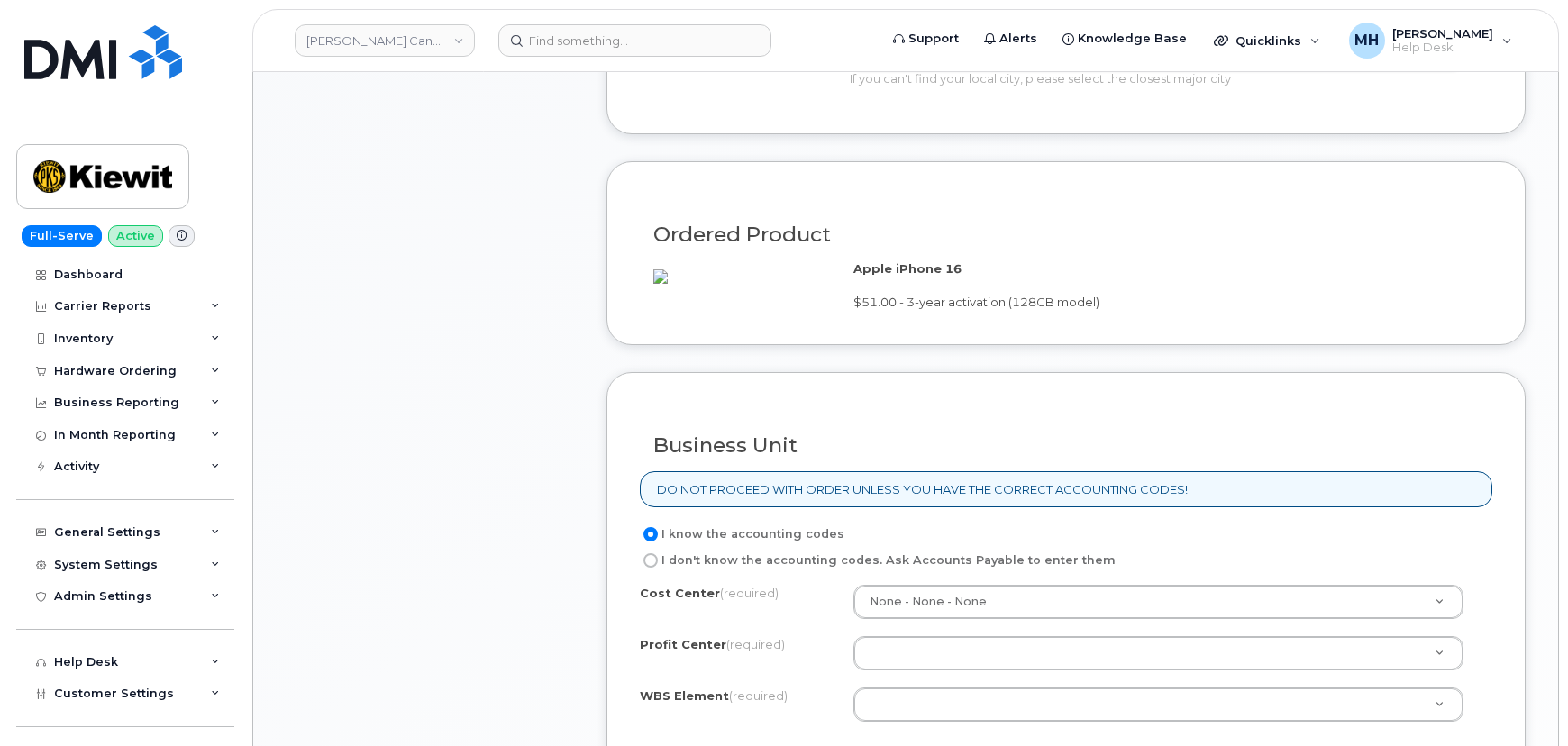
scroll to position [1228, 0]
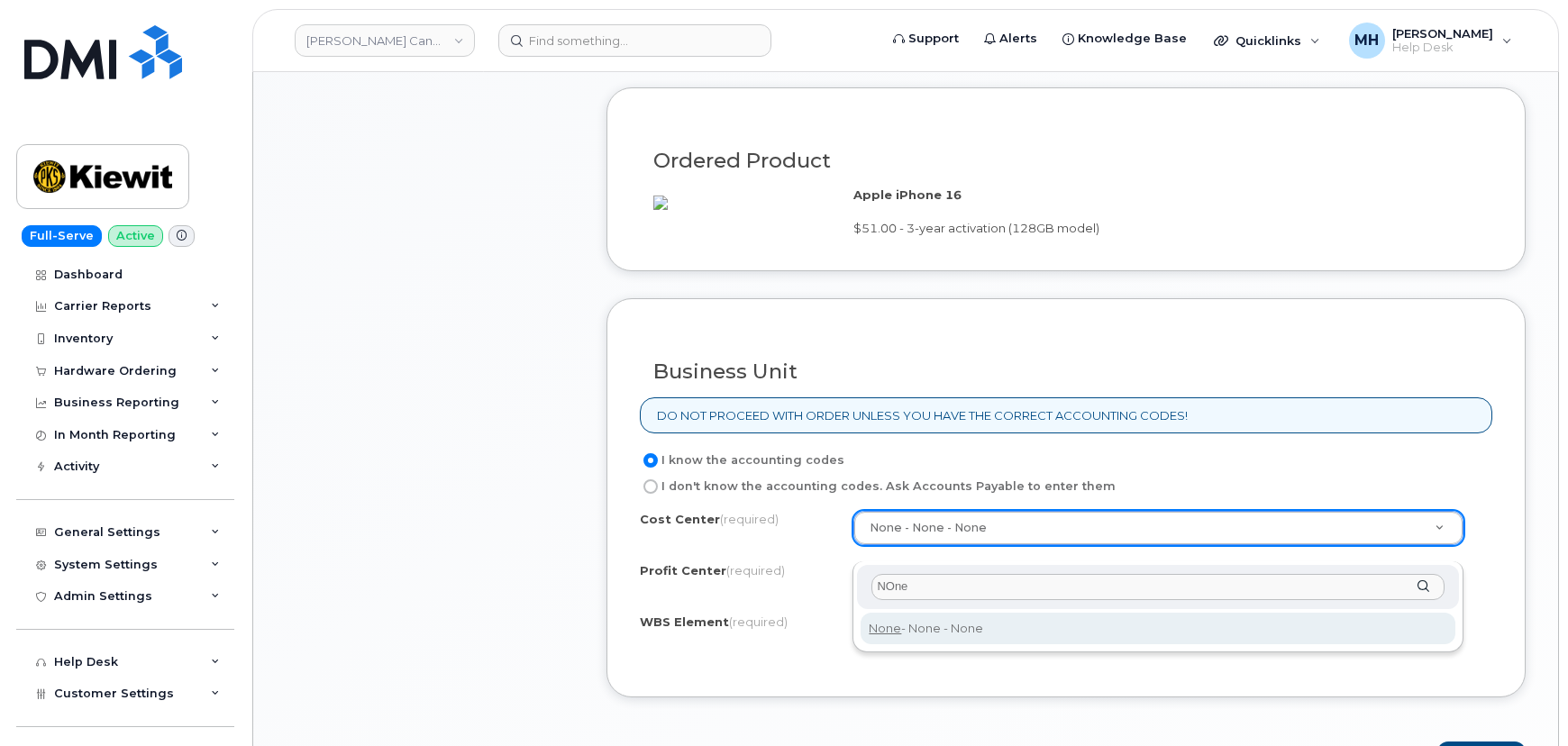
type input "NOne"
type input "None"
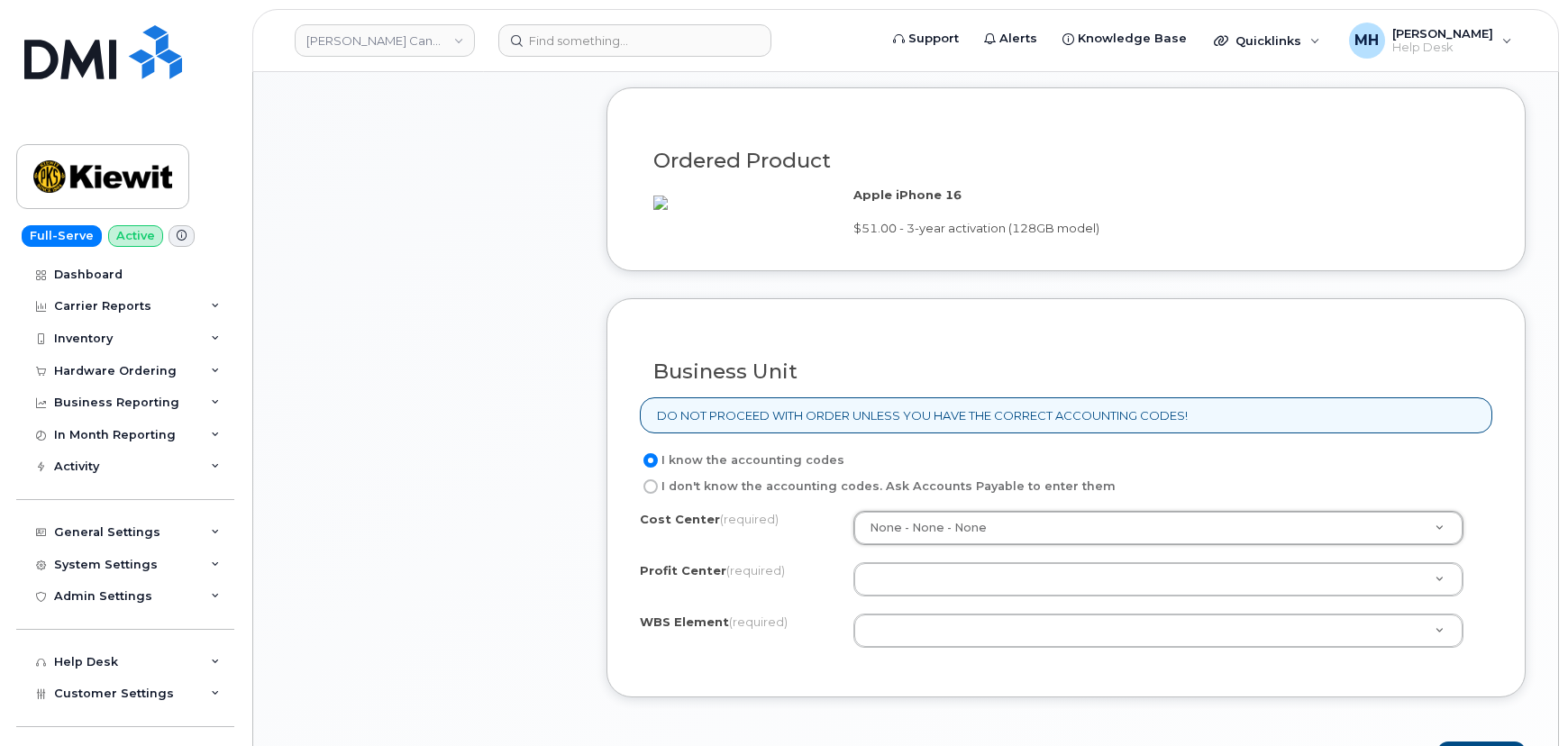
click at [904, 615] on div "Cost Center (required) None - None - None None Profit Center (required) Unknown…" at bounding box center [1066, 588] width 852 height 153
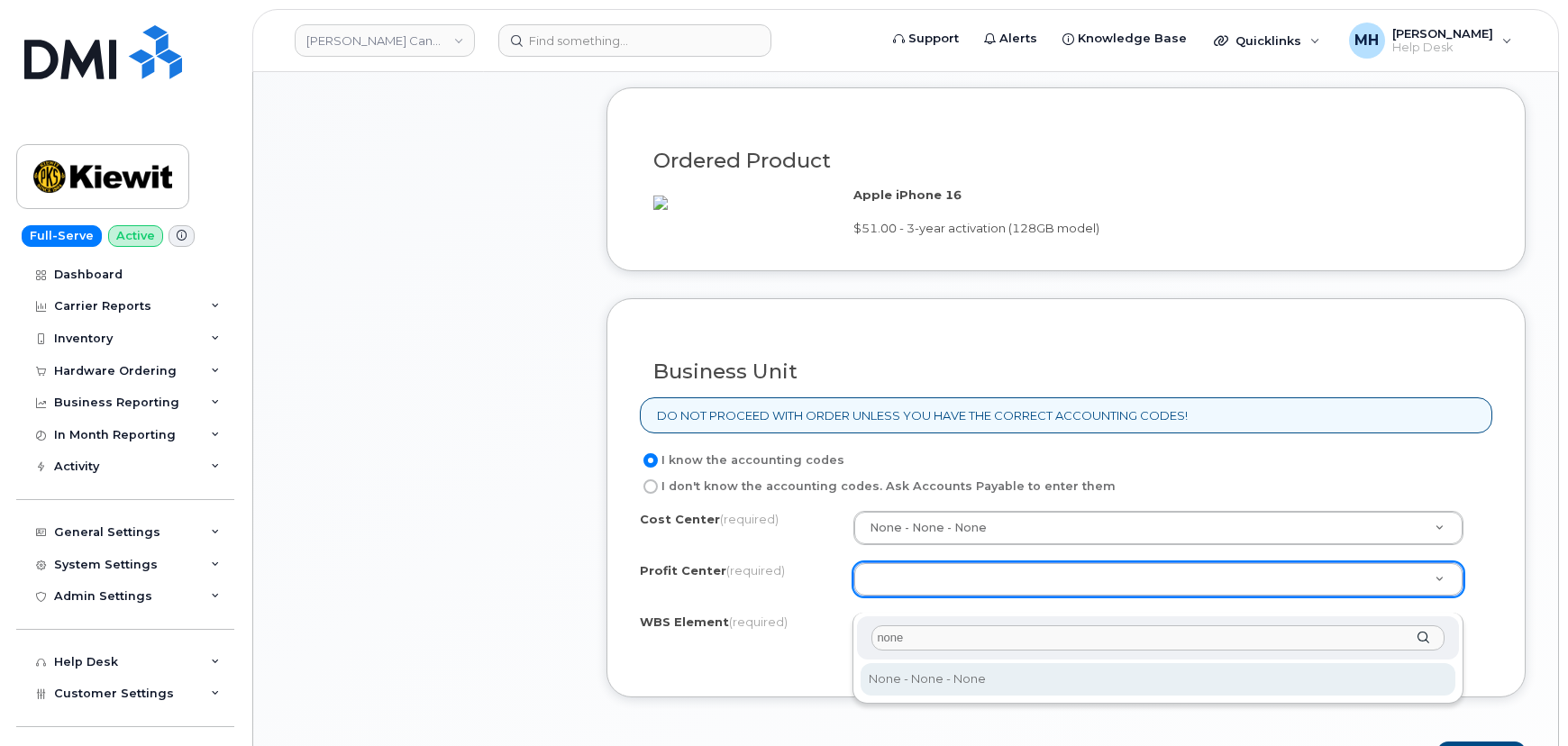
type input "none"
click at [900, 653] on div "none" at bounding box center [1158, 638] width 602 height 45
select select "None"
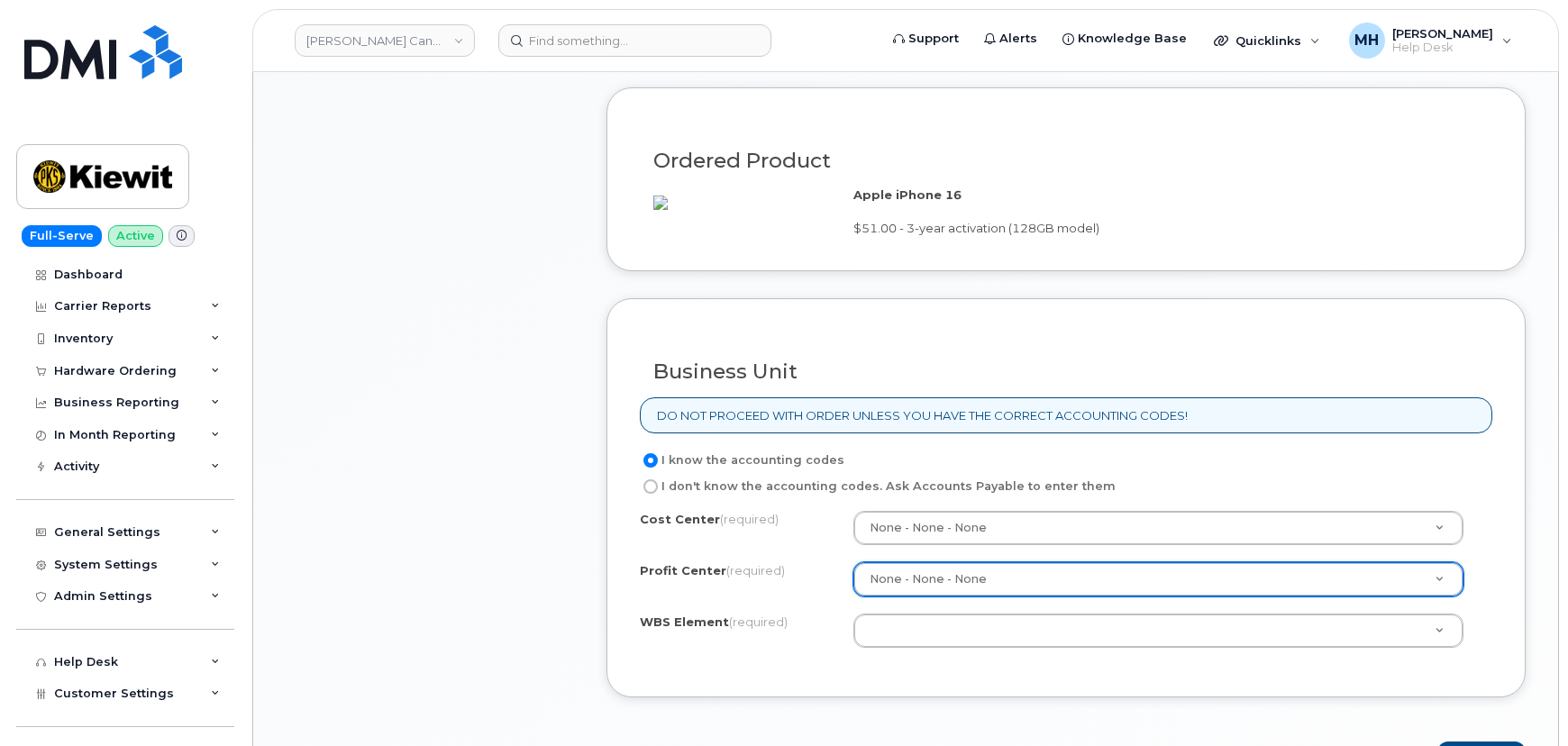
click at [905, 665] on div "Cost Center (required) None - None - None None Profit Center (required) None - …" at bounding box center [1066, 588] width 852 height 153
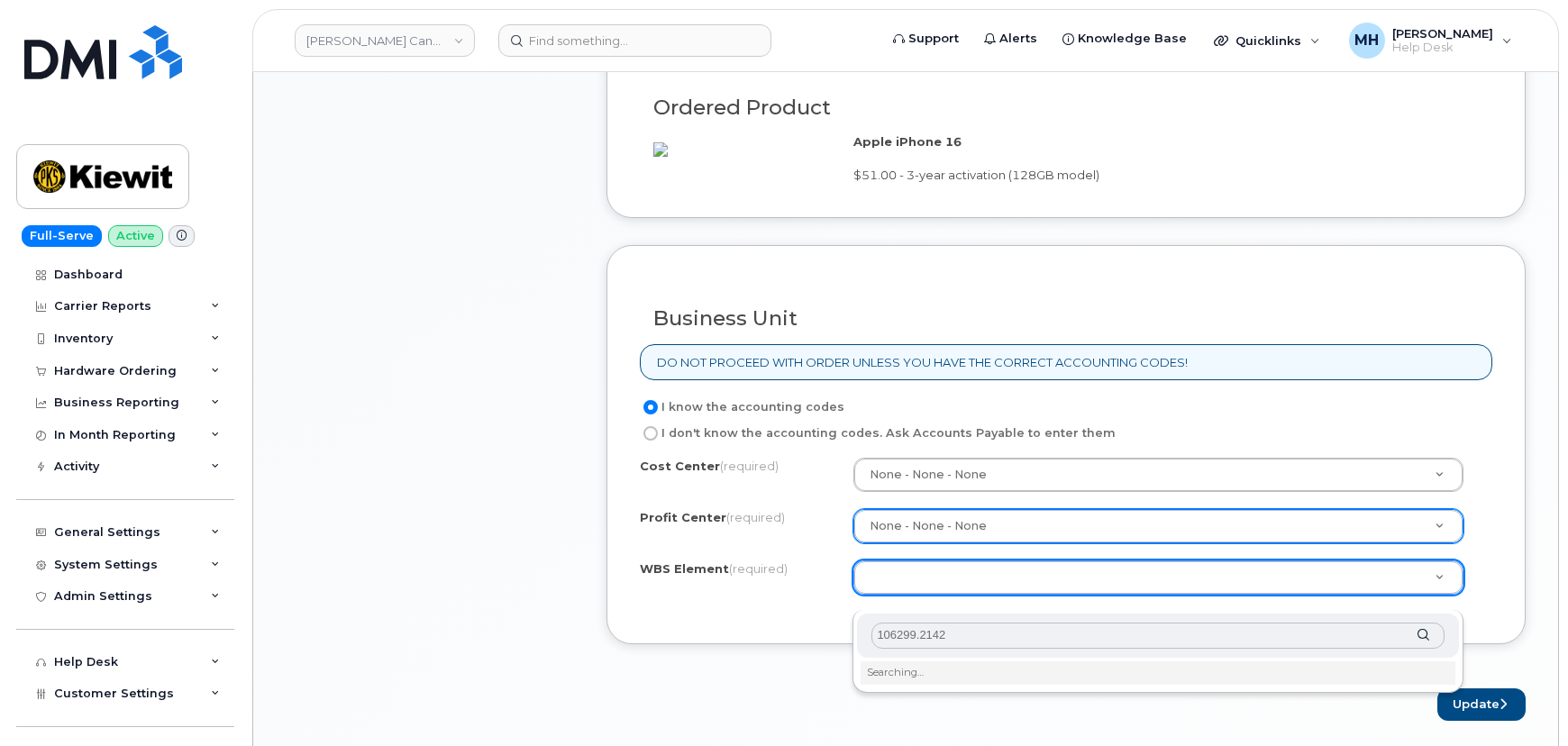
scroll to position [1311, 0]
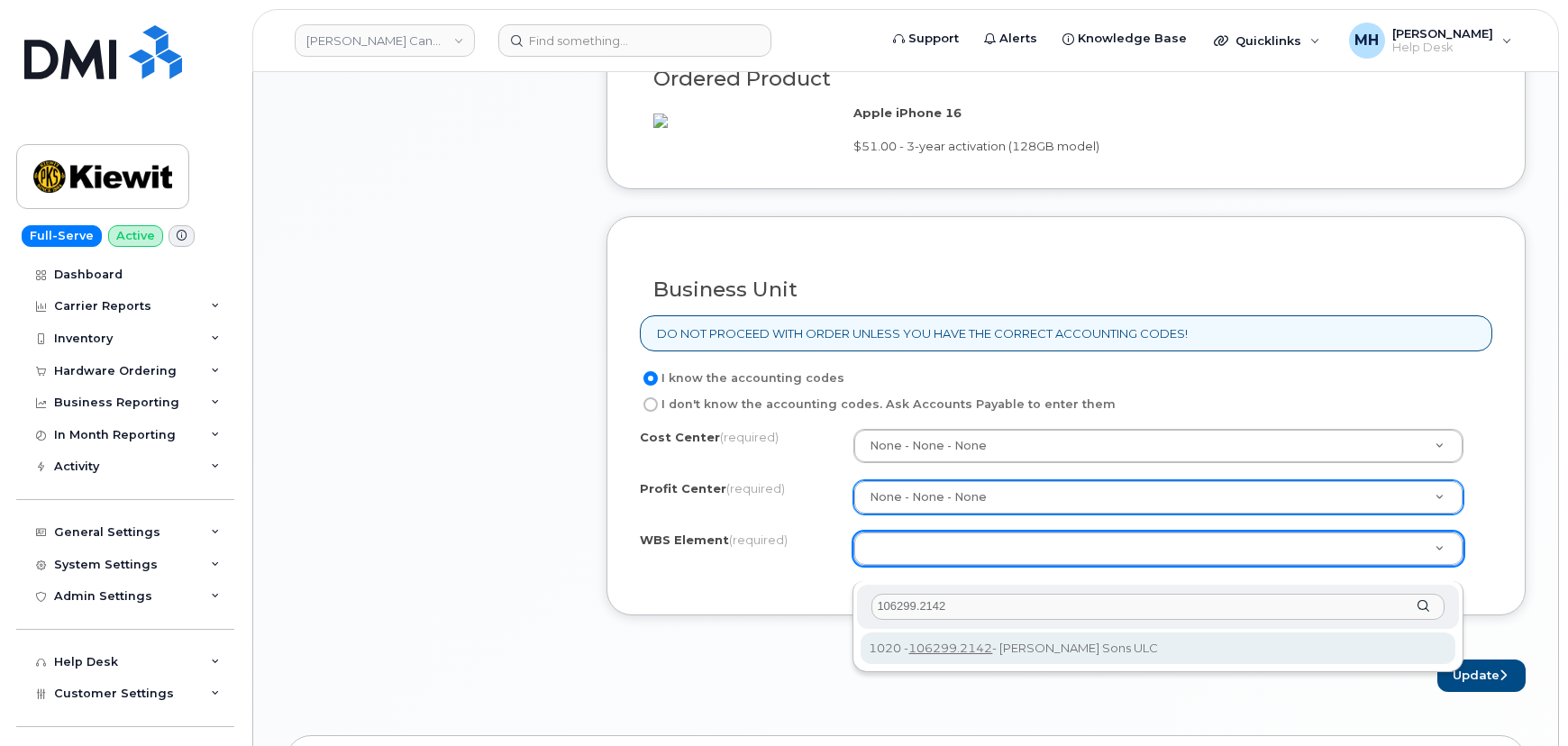
type input "106299.2142"
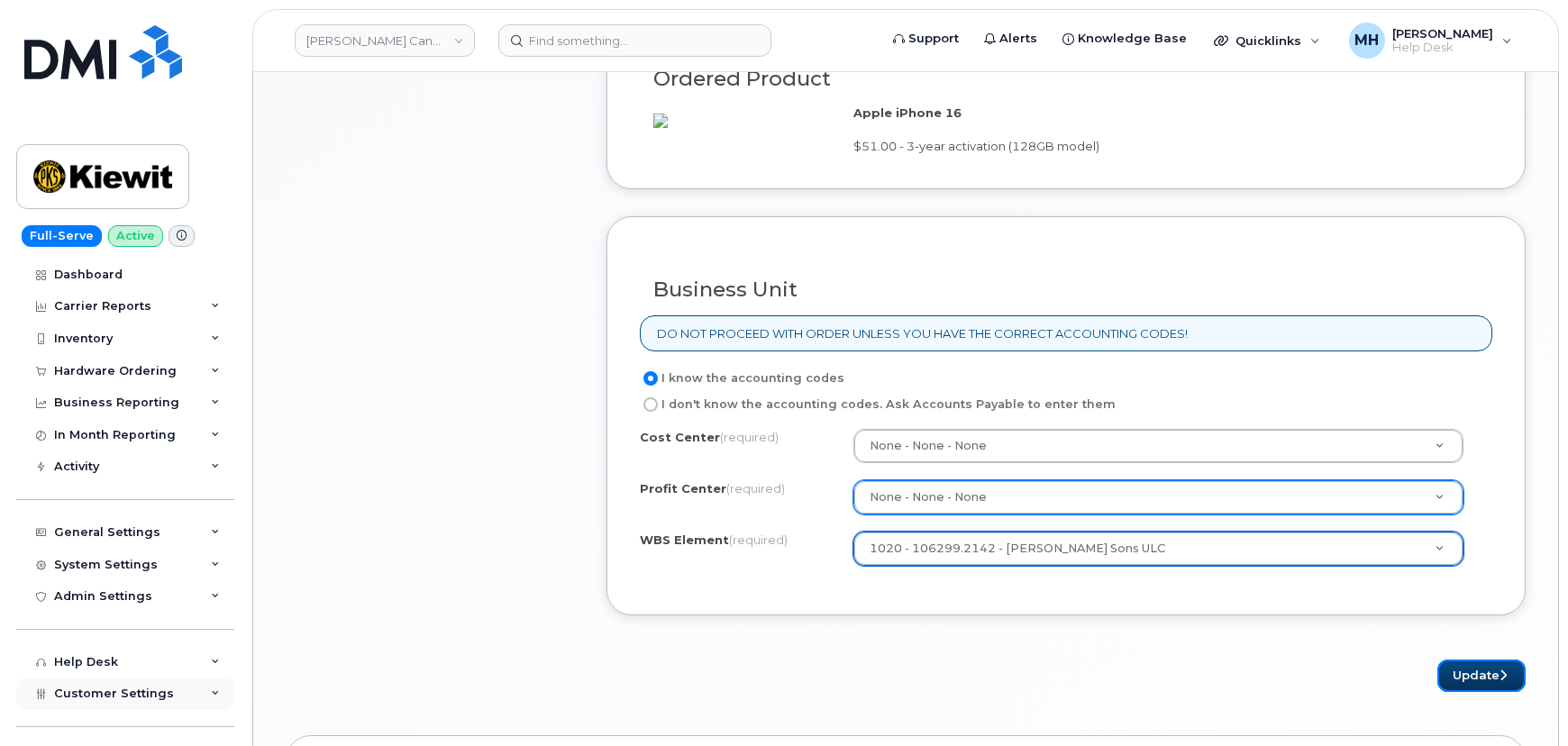
click at [1452, 693] on button "Update" at bounding box center [1481, 676] width 88 height 33
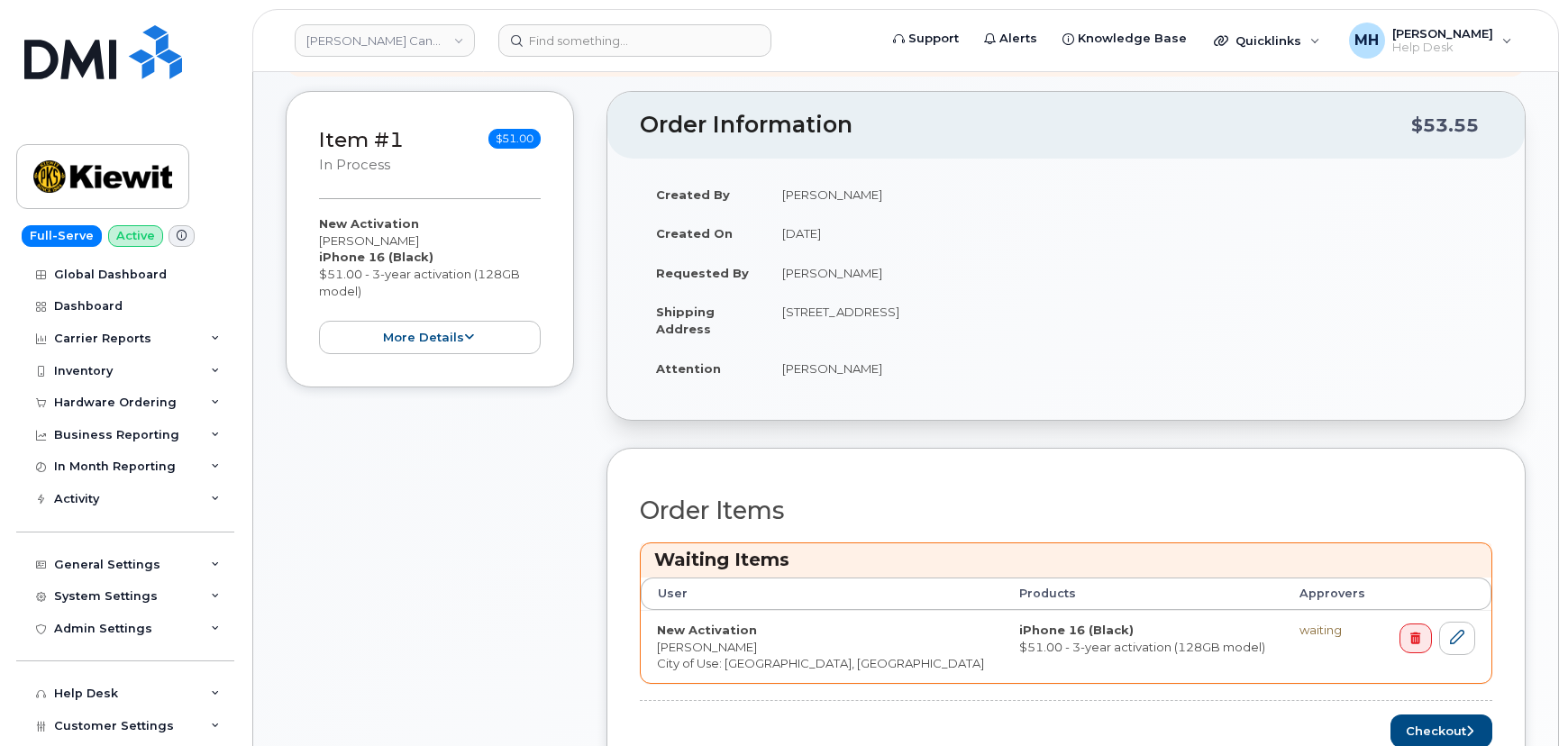
scroll to position [573, 0]
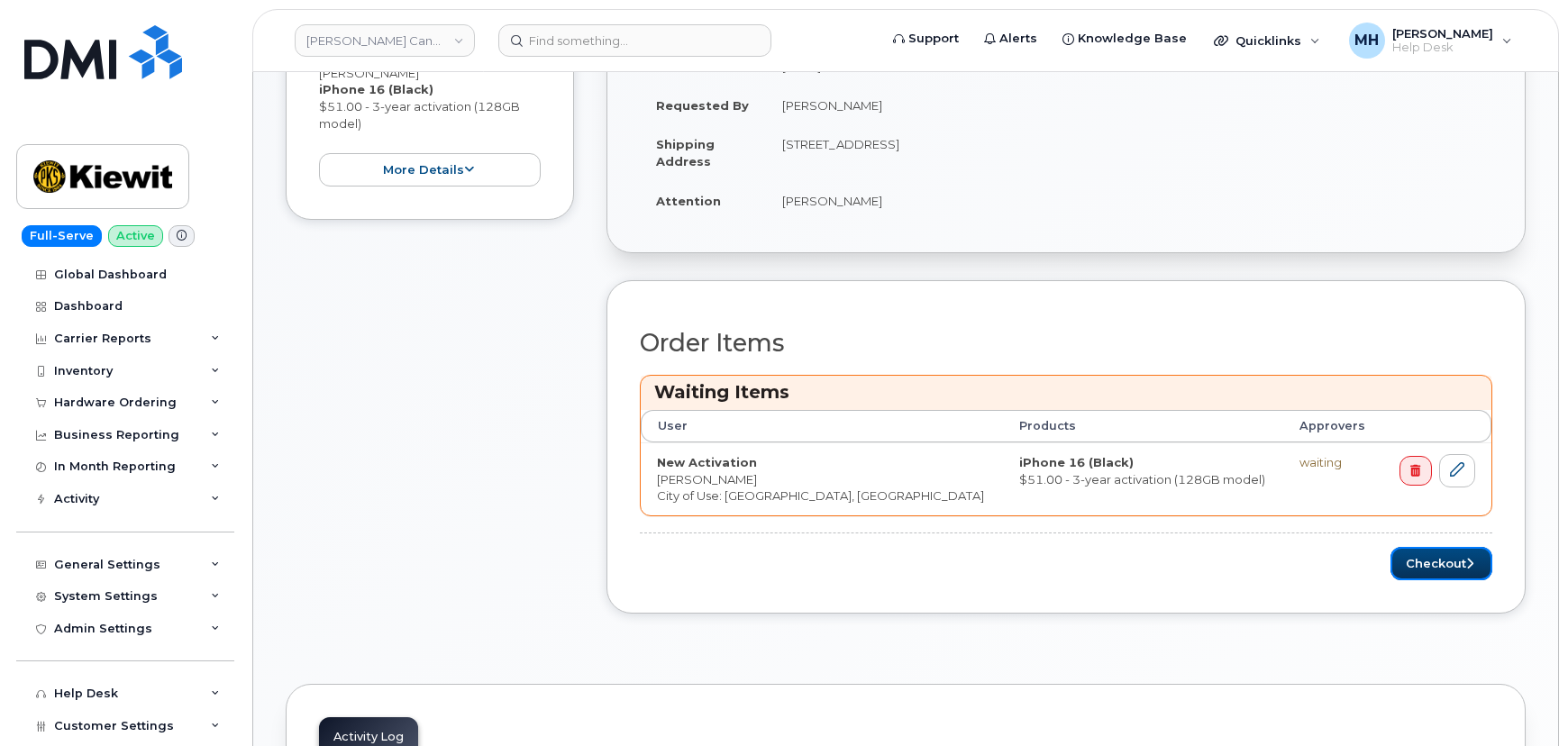
click at [1438, 567] on button "Checkout" at bounding box center [1441, 564] width 102 height 33
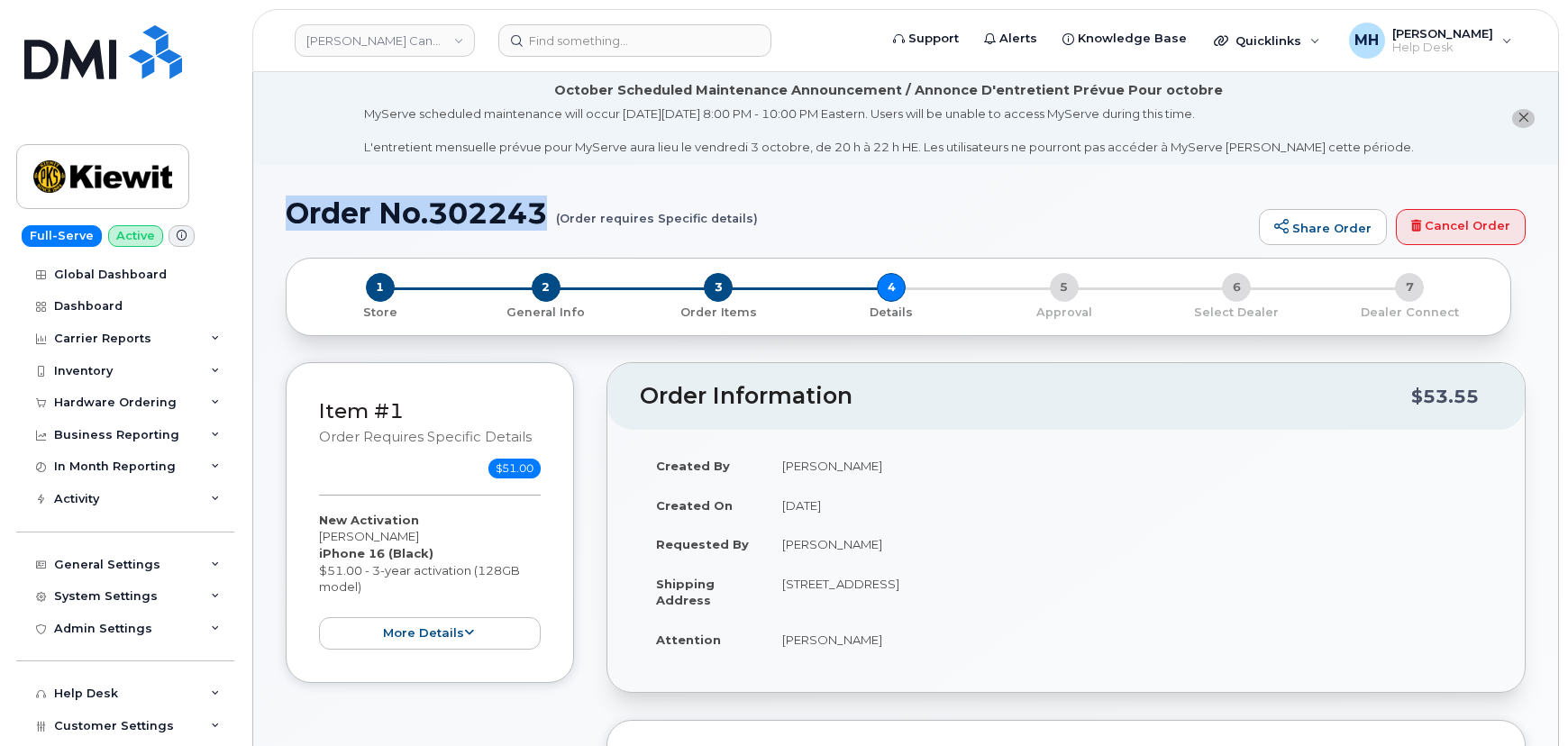
drag, startPoint x: 552, startPoint y: 210, endPoint x: 279, endPoint y: 210, distance: 273.0
copy h1 "Order No.302243"
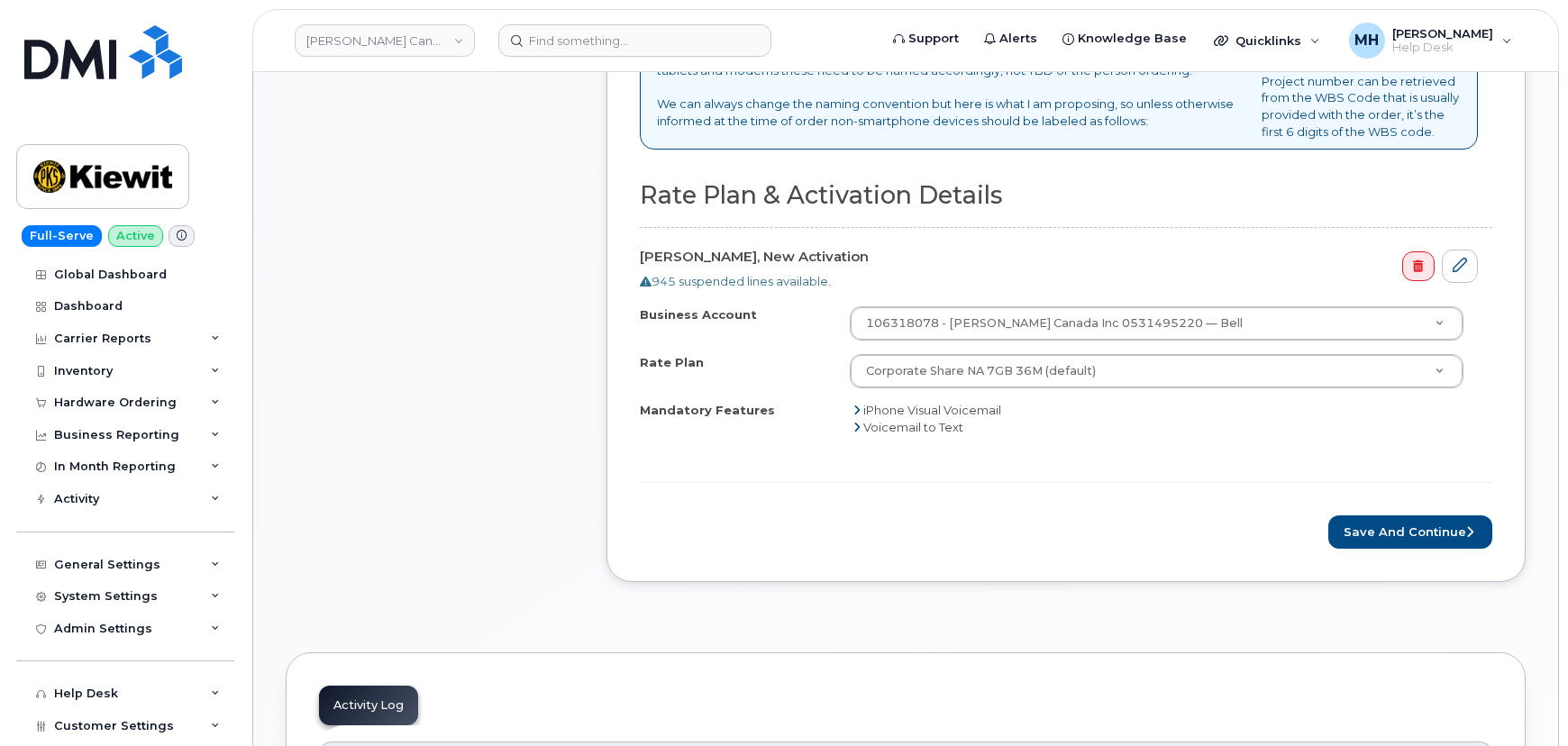
scroll to position [820, 0]
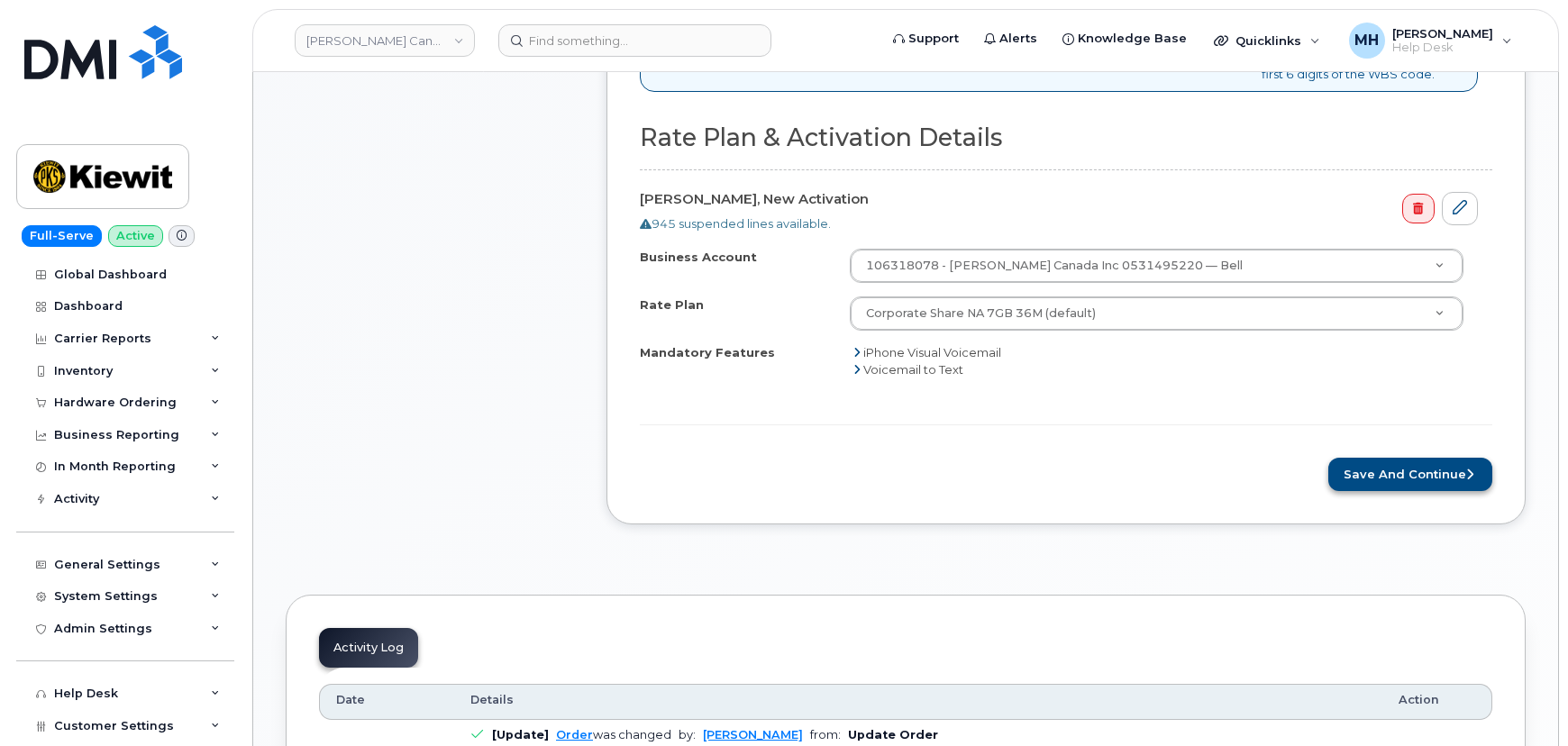
click at [1451, 502] on div "We are coming up against an issue with this migration where things are not labe…" at bounding box center [1066, 212] width 919 height 624
click at [1444, 489] on button "Save and Continue" at bounding box center [1409, 474] width 164 height 33
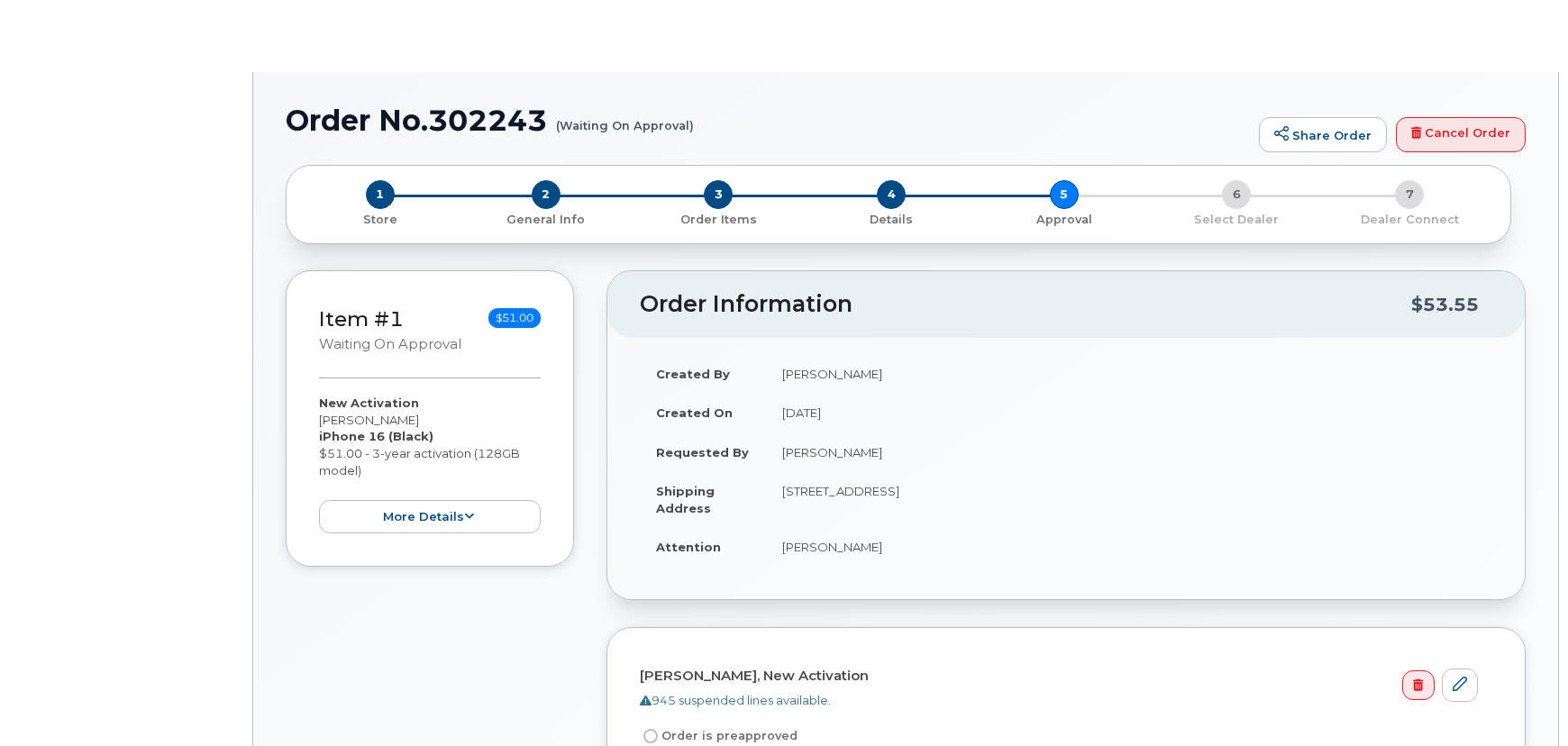
radio input "true"
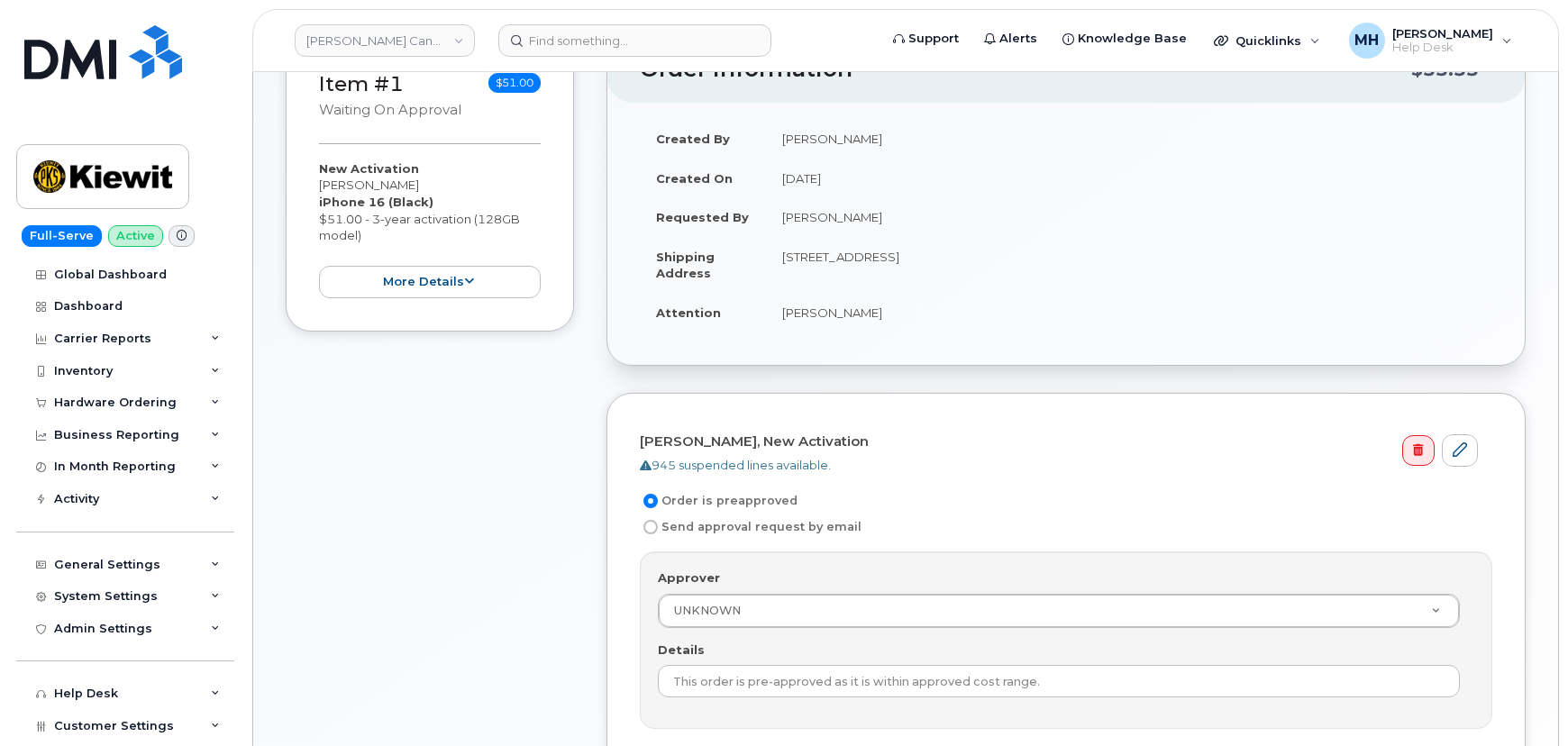
scroll to position [420, 0]
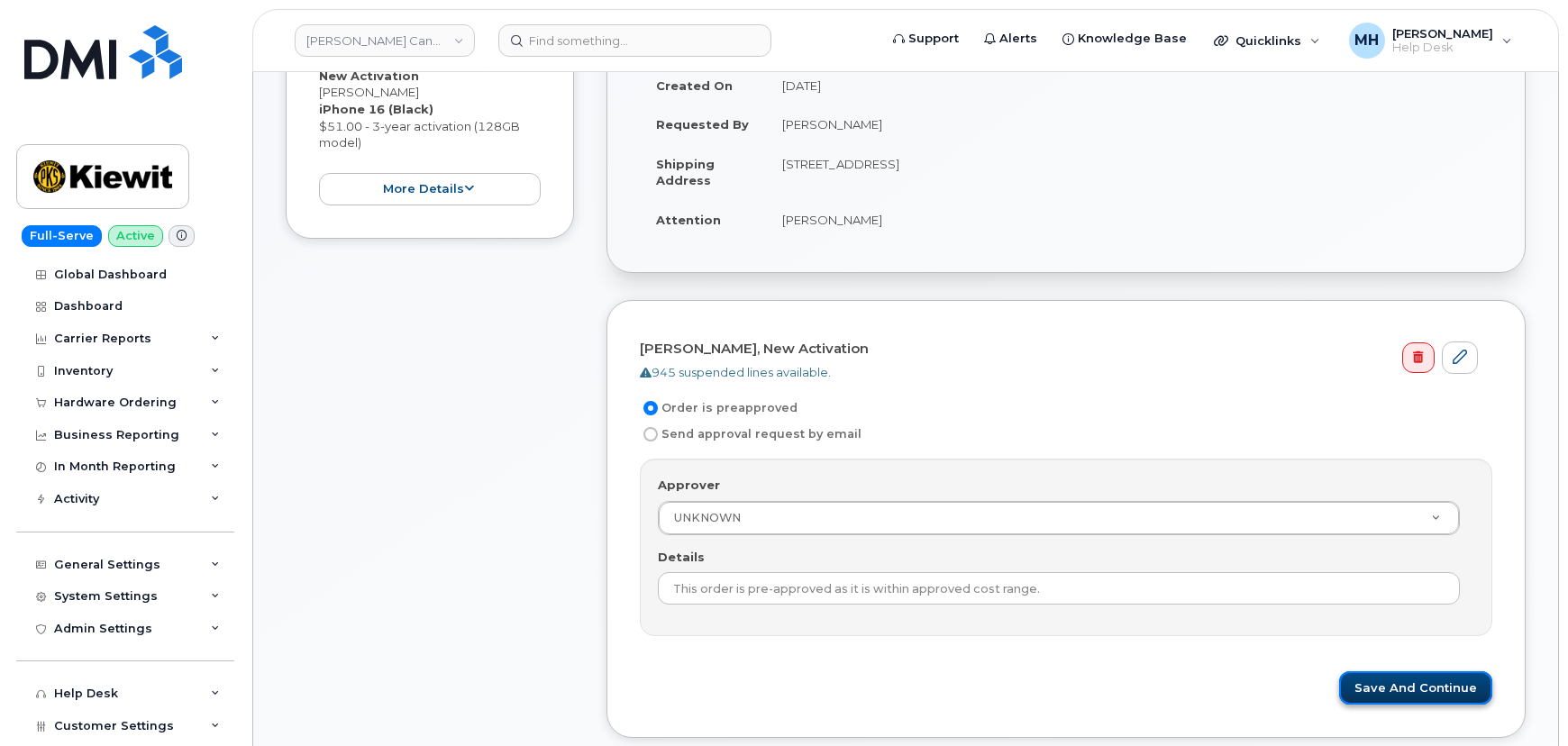
click at [1429, 697] on button "Save and Continue" at bounding box center [1416, 688] width 153 height 33
click at [1427, 695] on div "Please wait..." at bounding box center [1066, 688] width 852 height 33
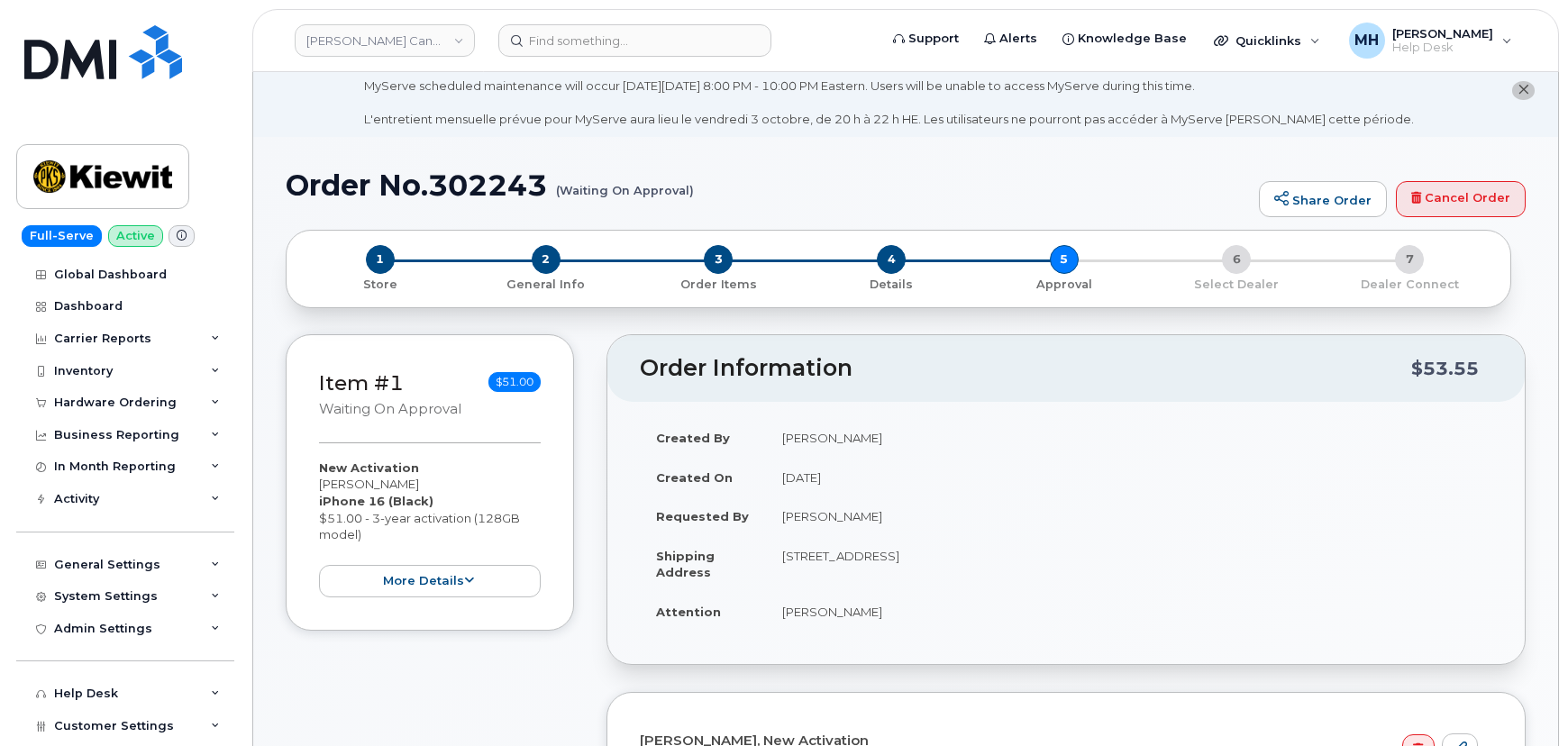
scroll to position [0, 0]
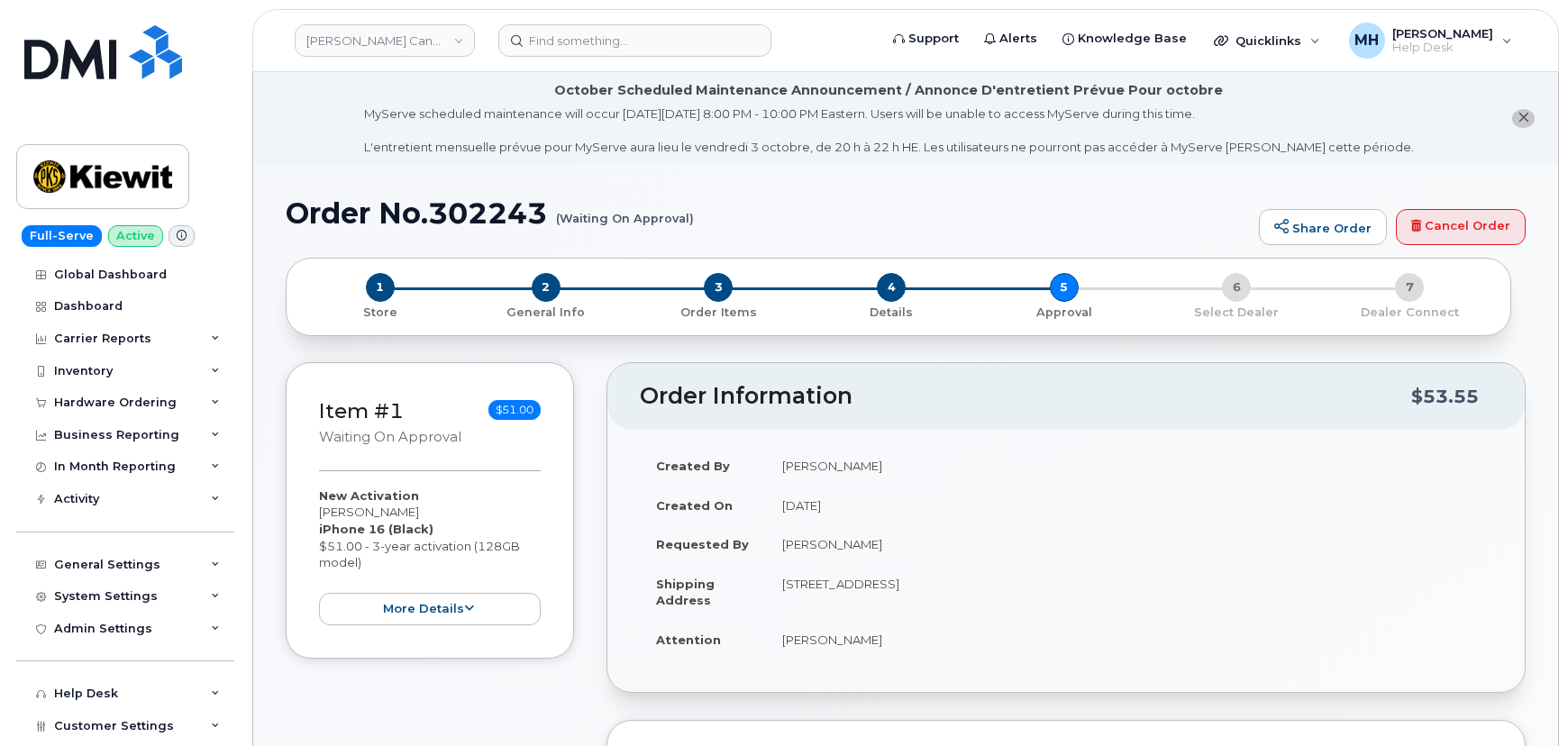
click at [542, 206] on h1 "Order No.302243 (Waiting On Approval)" at bounding box center [768, 212] width 964 height 32
drag, startPoint x: 323, startPoint y: 211, endPoint x: 552, endPoint y: 211, distance: 229.0
click at [552, 211] on h1 "Order No.302243 (Waiting On Approval)" at bounding box center [768, 212] width 964 height 32
copy h1 "Order No.302243"
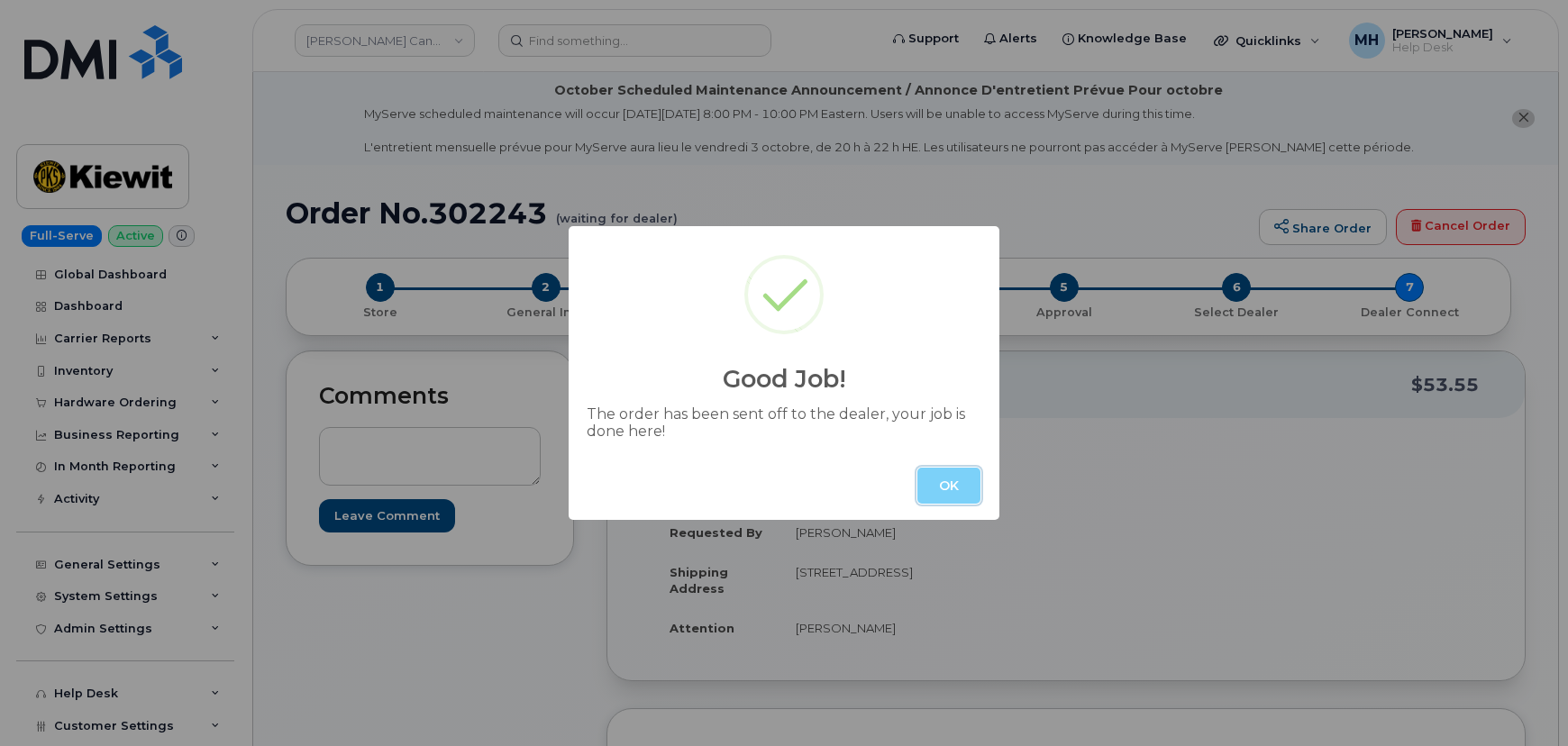
click at [970, 502] on button "OK" at bounding box center [948, 485] width 63 height 36
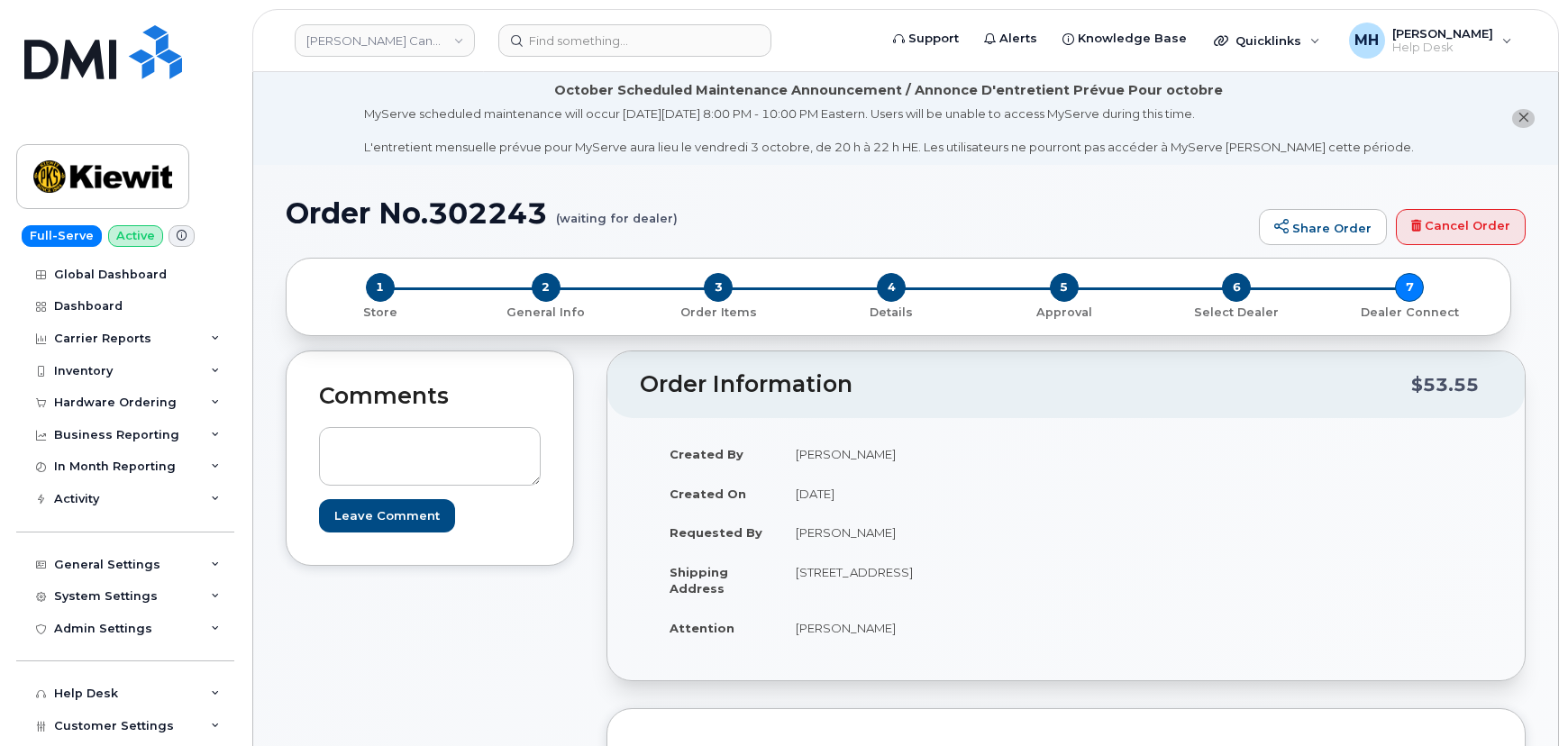
click at [673, 217] on h1 "Order No.302243 (waiting for dealer)" at bounding box center [768, 212] width 964 height 32
copy h1 "(waiting for dealer)"
click at [133, 416] on div "Hardware Ordering" at bounding box center [125, 403] width 218 height 32
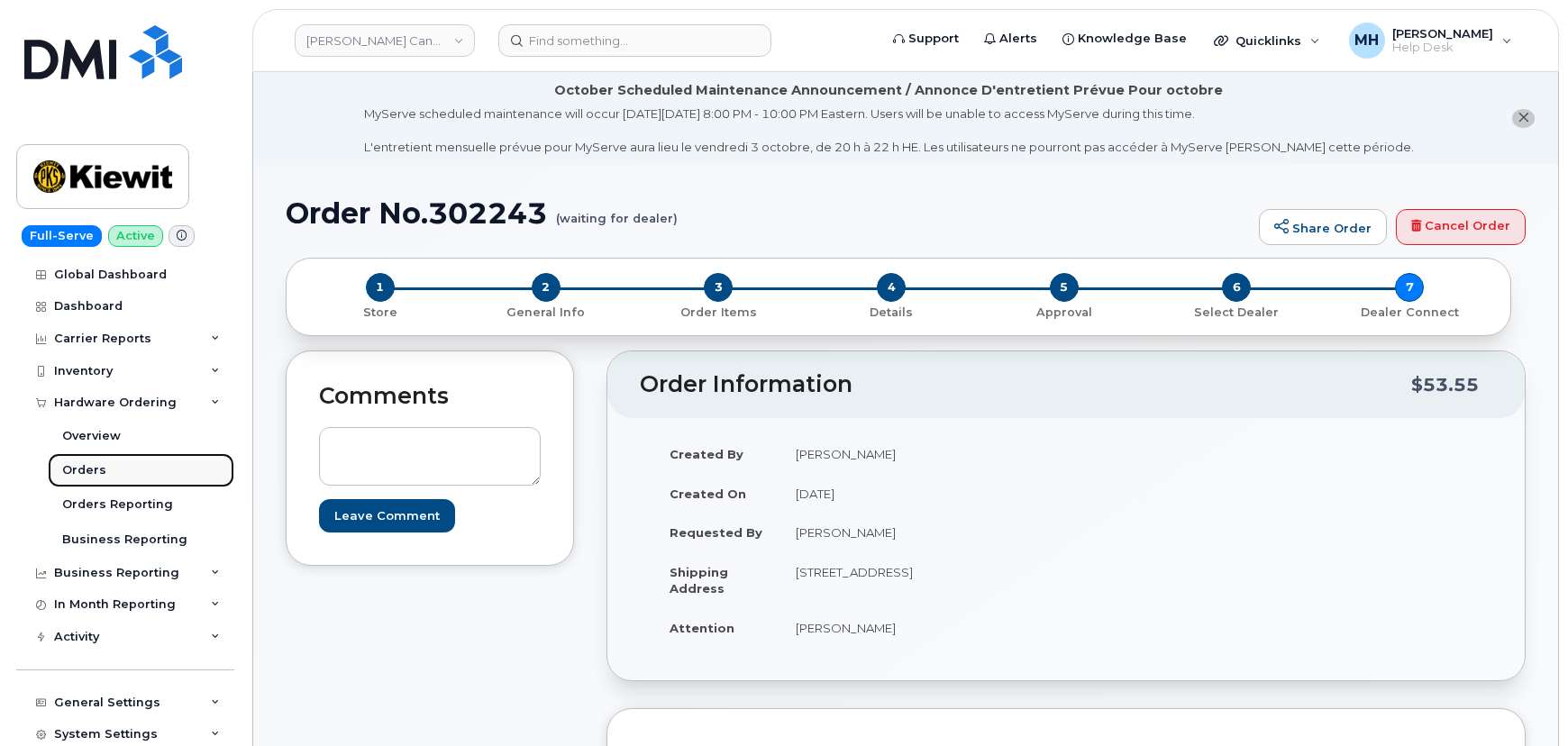
click at [95, 469] on div "Orders" at bounding box center [84, 470] width 45 height 16
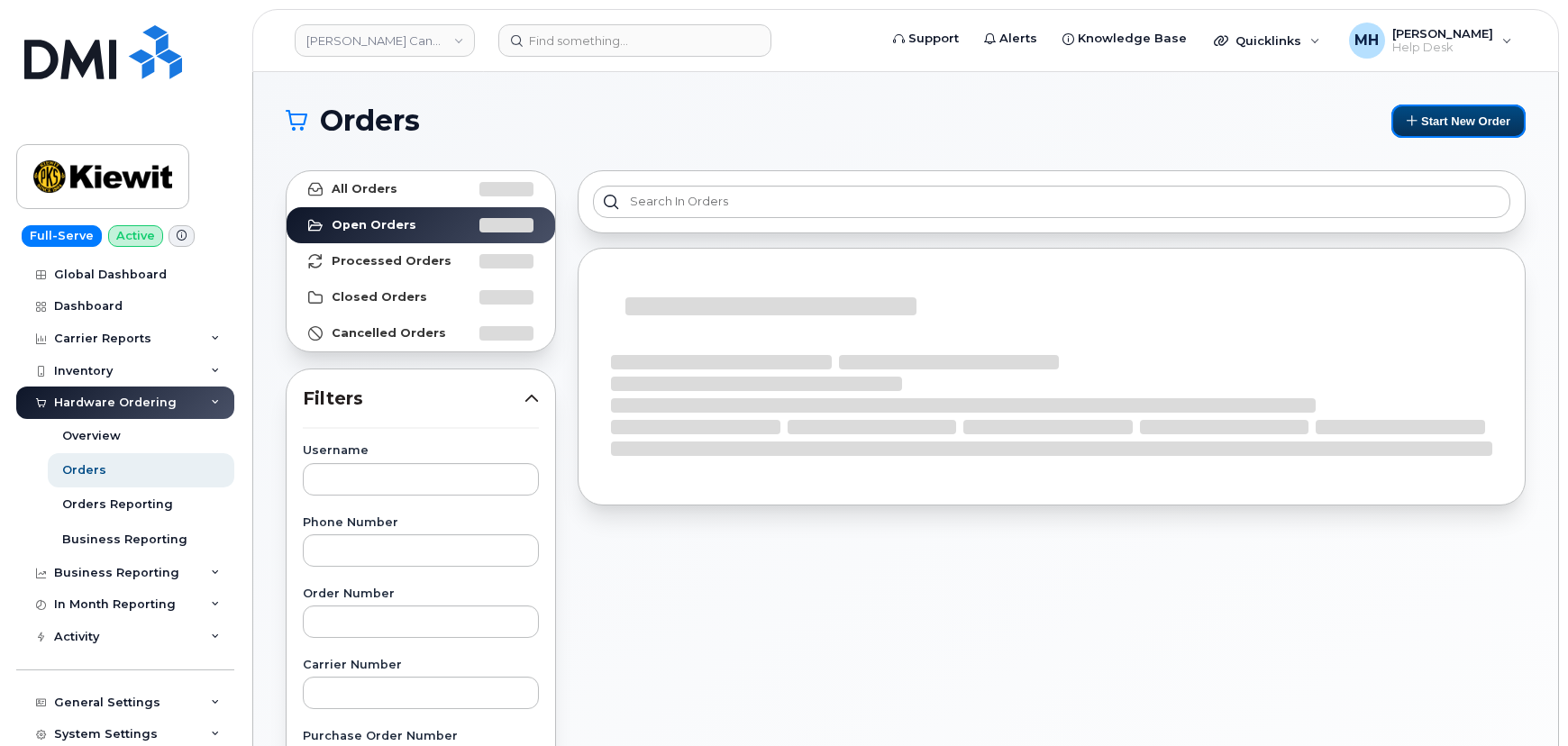
click at [1428, 126] on button "Start New Order" at bounding box center [1458, 121] width 134 height 33
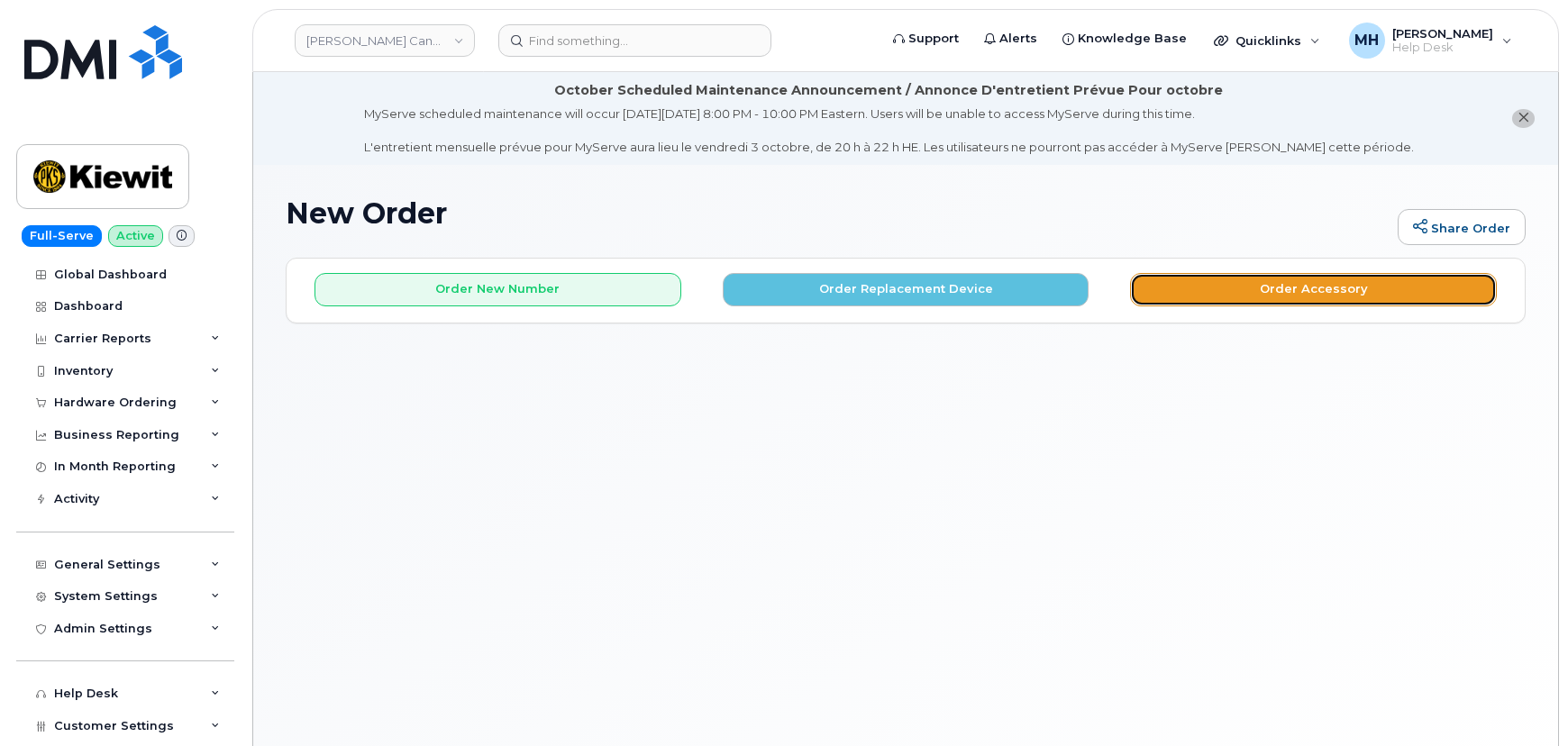
click at [1180, 298] on button "Order Accessory" at bounding box center [1313, 290] width 367 height 33
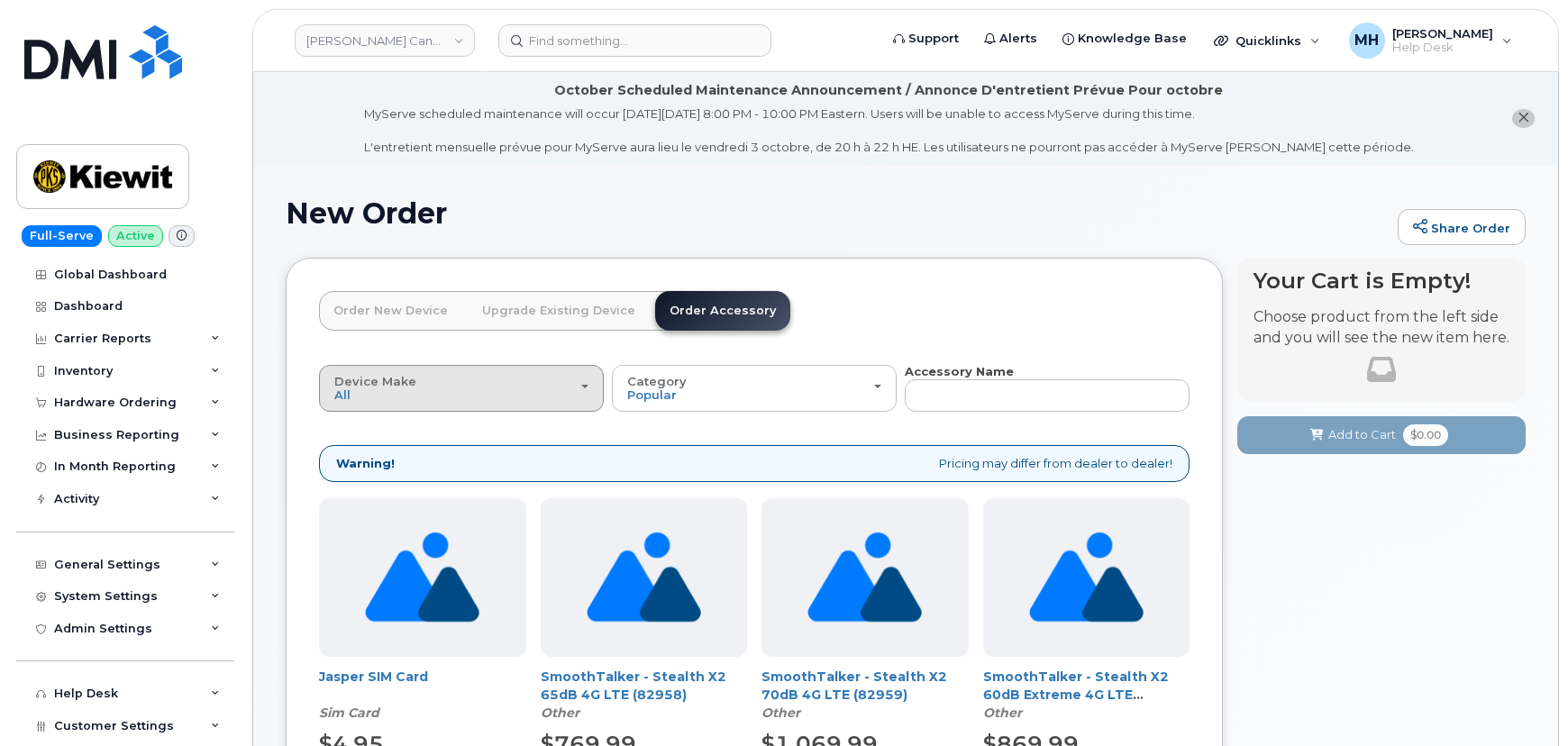
click at [559, 387] on div "Device Make All Android Cell Phone HUB iPhone Modem Tablet" at bounding box center [462, 388] width 254 height 28
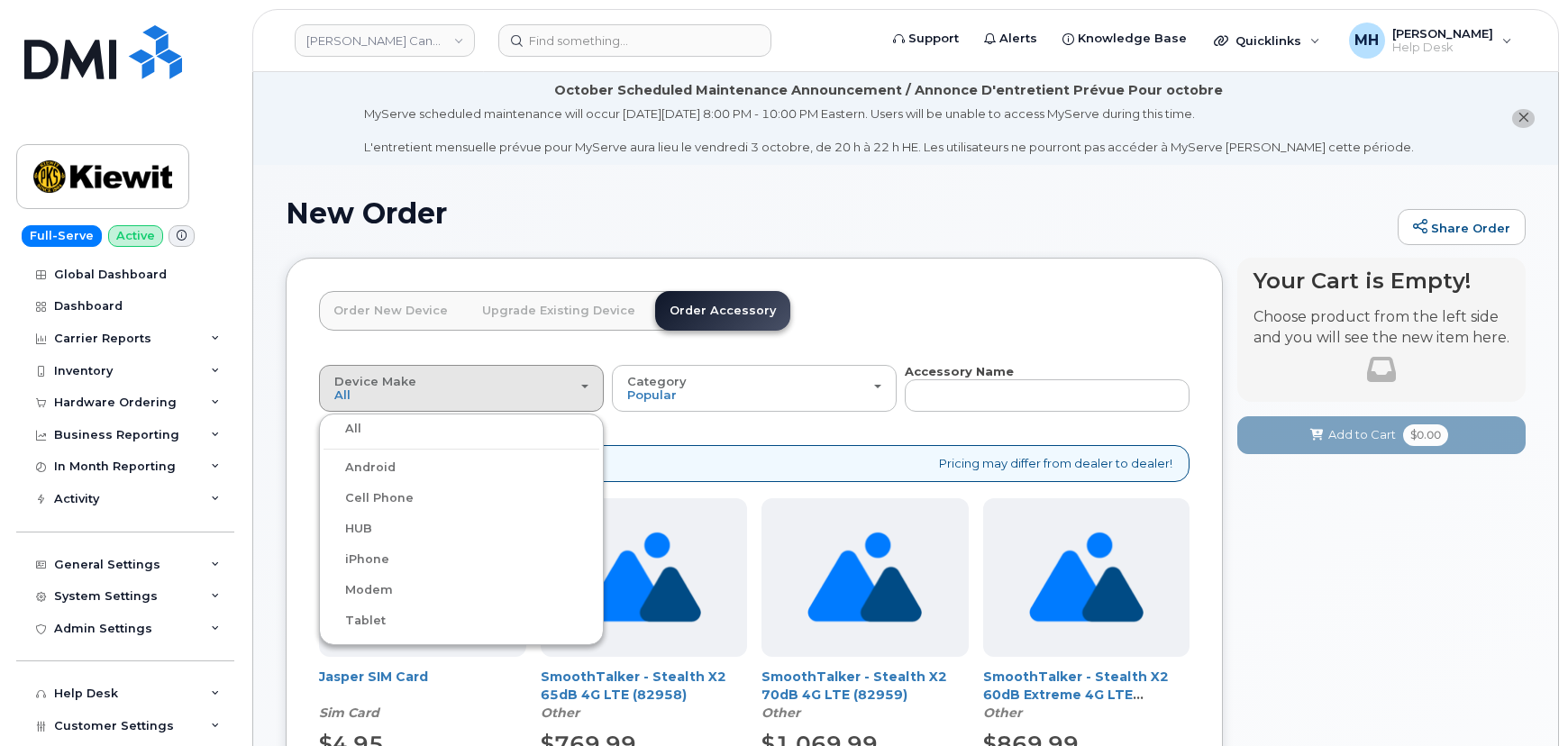
click at [404, 501] on label "Cell Phone" at bounding box center [368, 499] width 90 height 21
click at [0, 0] on input "Cell Phone" at bounding box center [0, 0] width 0 height 0
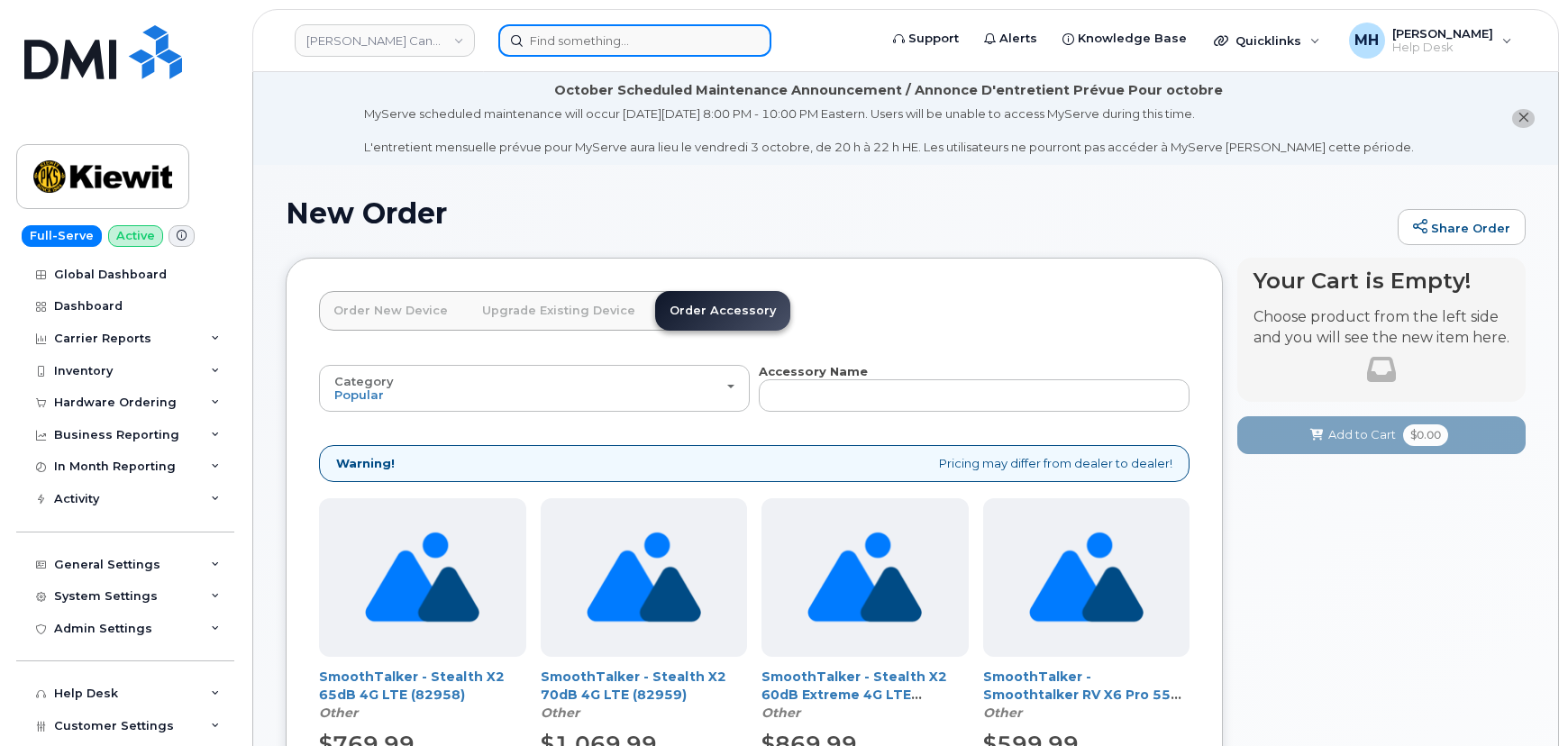
click at [585, 29] on input at bounding box center [635, 40] width 273 height 32
paste input "302249"
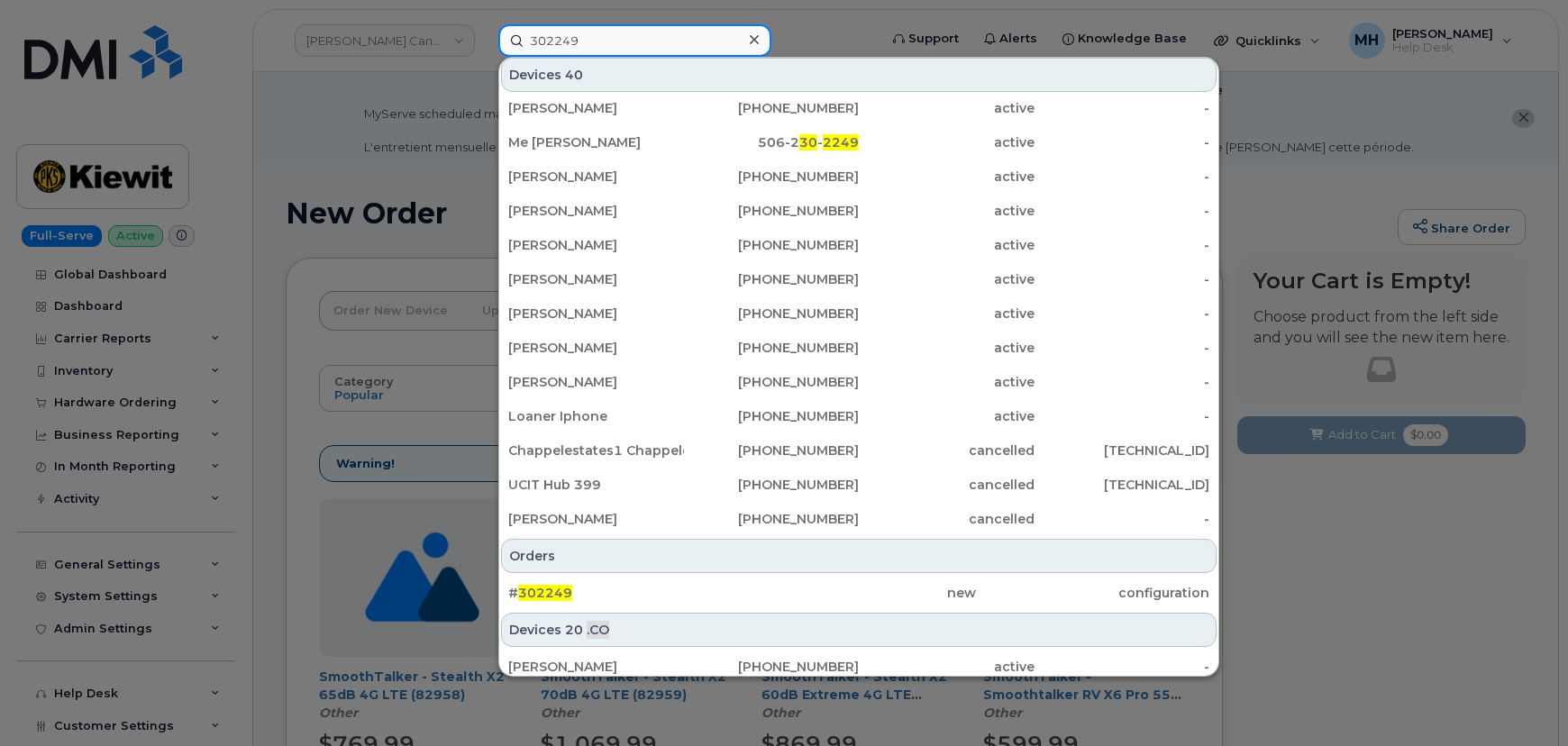
scroll to position [321, 0]
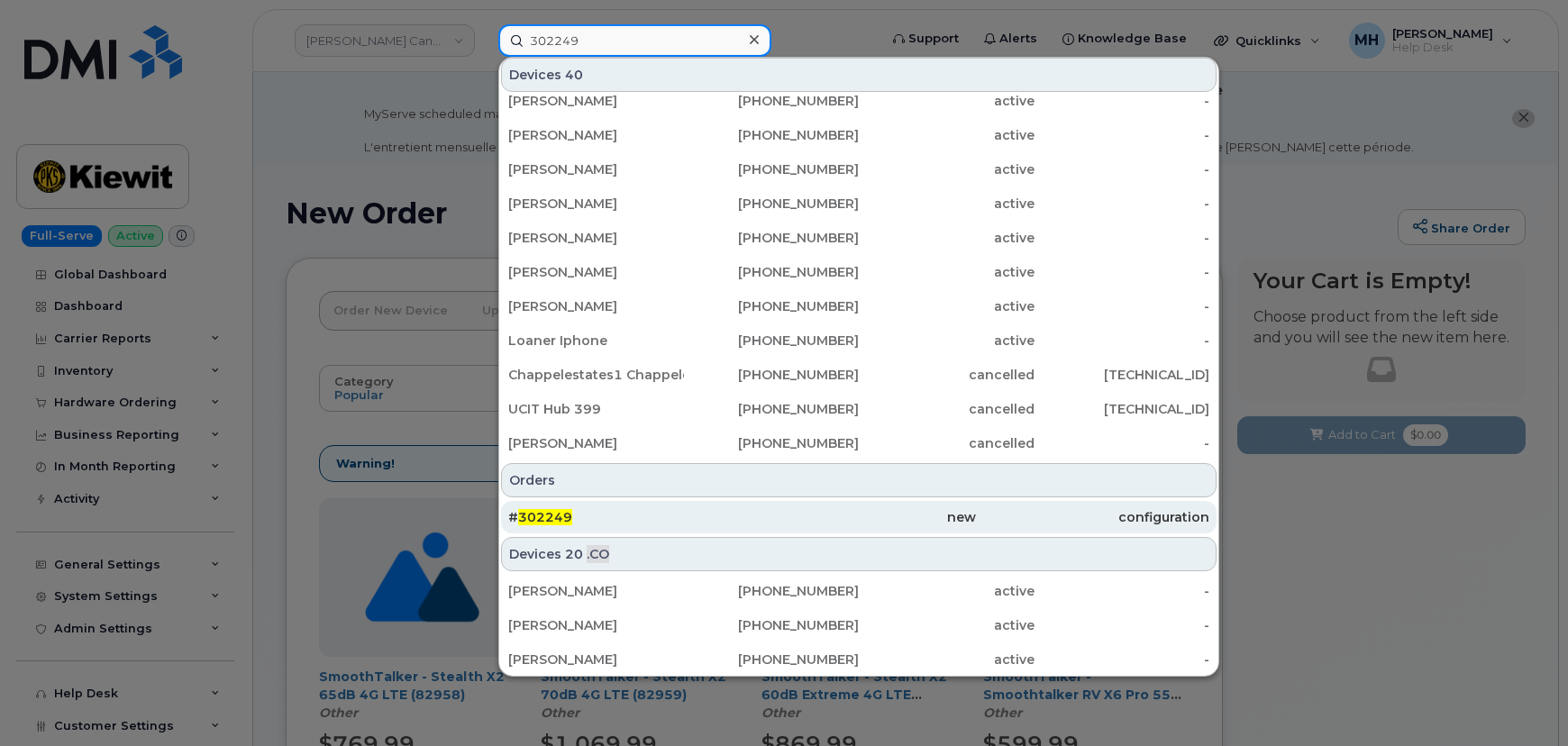
type input "302249"
click at [687, 517] on div "# 302249" at bounding box center [624, 517] width 234 height 18
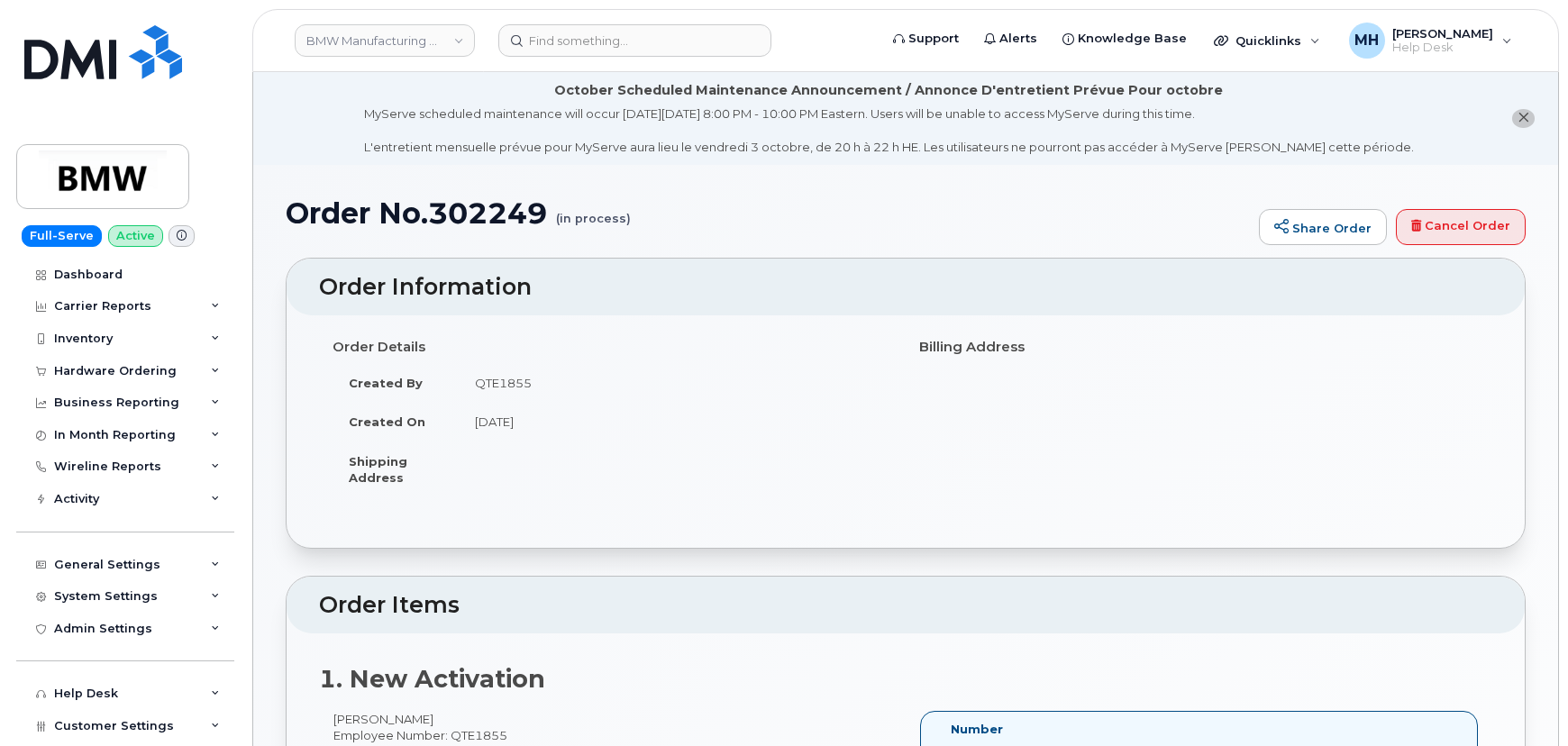
click at [460, 198] on h1 "Order No.302249 (in process)" at bounding box center [768, 212] width 964 height 32
copy h1 "302249"
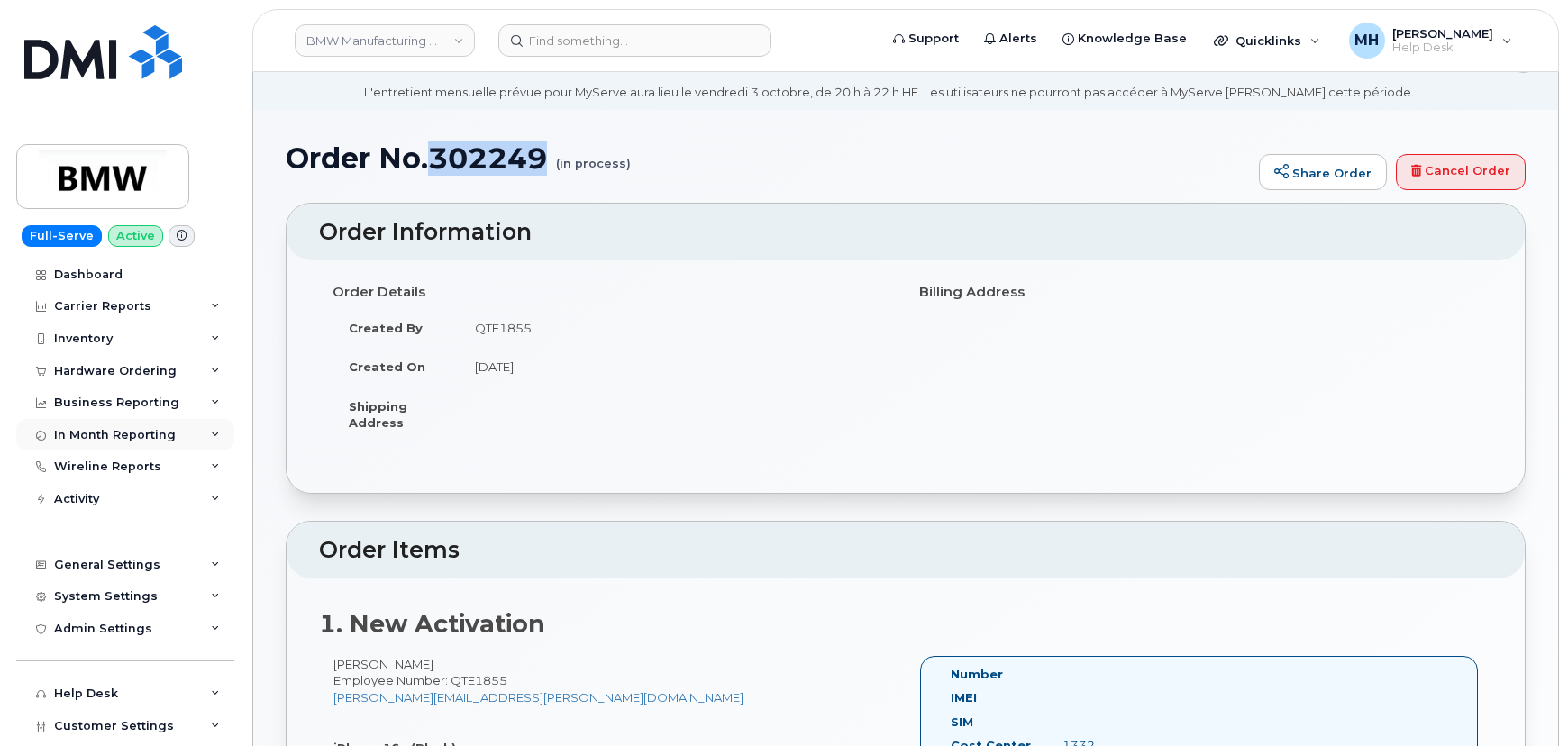
scroll to position [81, 0]
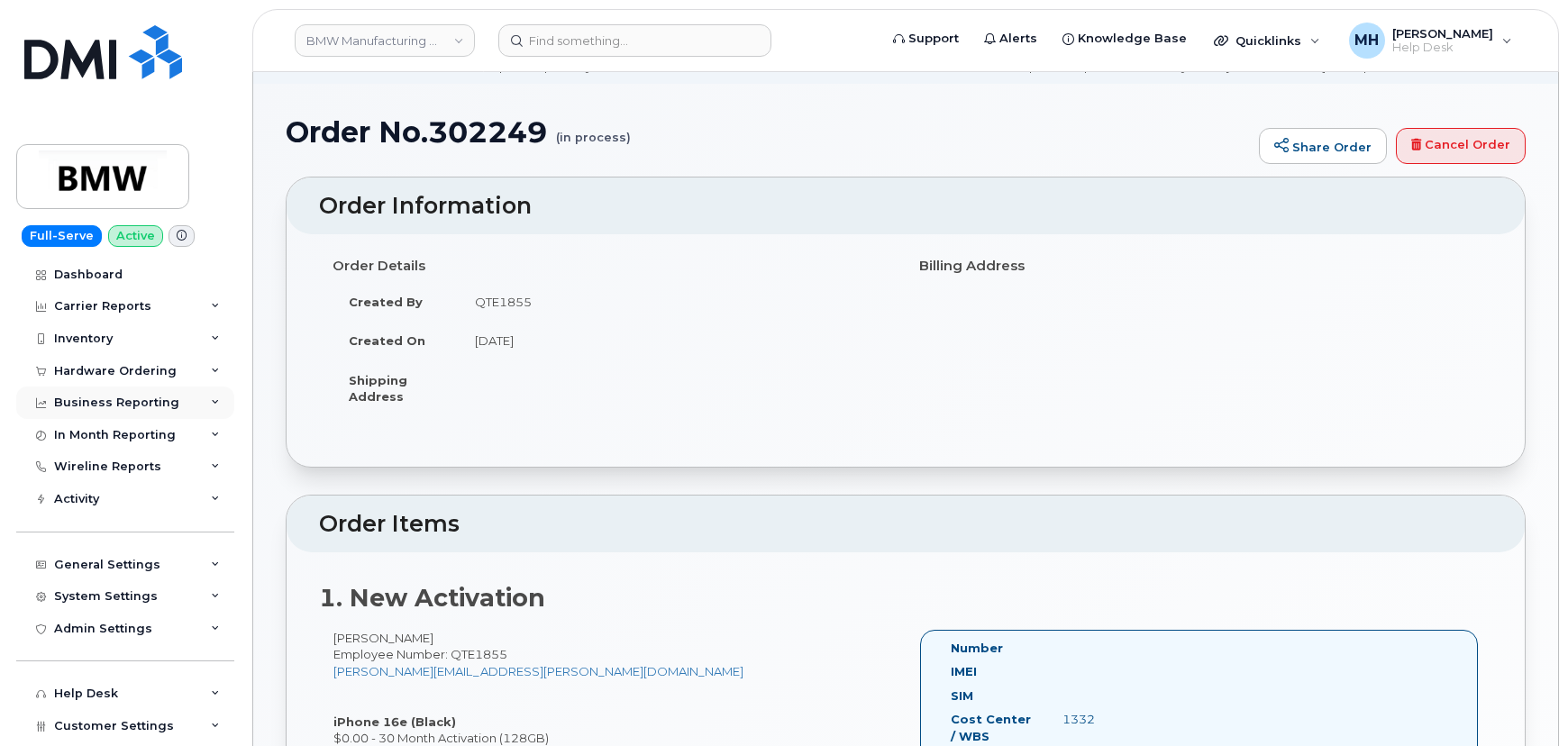
click at [134, 399] on div "Business Reporting" at bounding box center [116, 403] width 125 height 15
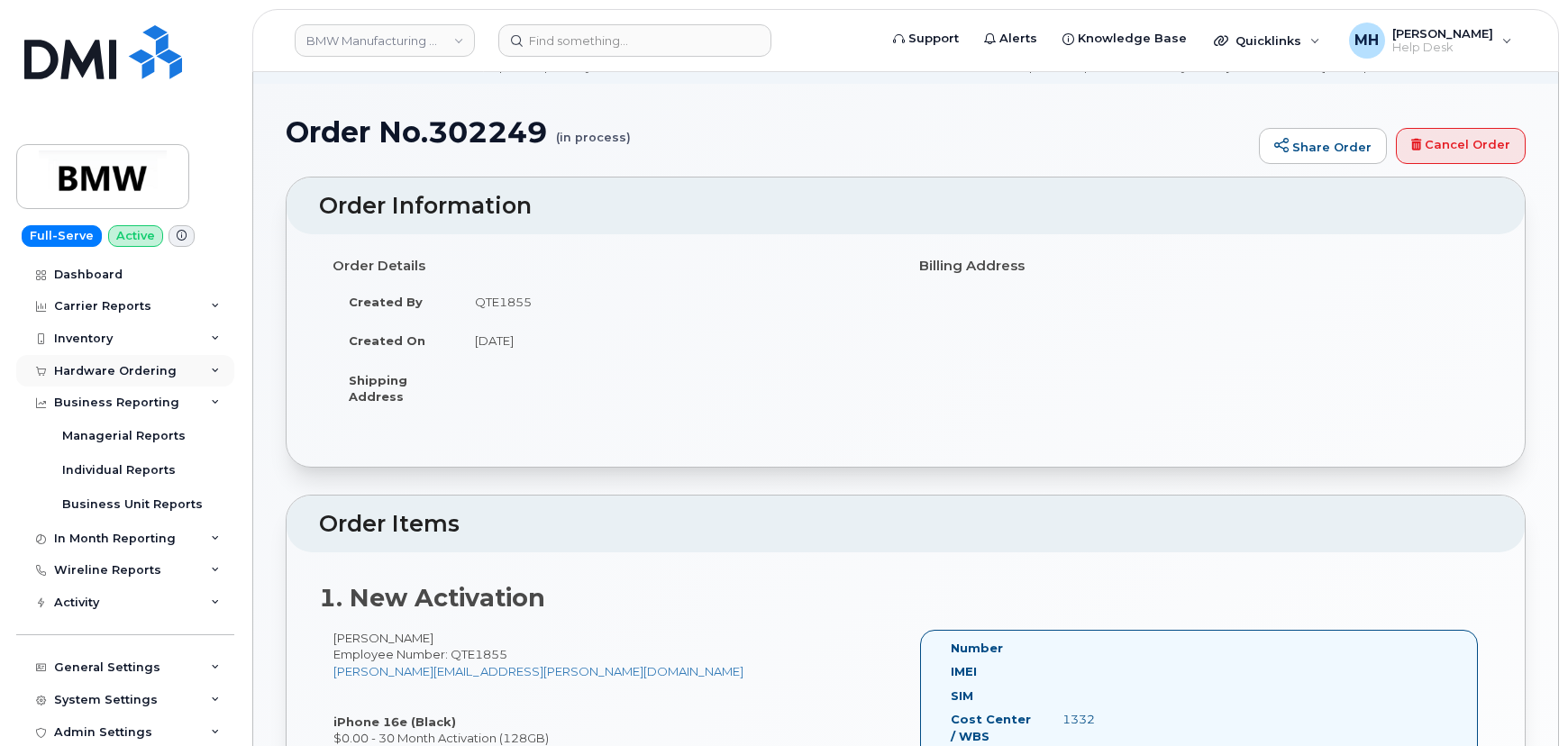
click at [134, 373] on div "Hardware Ordering" at bounding box center [115, 371] width 122 height 15
click at [117, 433] on link "Orders" at bounding box center [141, 438] width 186 height 34
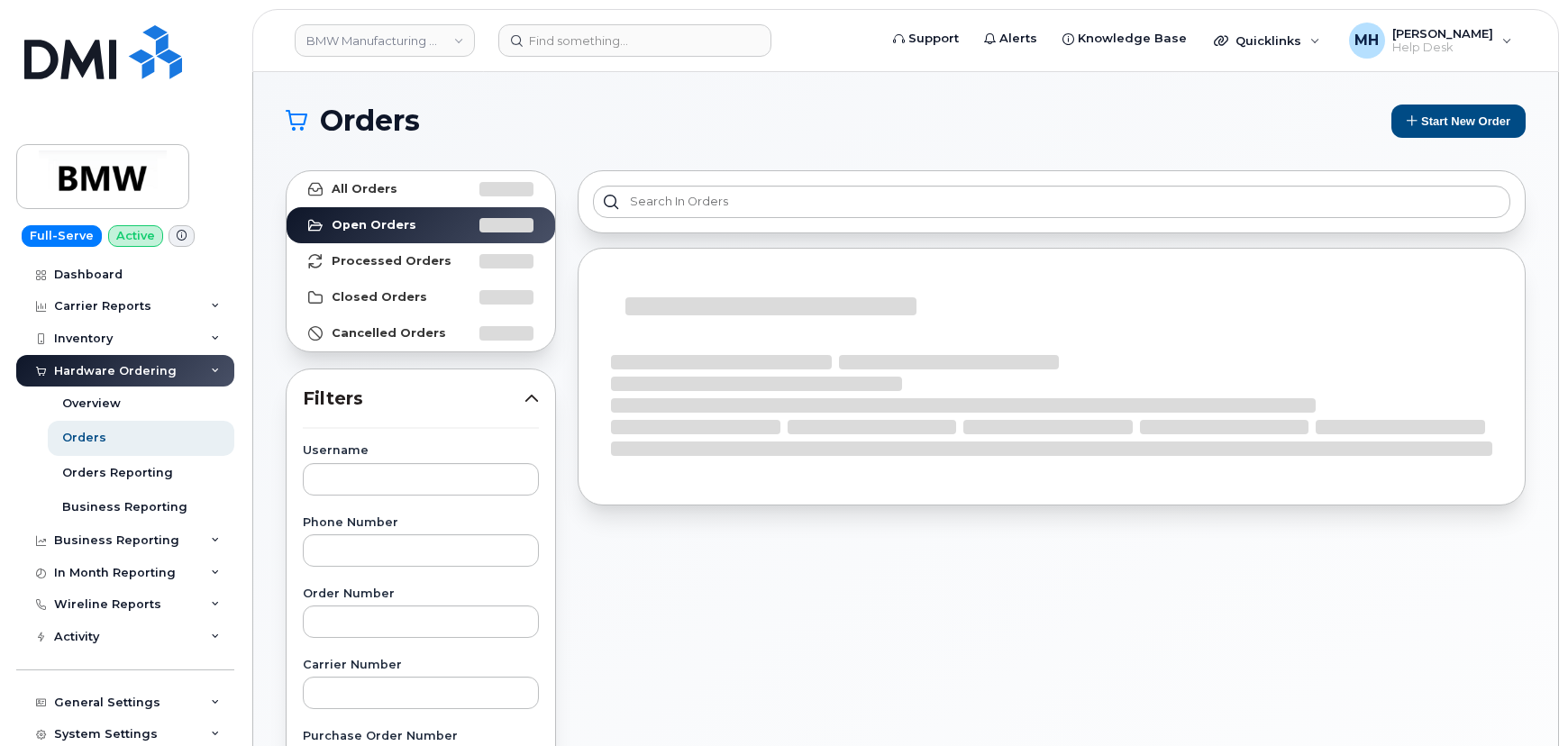
click at [375, 632] on input "text" at bounding box center [420, 621] width 236 height 32
paste input "302249"
type input "302249"
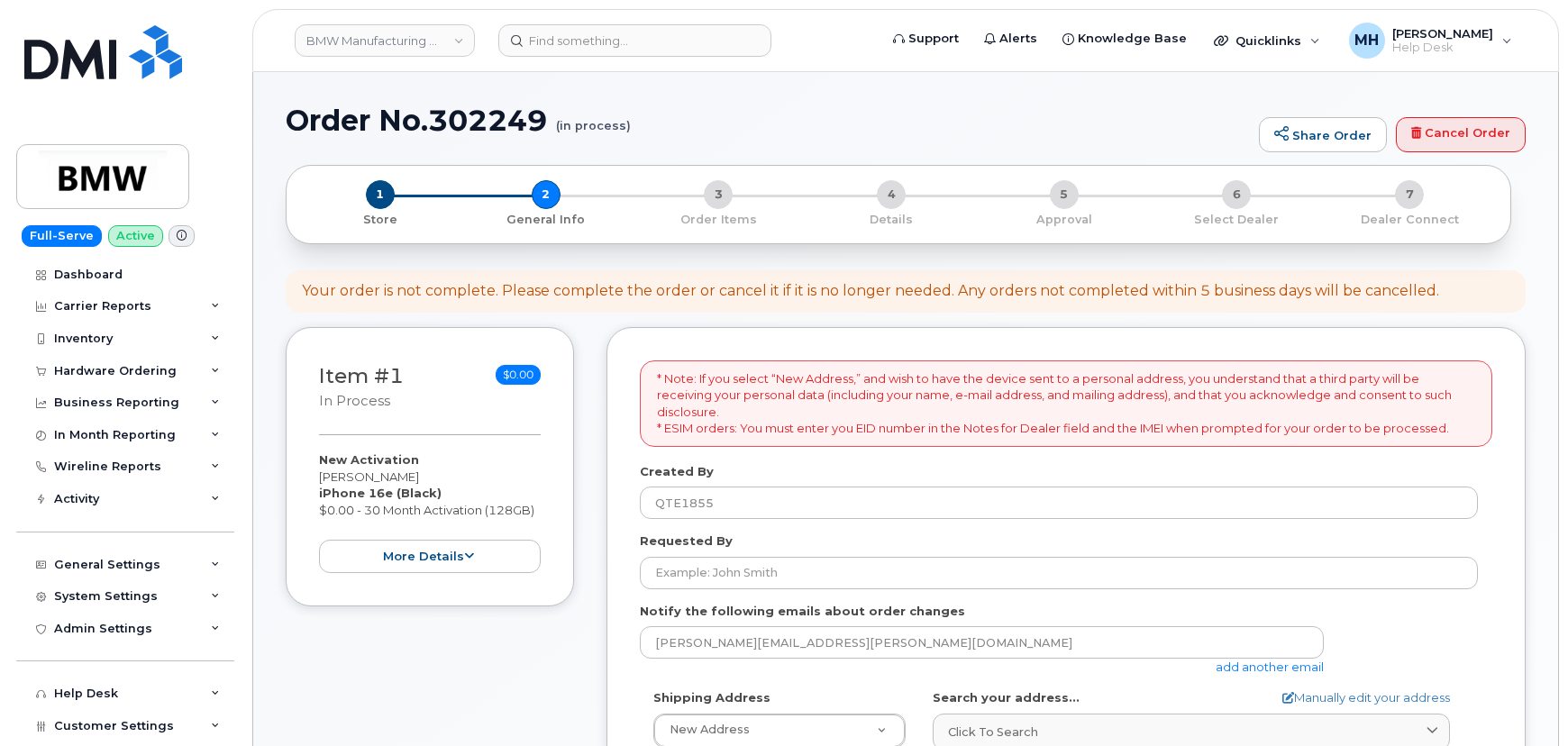
select select
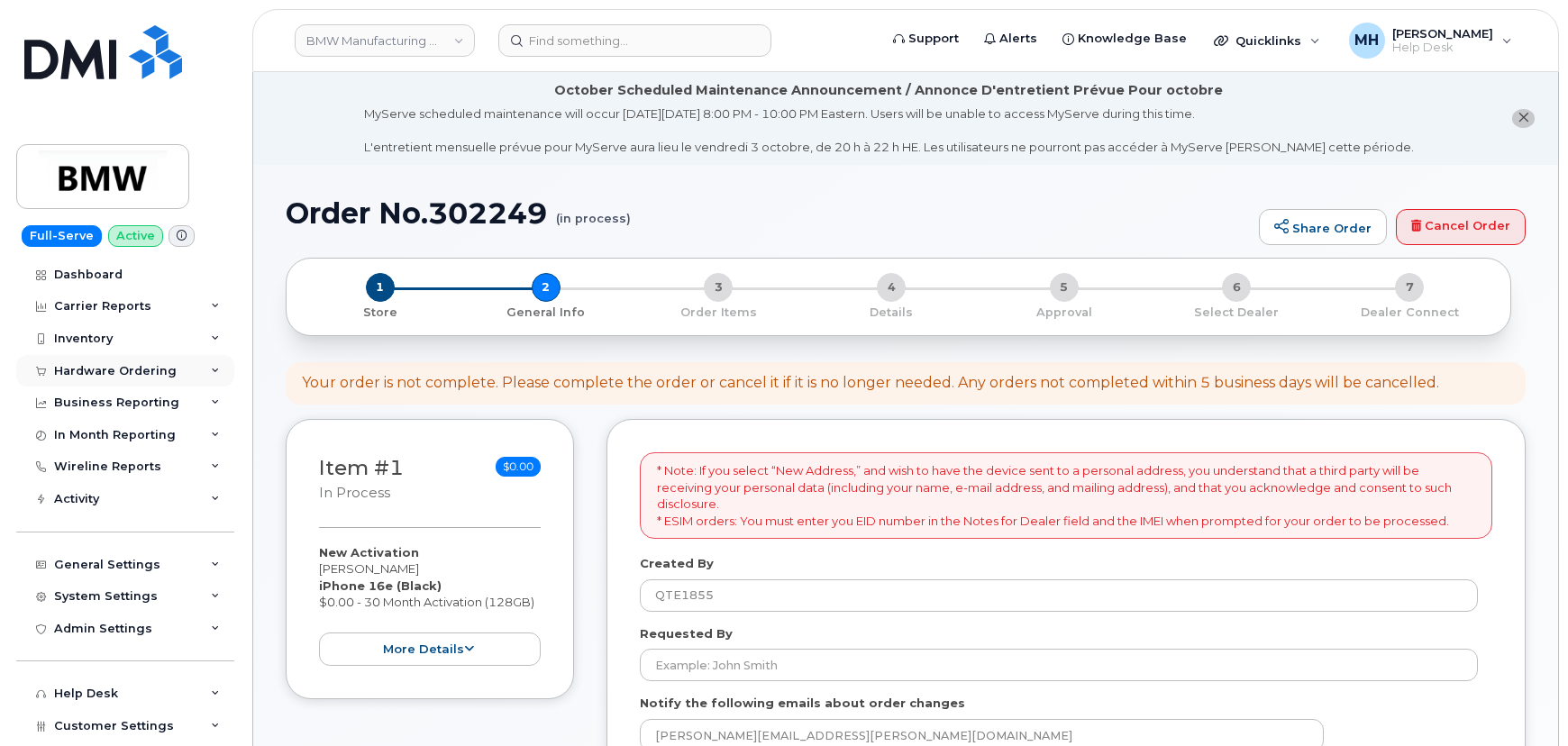
click at [114, 370] on div "Hardware Ordering" at bounding box center [115, 371] width 122 height 15
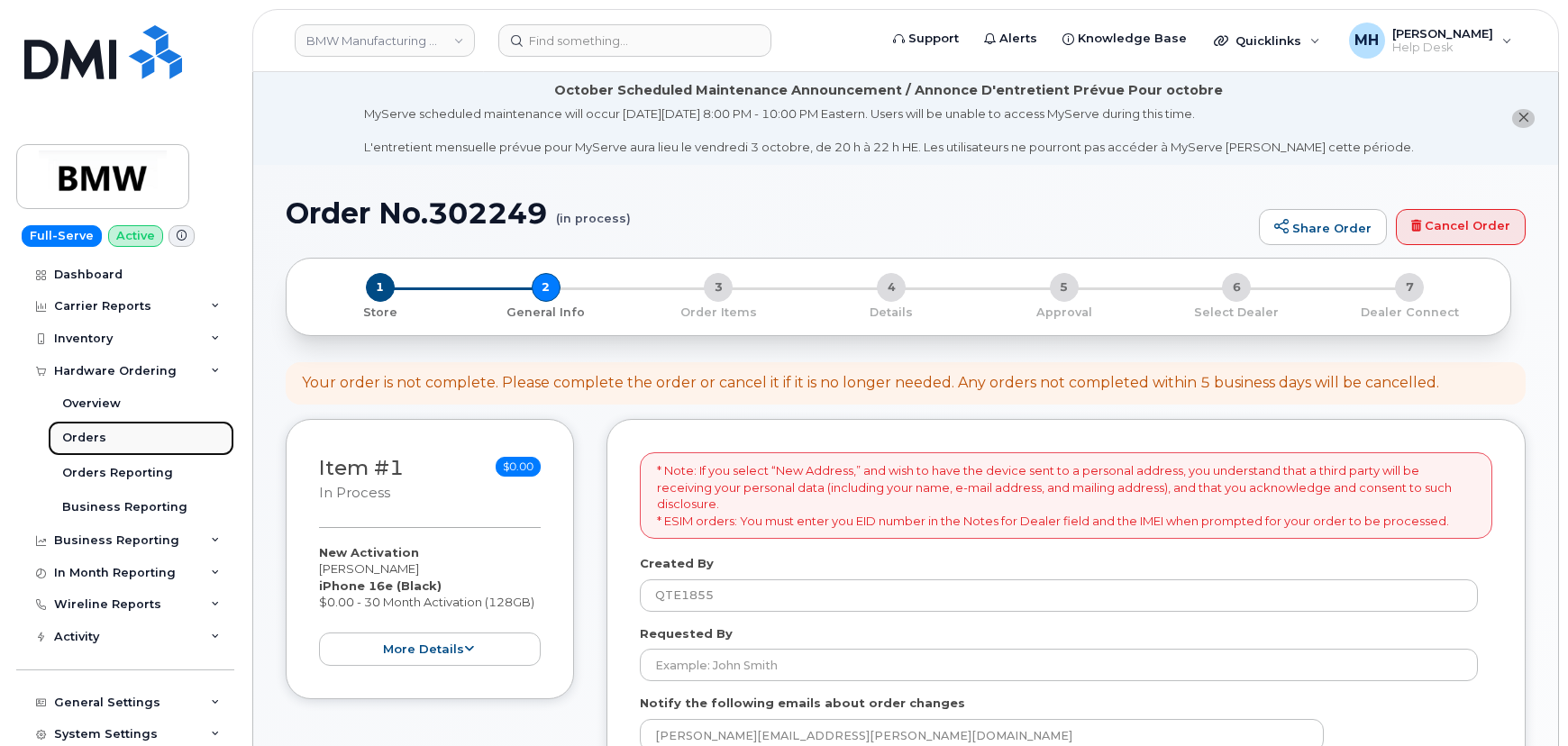
click at [108, 432] on link "Orders" at bounding box center [141, 438] width 186 height 34
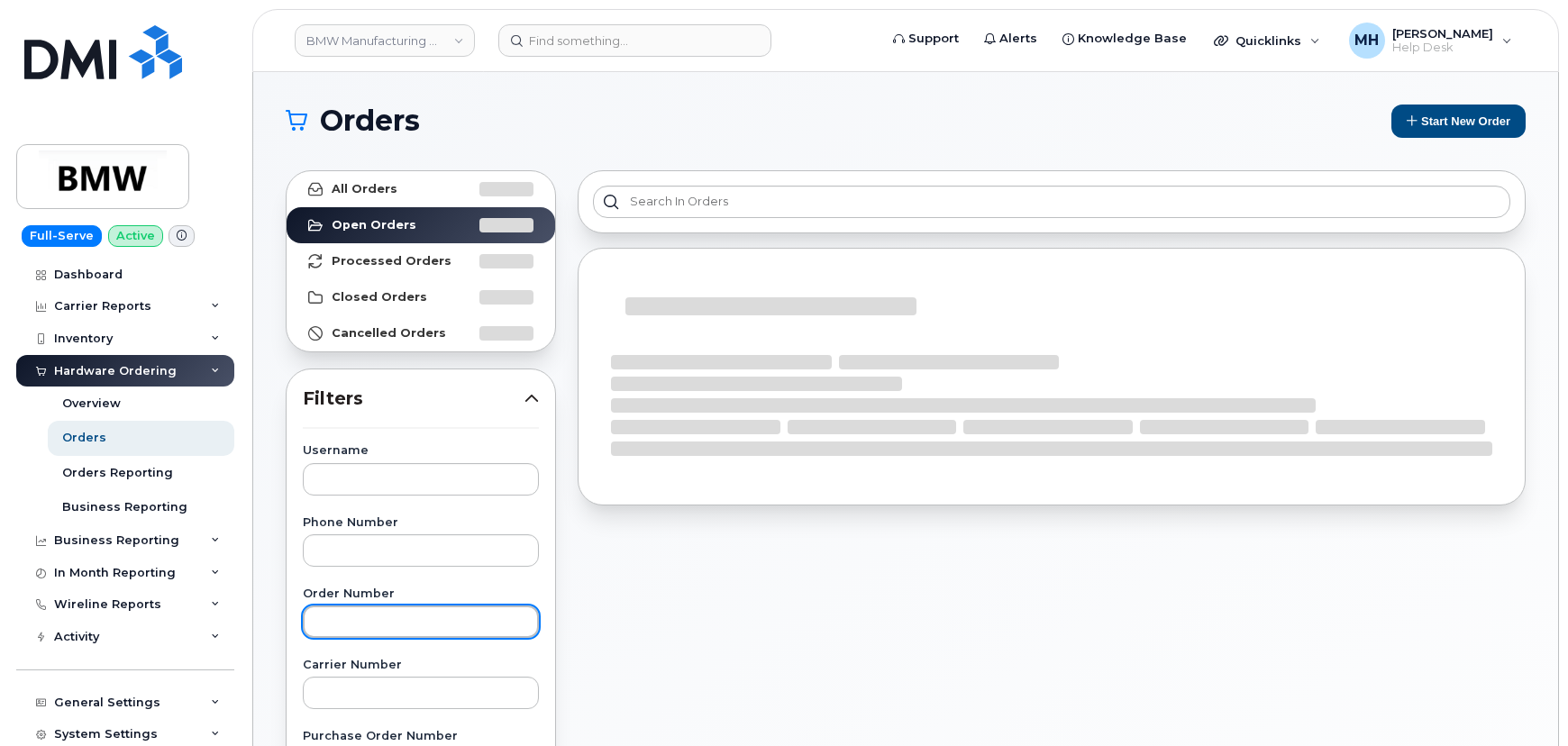
click at [367, 618] on input "text" at bounding box center [420, 621] width 236 height 32
paste input "302249"
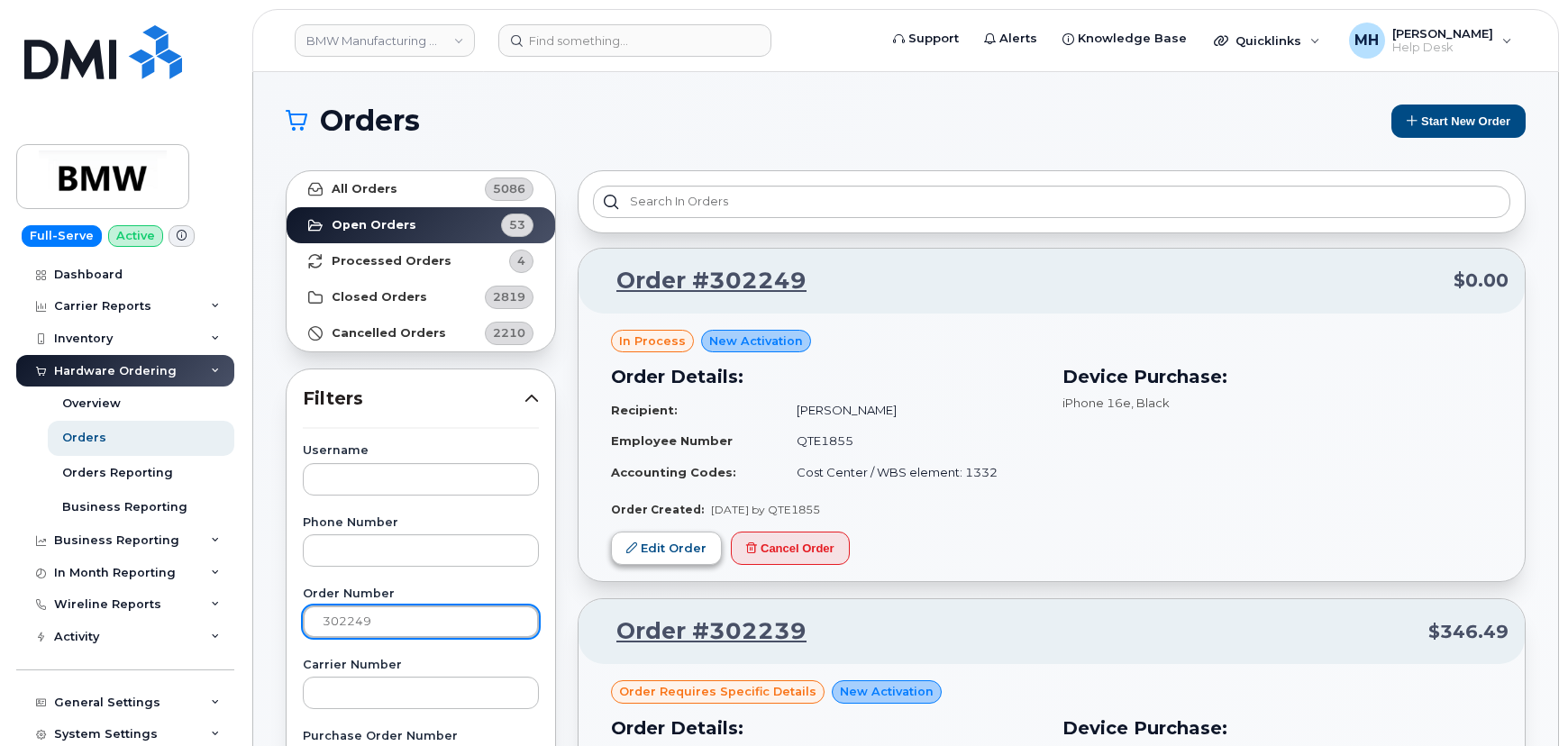
type input "302249"
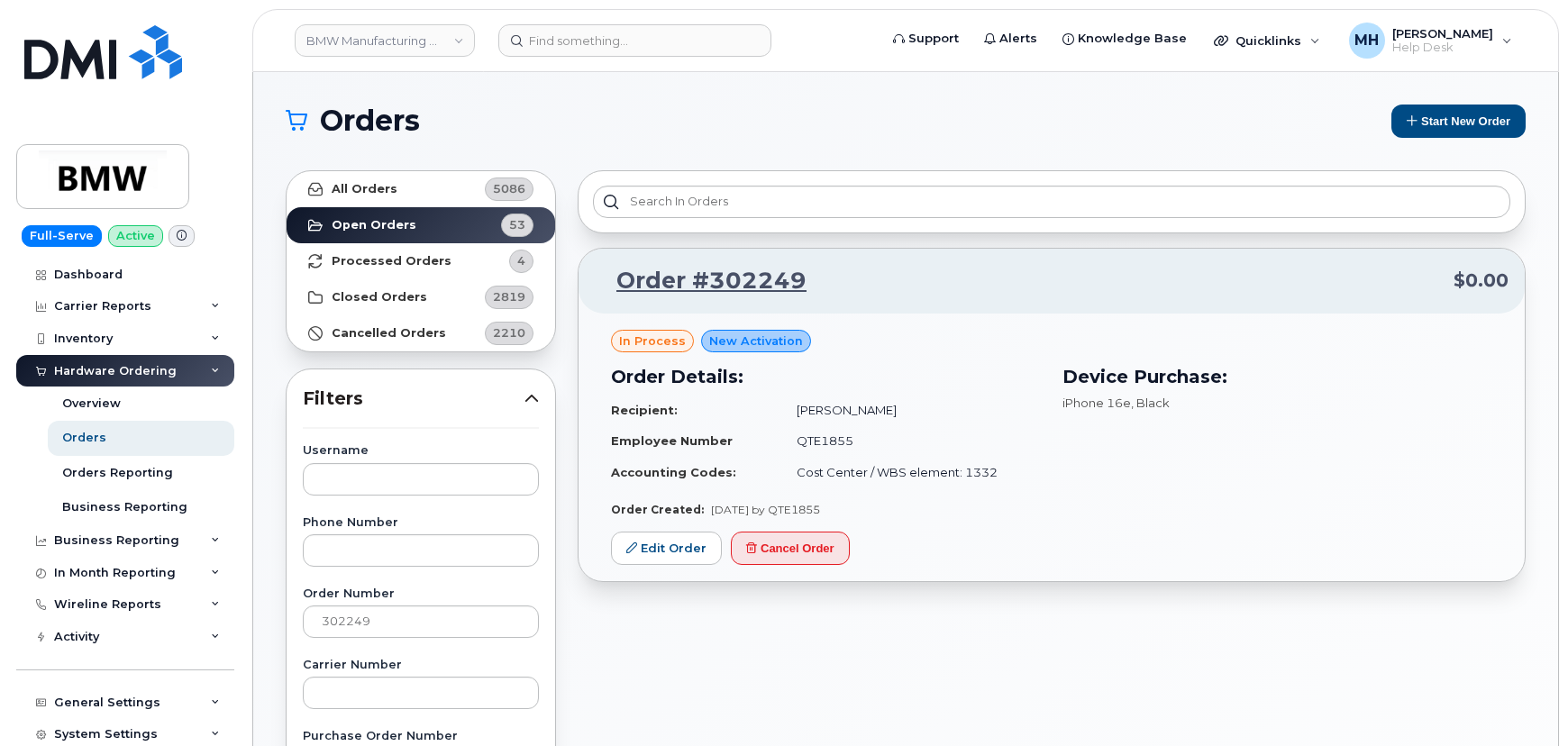
click at [648, 63] on header "BMW Manufacturing Co LLC Support Alerts Knowledge Base Quicklinks Suspend / Can…" at bounding box center [905, 40] width 1306 height 63
click at [648, 55] on div at bounding box center [682, 40] width 368 height 32
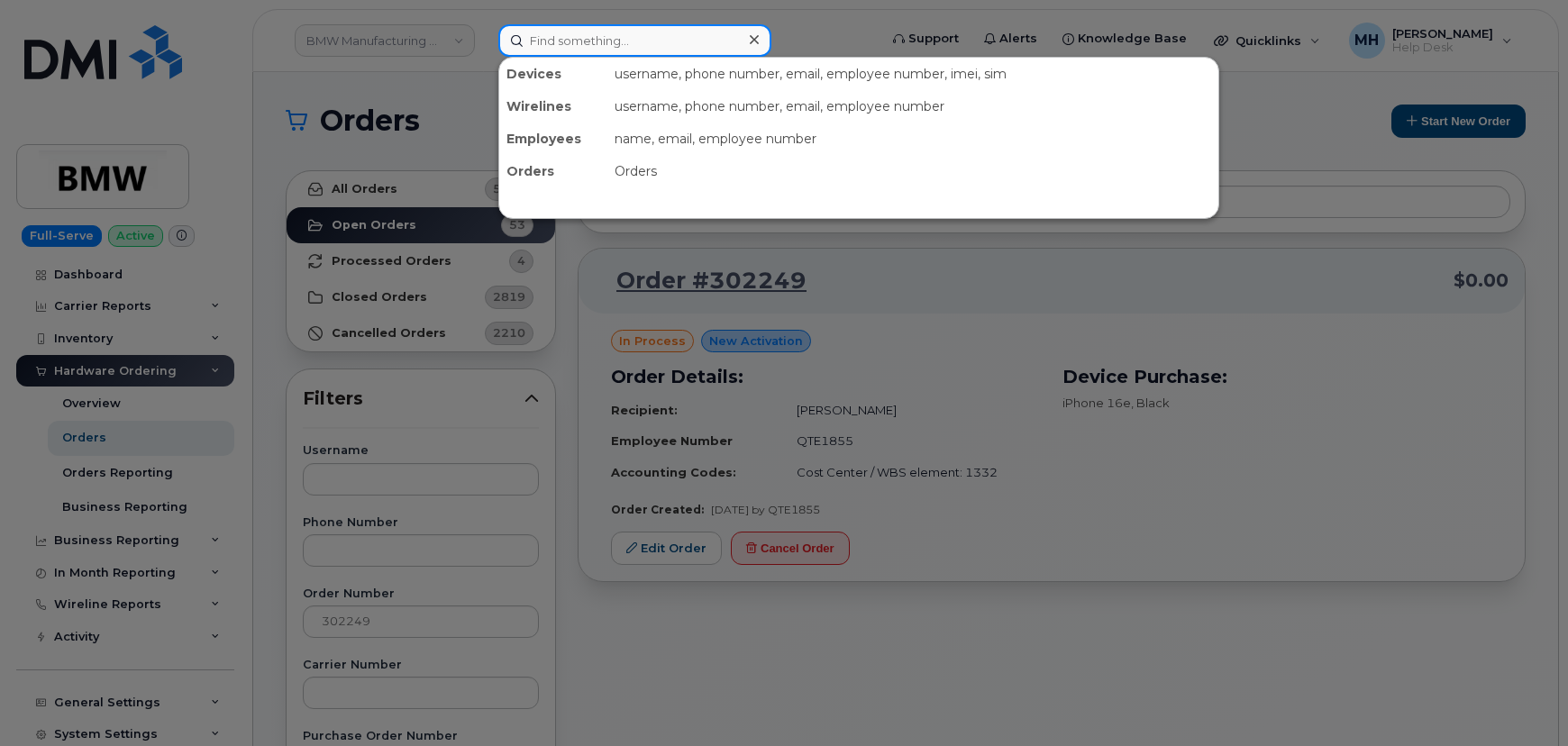
paste input "913-727-0428"
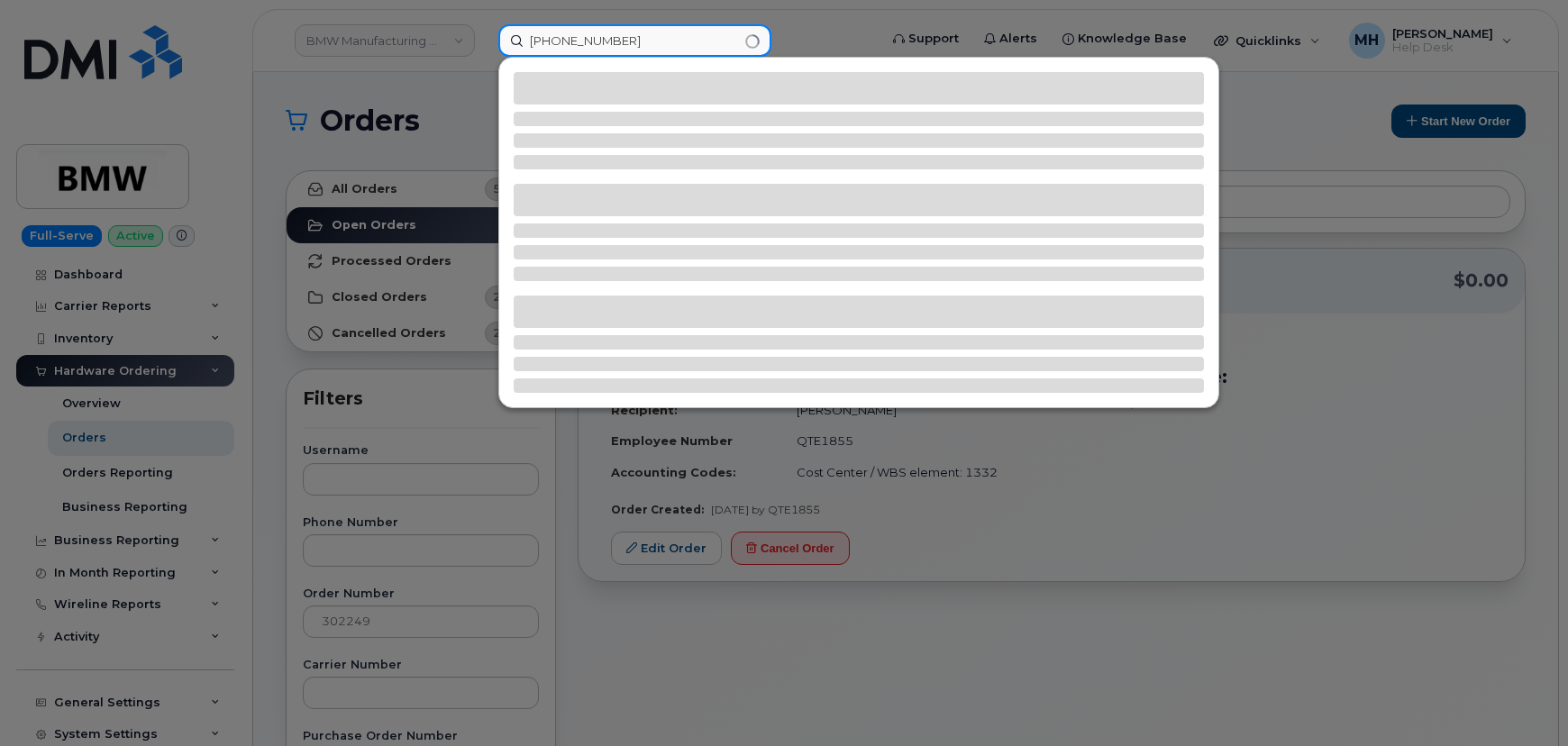
type input "913-727-0428"
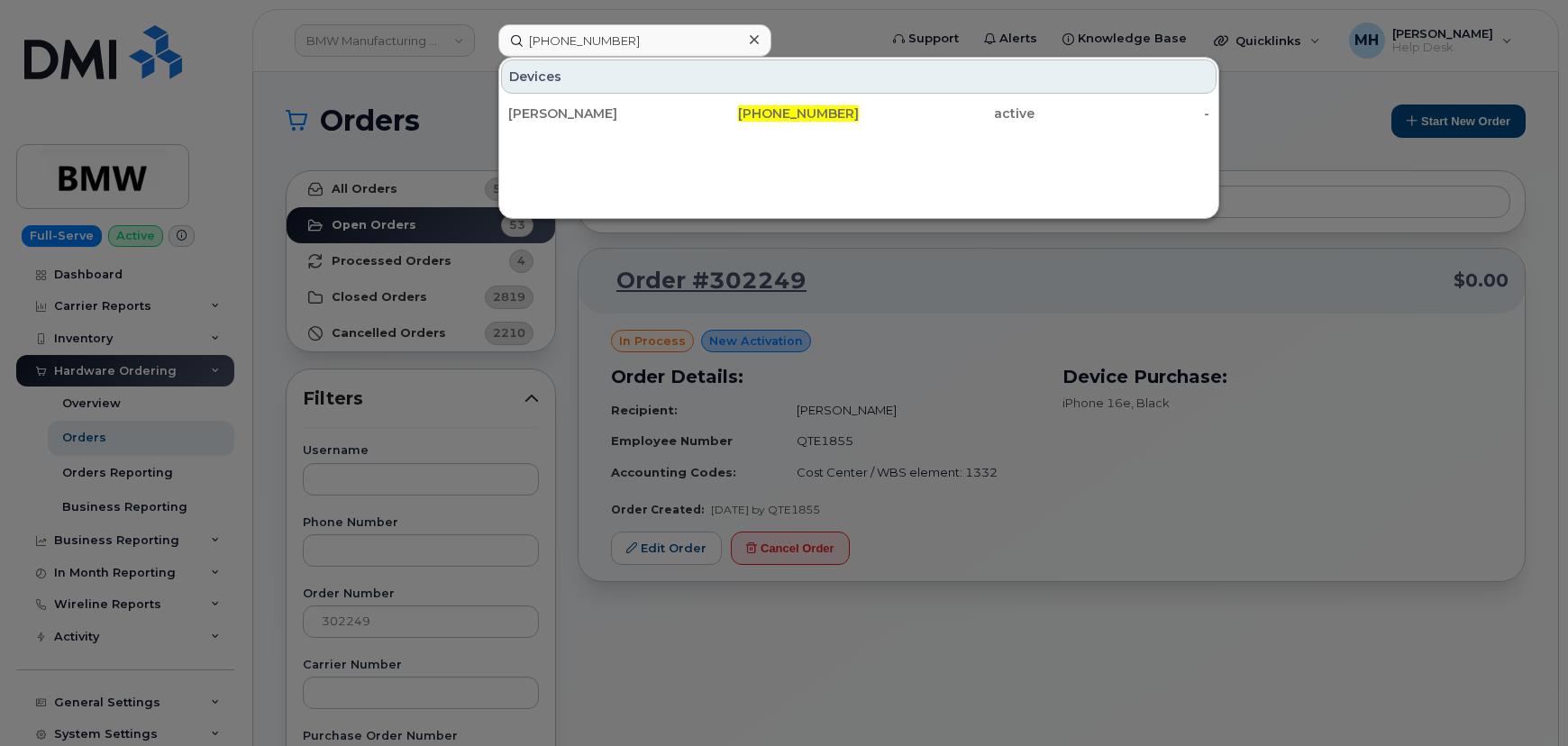
click at [647, 93] on div "Devices MELINDA KELLEY 913-727-0428 active -" at bounding box center [858, 94] width 719 height 74
drag, startPoint x: 641, startPoint y: 102, endPoint x: 186, endPoint y: 146, distance: 457.1
click at [641, 102] on div "[PERSON_NAME]" at bounding box center [595, 113] width 176 height 32
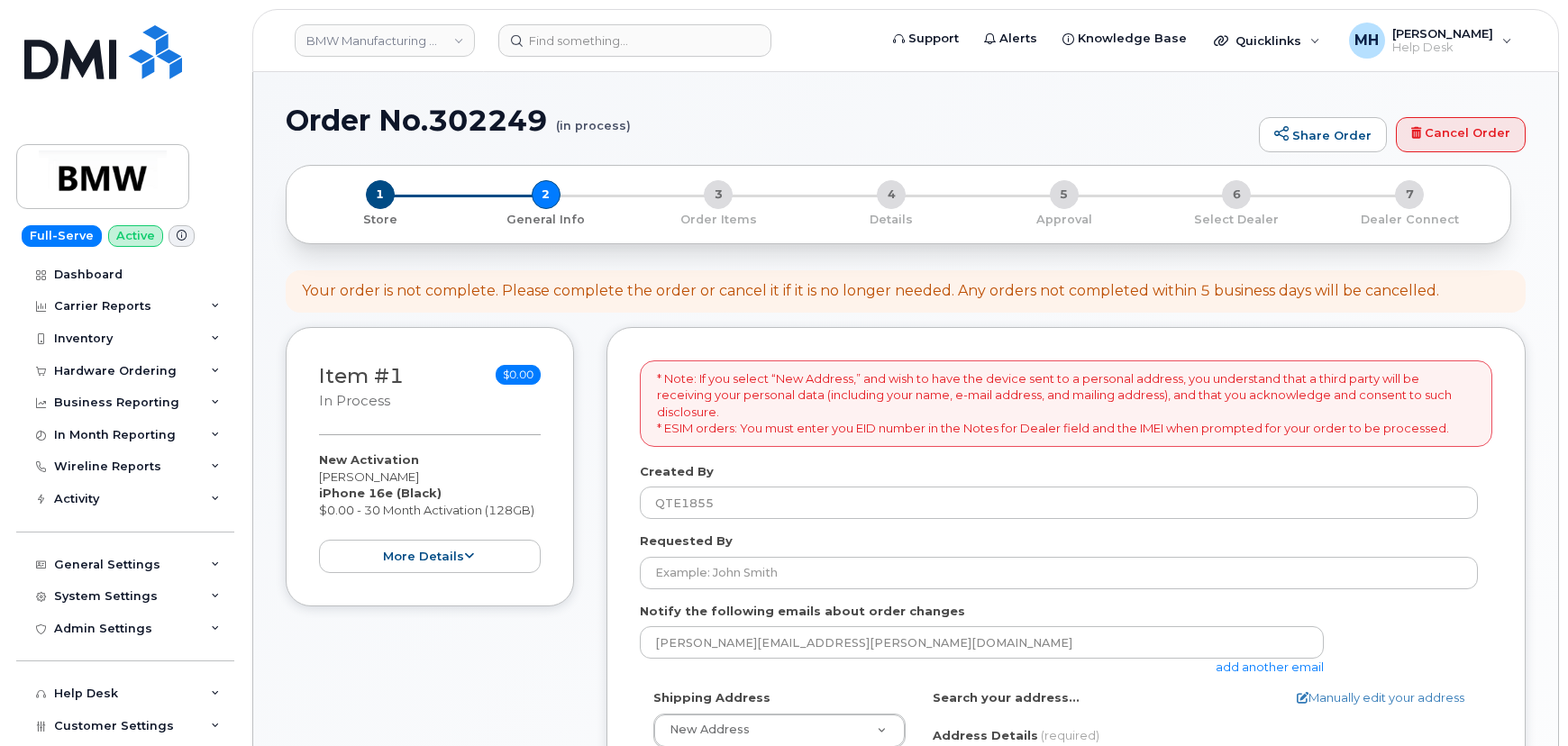
select select
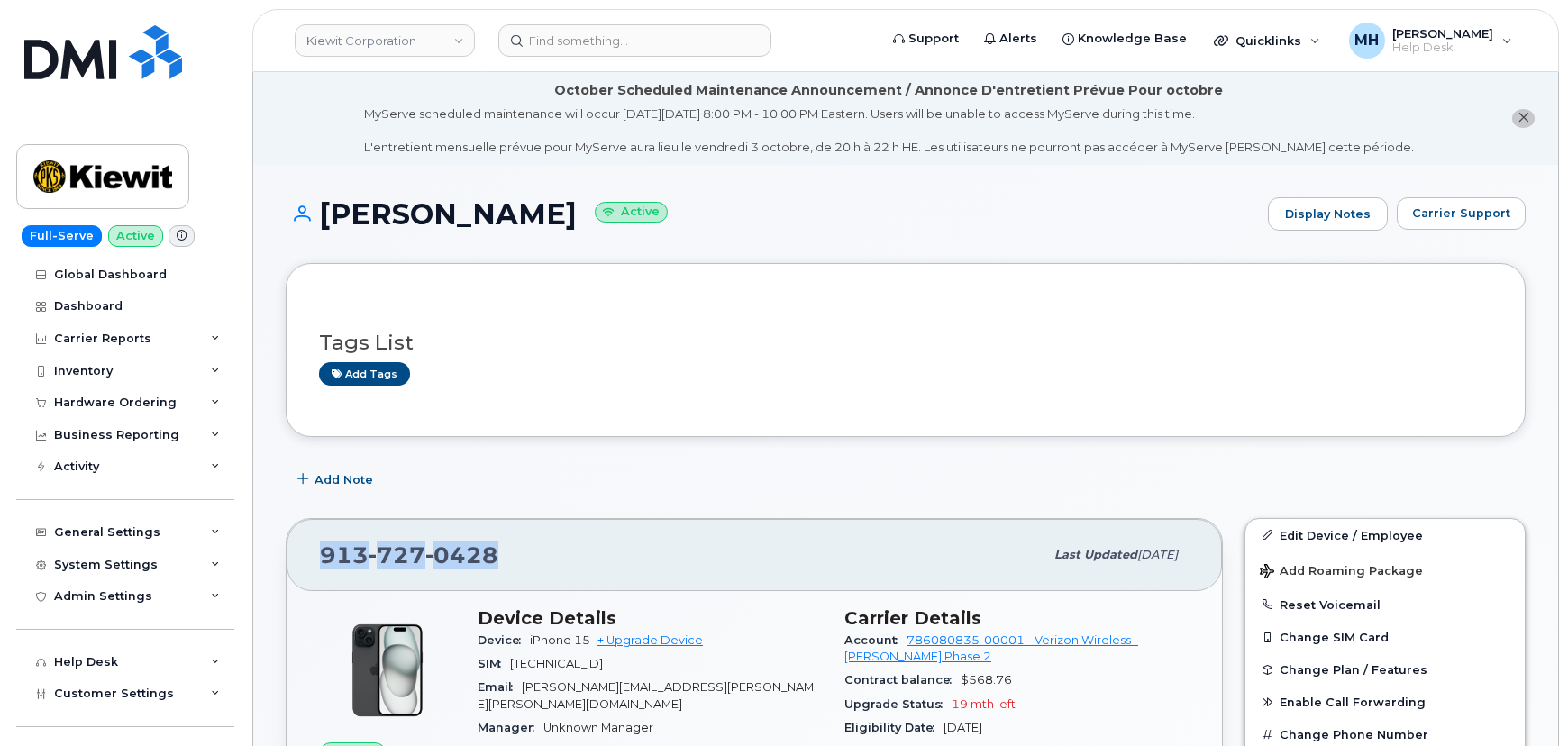
drag, startPoint x: 501, startPoint y: 555, endPoint x: 312, endPoint y: 555, distance: 189.0
click at [312, 555] on div "[PHONE_NUMBER] Last updated [DATE]" at bounding box center [753, 555] width 935 height 72
click at [1431, 215] on span "Carrier Support" at bounding box center [1460, 213] width 98 height 17
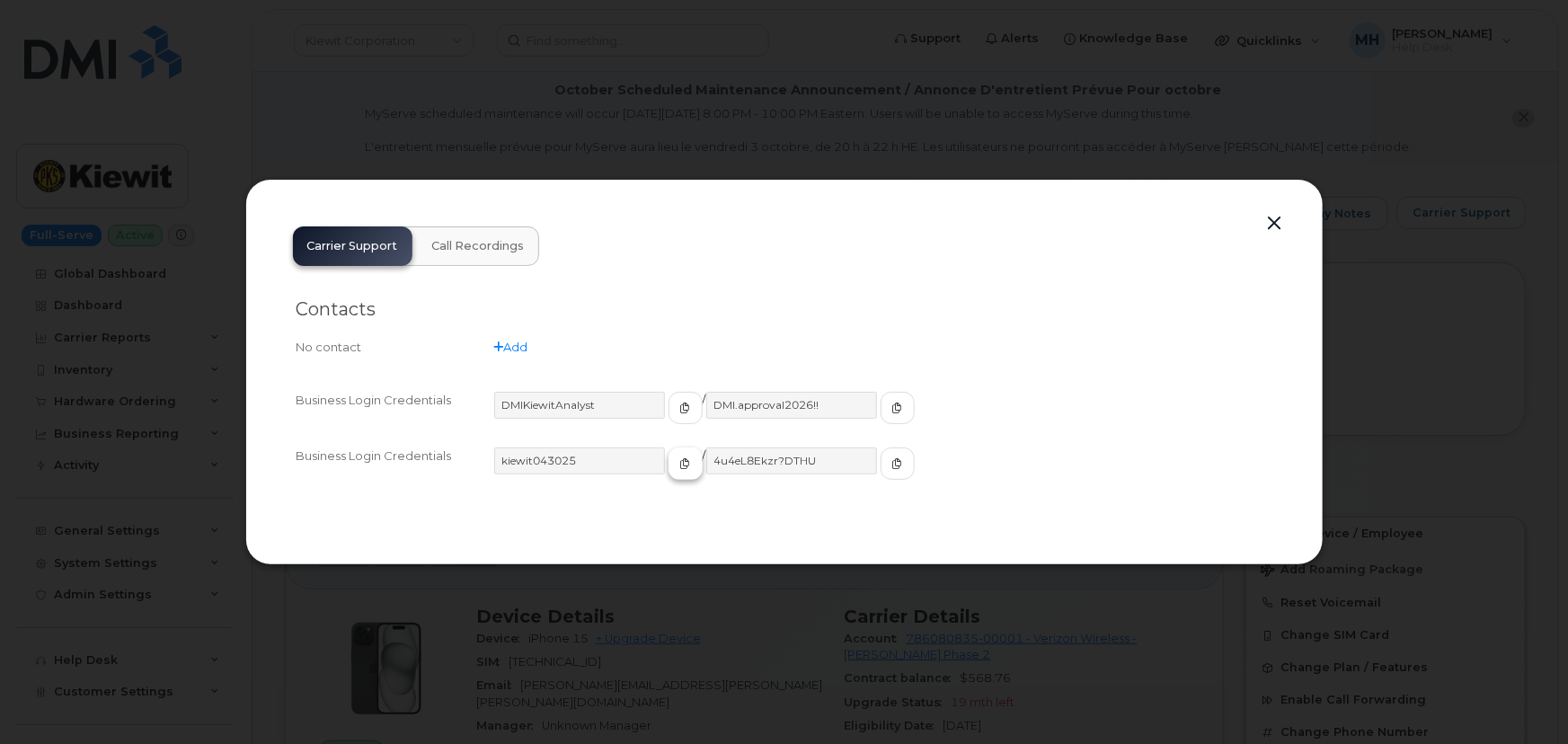
click at [678, 468] on span "button" at bounding box center [686, 463] width 16 height 16
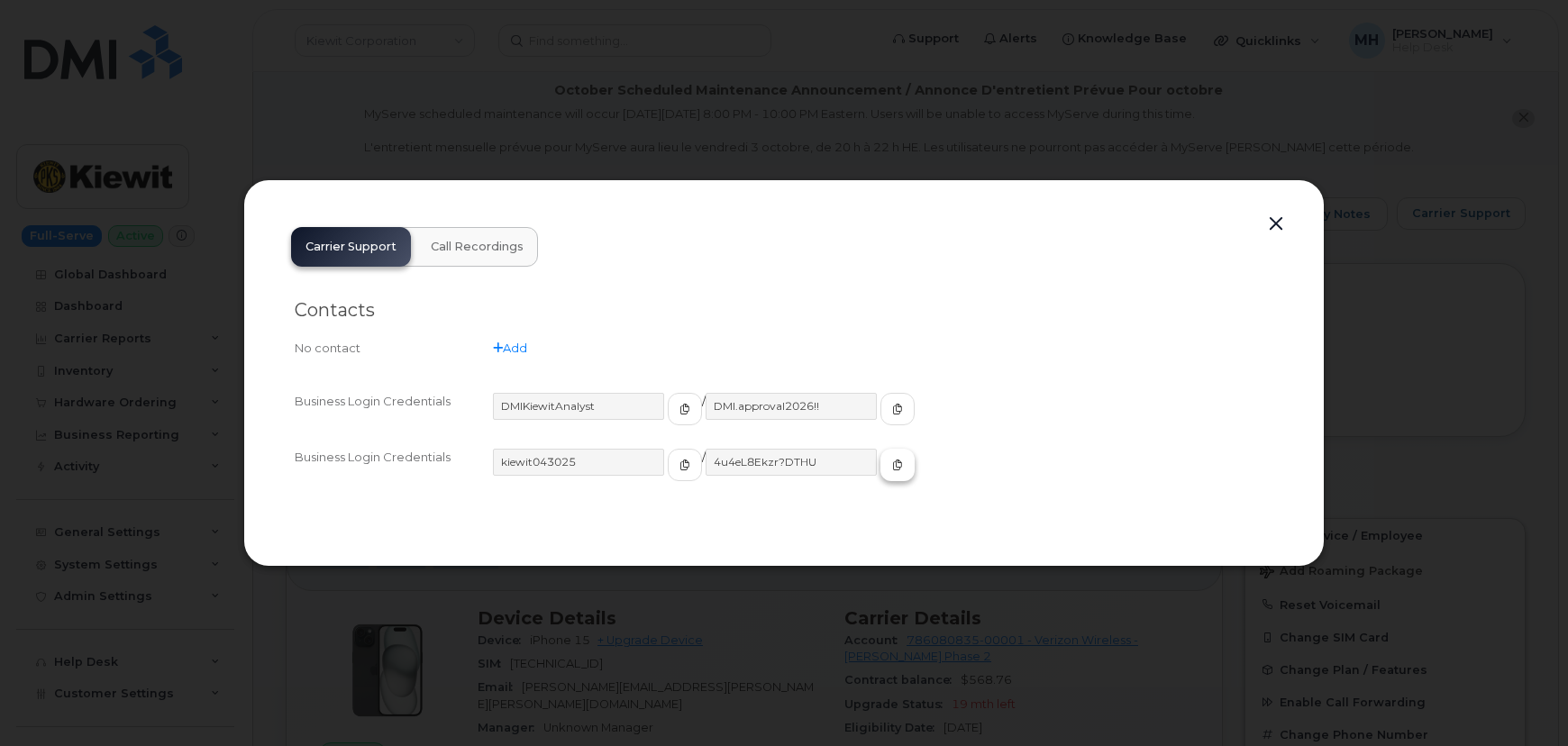
click at [892, 468] on icon "button" at bounding box center [897, 465] width 11 height 11
drag, startPoint x: 98, startPoint y: 356, endPoint x: 239, endPoint y: 70, distance: 318.9
click at [98, 356] on div at bounding box center [784, 373] width 1568 height 746
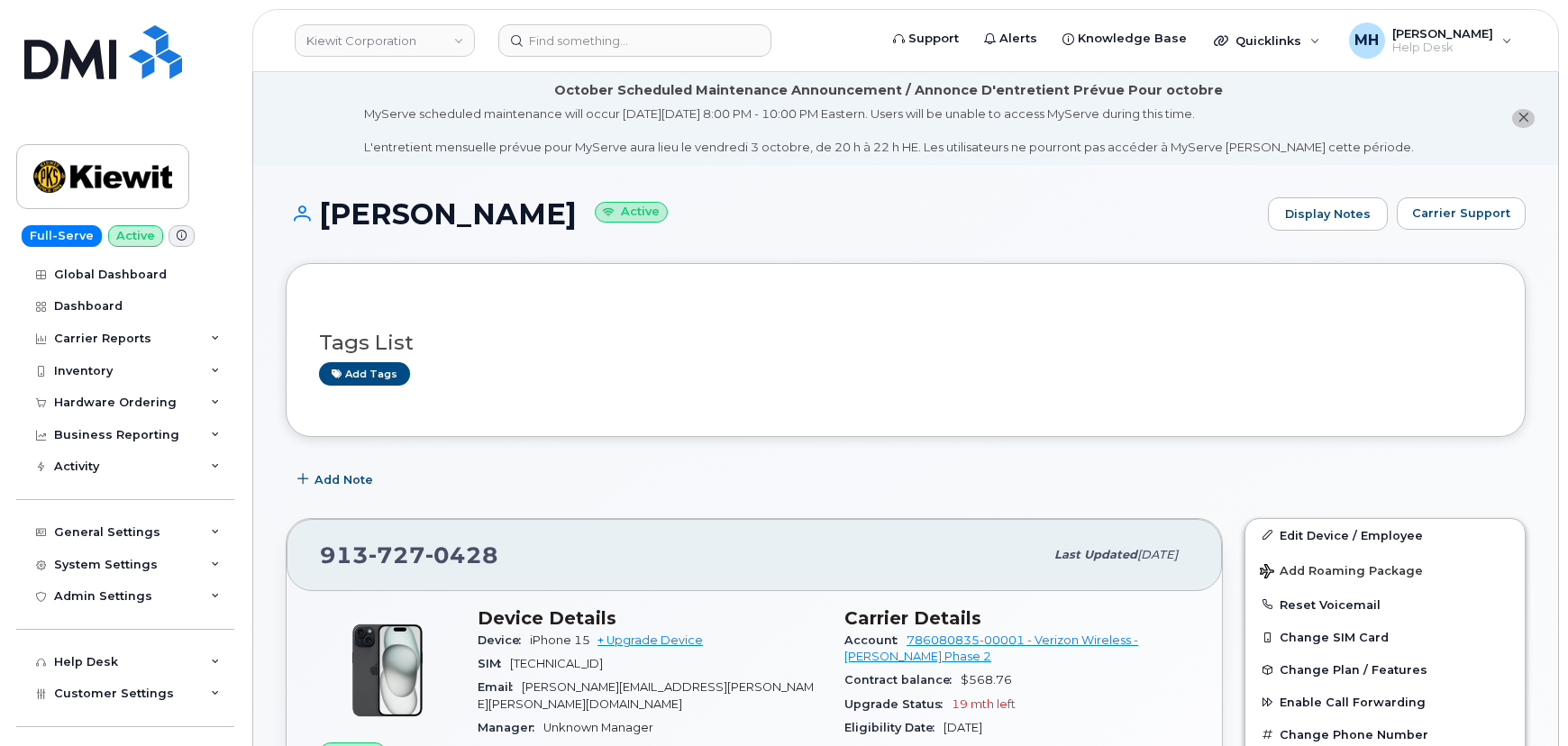
drag, startPoint x: 586, startPoint y: 212, endPoint x: 324, endPoint y: 210, distance: 262.0
click at [324, 210] on h1 "[PERSON_NAME] Active" at bounding box center [772, 213] width 973 height 32
copy h1 "[PERSON_NAME]"
click at [1183, 717] on div "Eligibility Date [DATE]" at bounding box center [1017, 729] width 345 height 23
drag, startPoint x: 496, startPoint y: 549, endPoint x: 325, endPoint y: 544, distance: 171.1
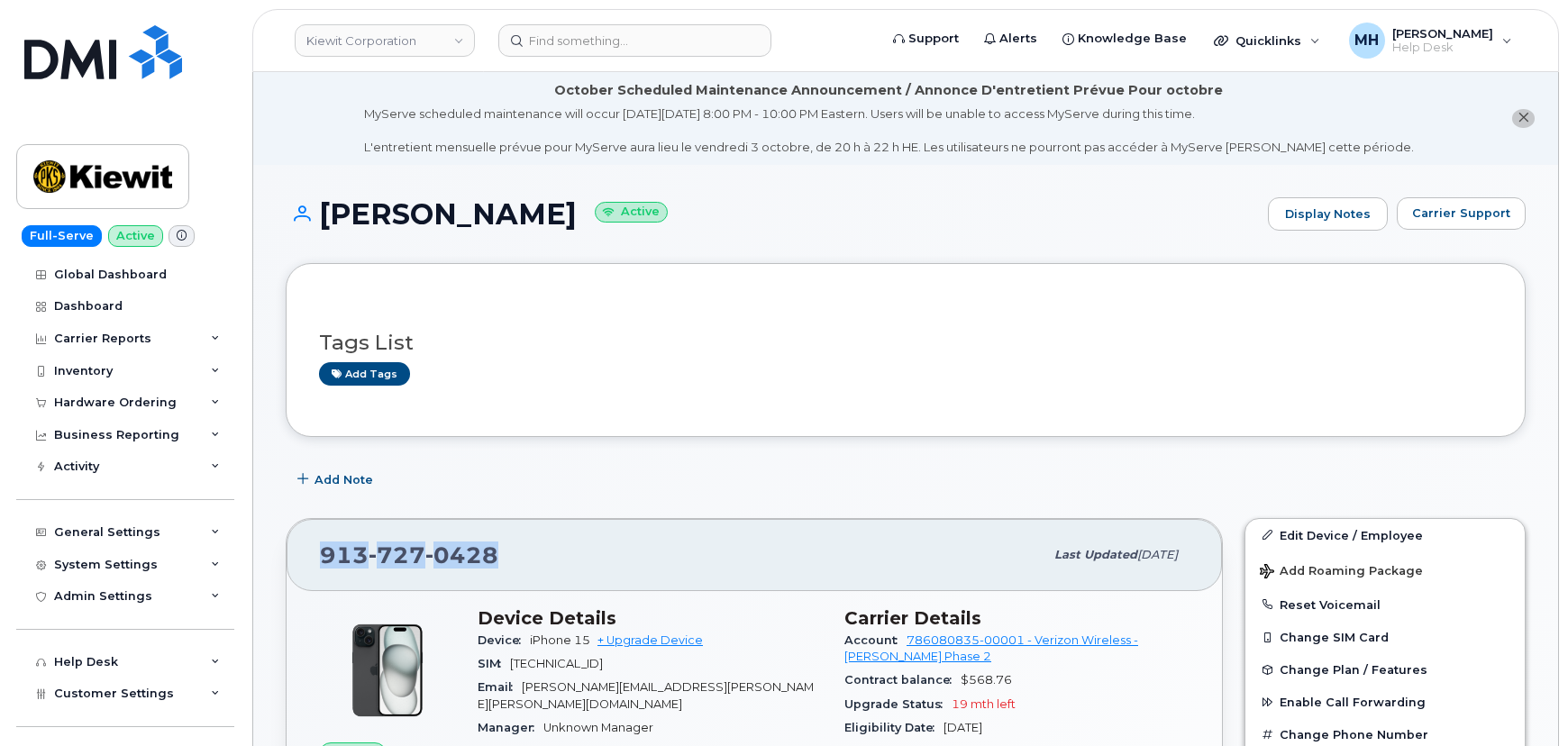
click at [325, 544] on div "[PHONE_NUMBER]" at bounding box center [682, 555] width 723 height 38
copy span "[PHONE_NUMBER]"
click at [165, 112] on link at bounding box center [103, 77] width 173 height 103
